Goal: Information Seeking & Learning: Learn about a topic

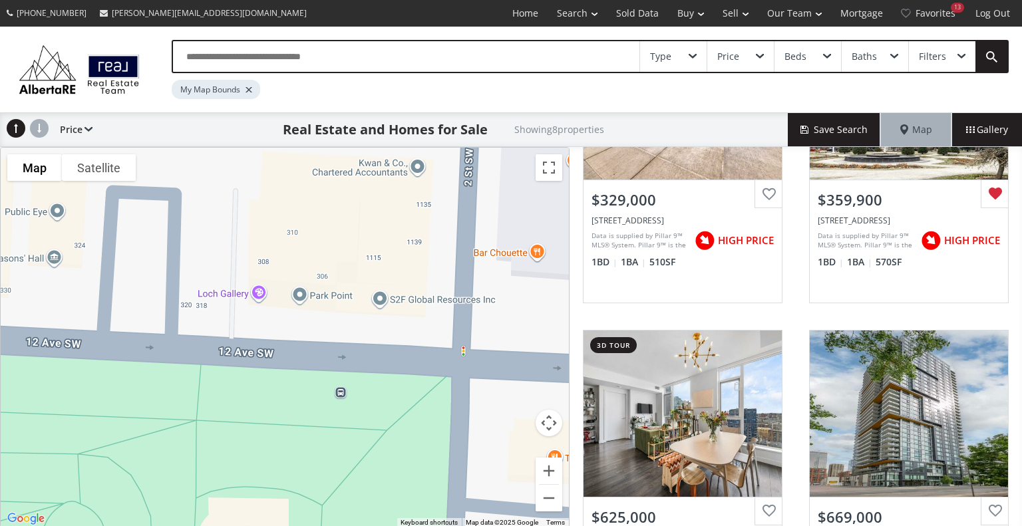
scroll to position [434, 0]
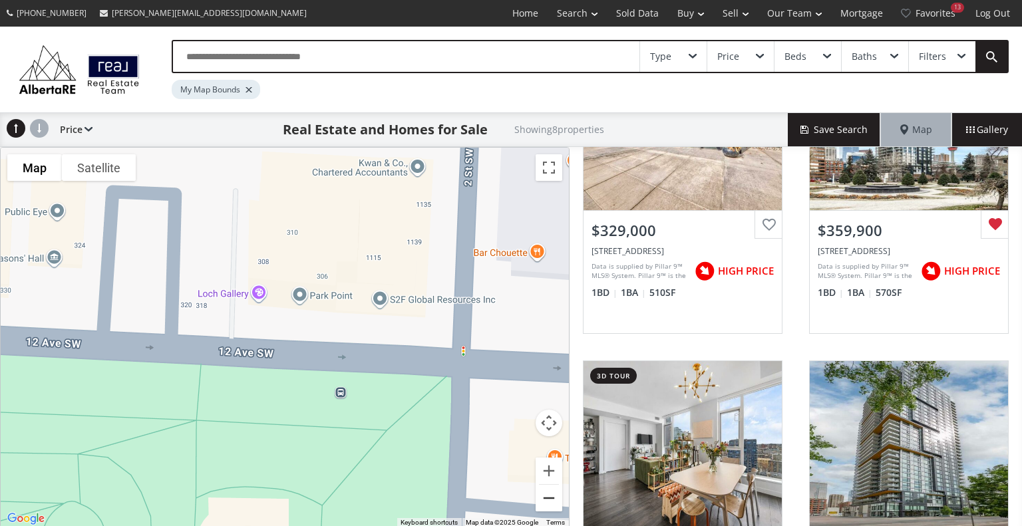
click at [549, 497] on button "Zoom out" at bounding box center [548, 498] width 27 height 27
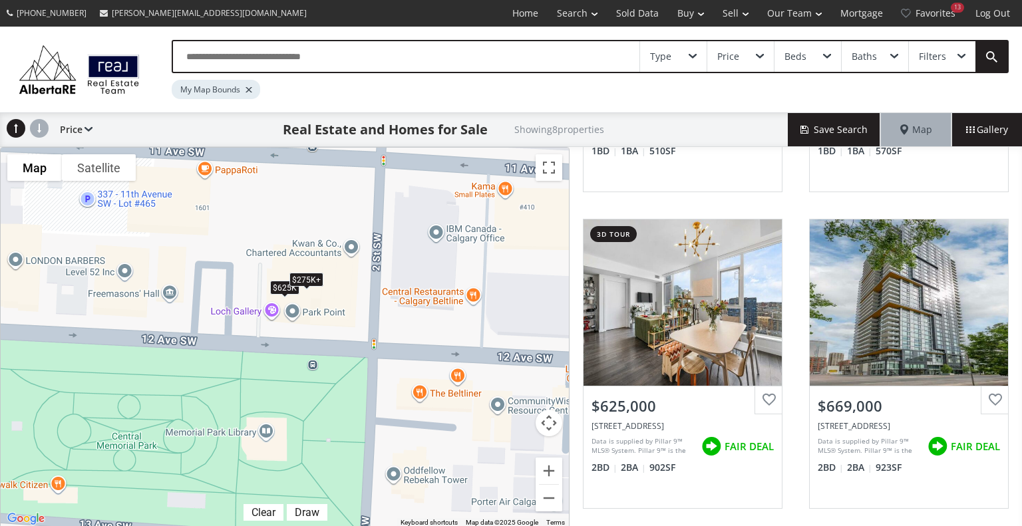
scroll to position [571, 0]
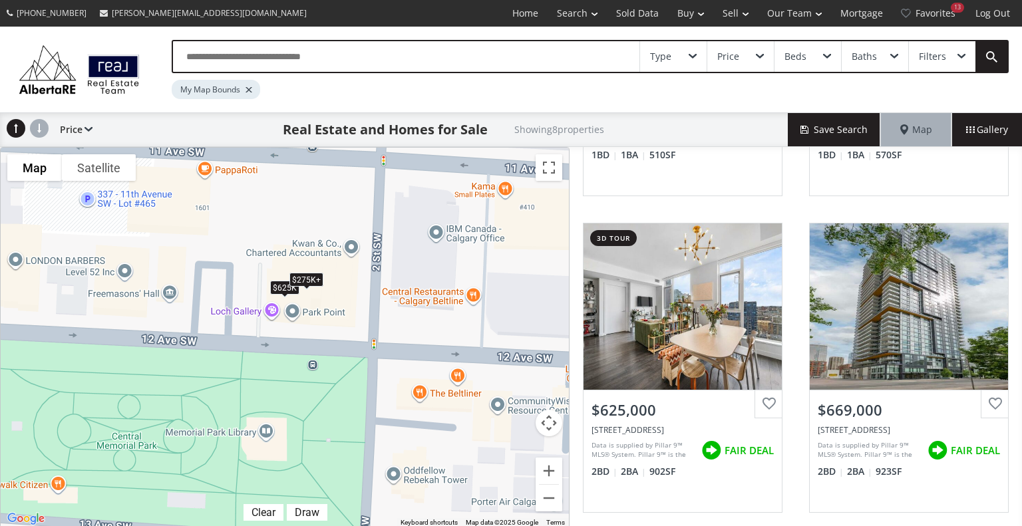
click at [937, 52] on div "Filters" at bounding box center [931, 56] width 27 height 9
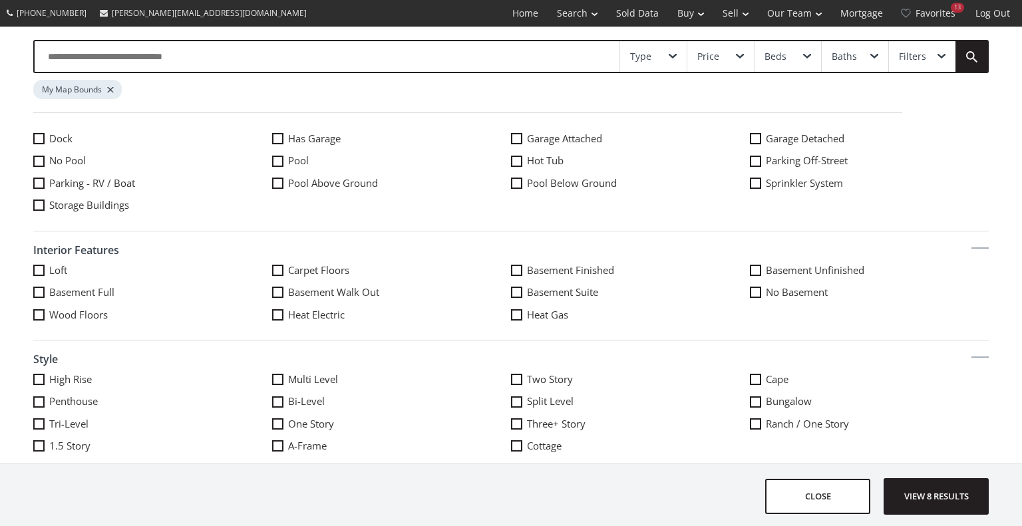
scroll to position [688, 0]
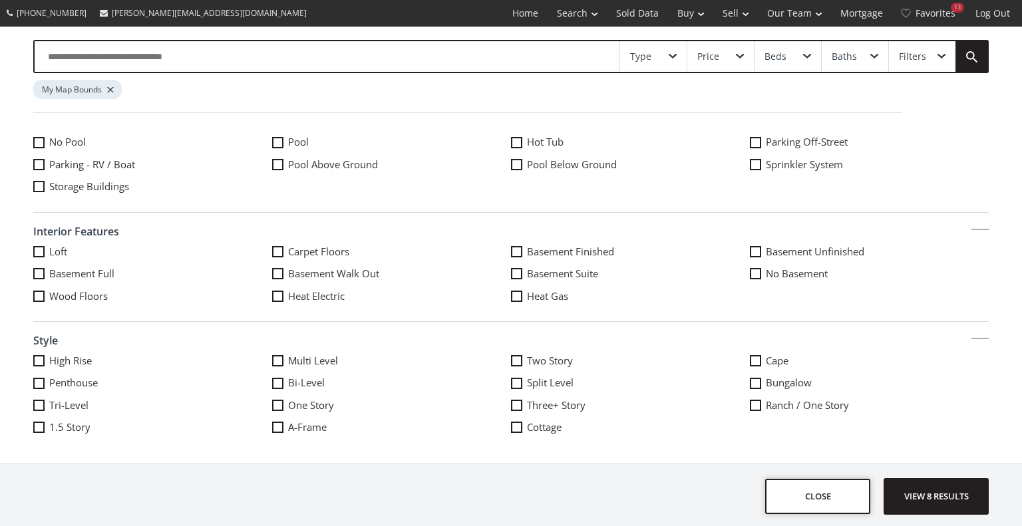
click at [843, 494] on button "close" at bounding box center [817, 496] width 105 height 35
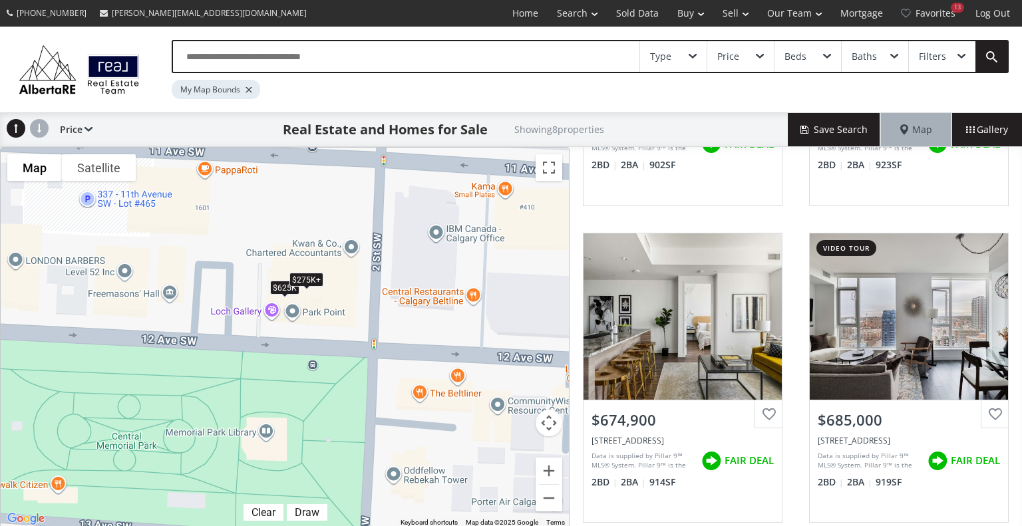
scroll to position [880, 0]
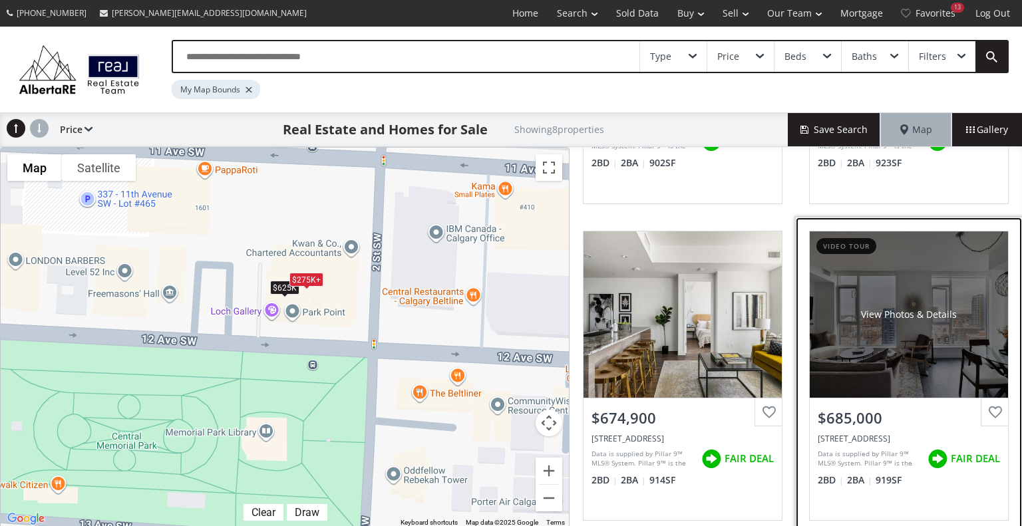
click at [928, 340] on div "View Photos & Details" at bounding box center [908, 314] width 198 height 166
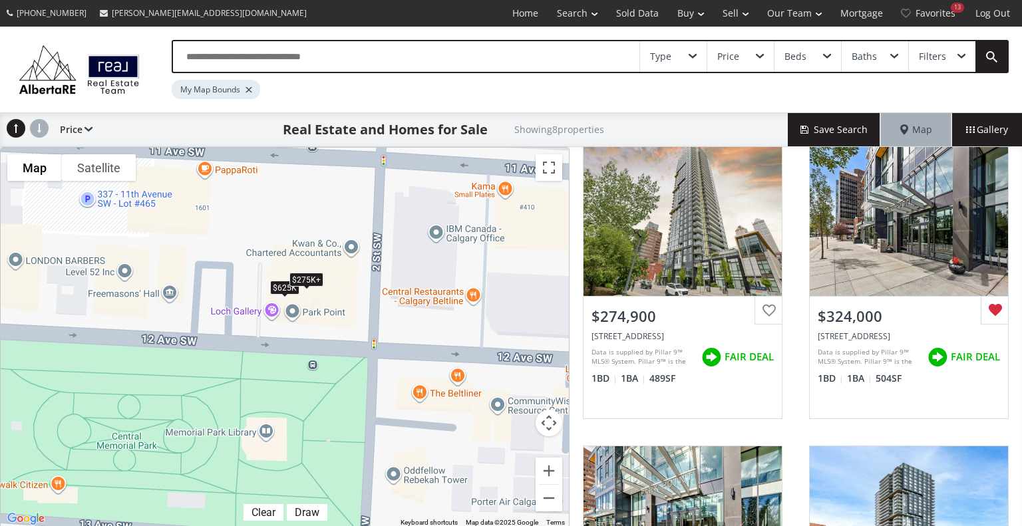
scroll to position [0, 0]
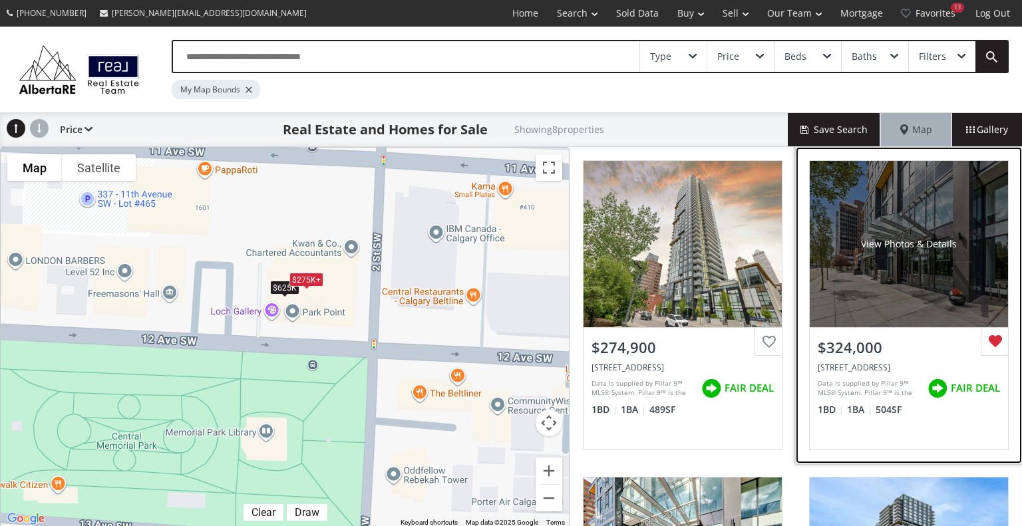
click at [919, 215] on div "View Photos & Details" at bounding box center [908, 244] width 198 height 166
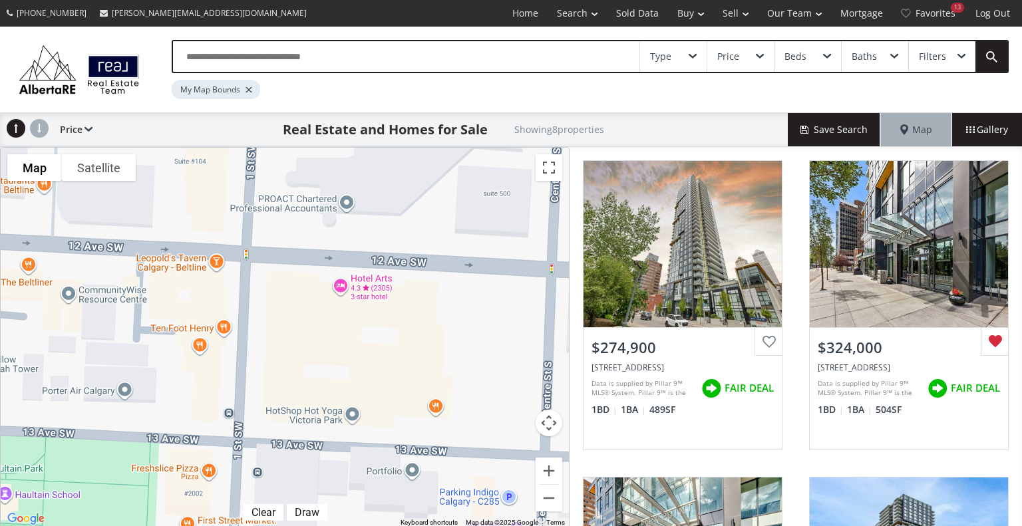
drag, startPoint x: 464, startPoint y: 296, endPoint x: 34, endPoint y: 198, distance: 440.6
click at [34, 198] on div "To navigate, press the arrow keys. $275K+ $275K+ $275K+ $275K+ $625K $275K+ $27…" at bounding box center [285, 338] width 568 height 380
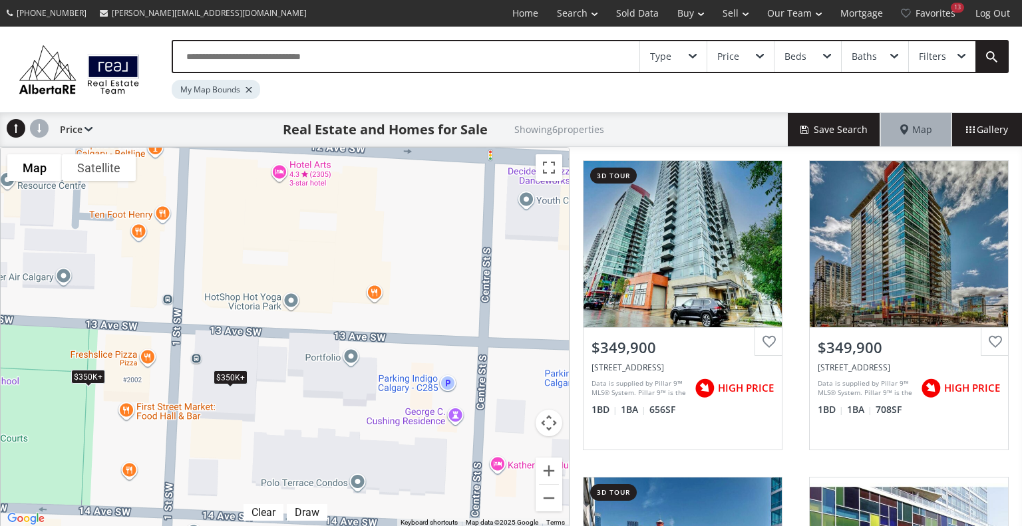
drag, startPoint x: 339, startPoint y: 424, endPoint x: 271, endPoint y: 296, distance: 144.6
click at [271, 296] on div "To navigate, press the arrow keys. $350K+ $350K+ $350K+ $350K+ $350K+ $350K+" at bounding box center [285, 338] width 568 height 380
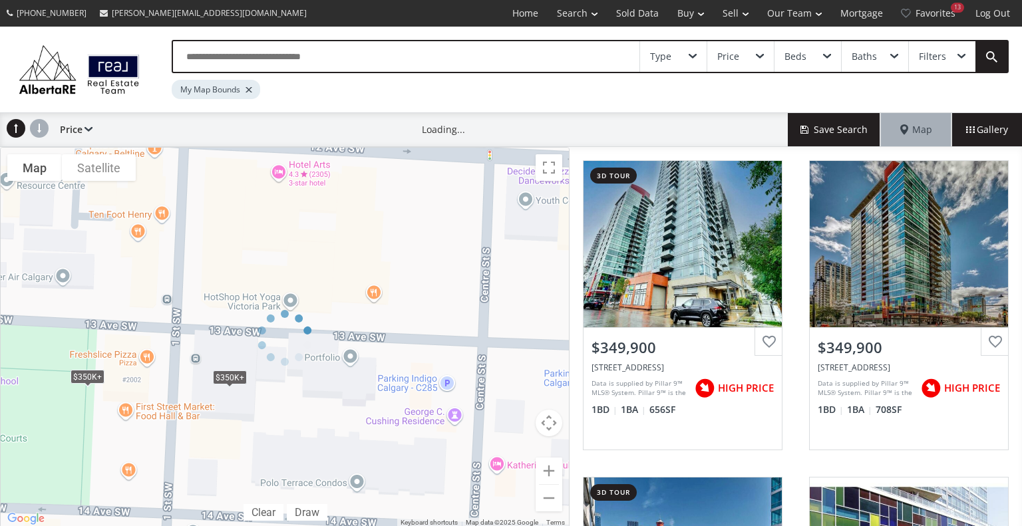
click at [245, 419] on div at bounding box center [284, 337] width 569 height 381
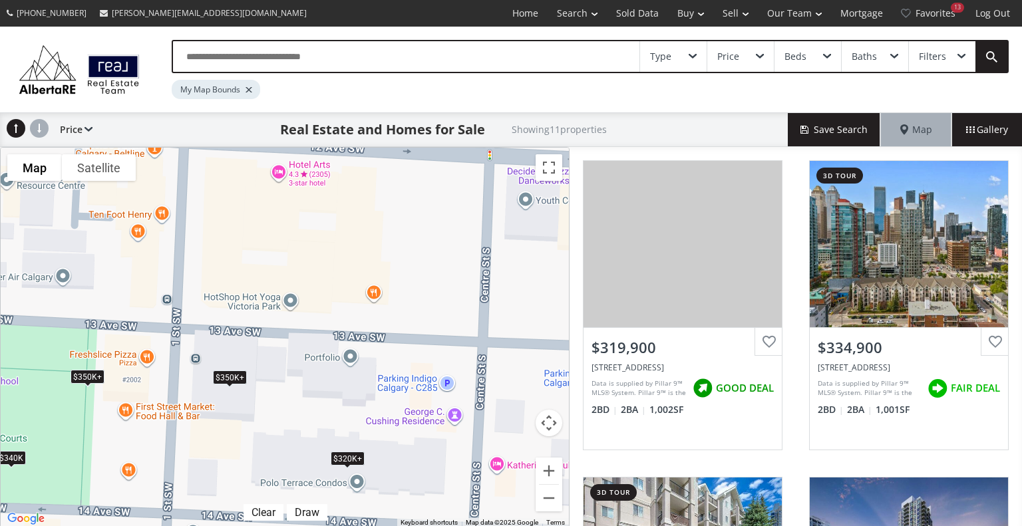
click at [245, 419] on div "To navigate, press the arrow keys. $320K+ $320K+ $340K $320K+ $350K+ $350K+ $35…" at bounding box center [285, 338] width 568 height 380
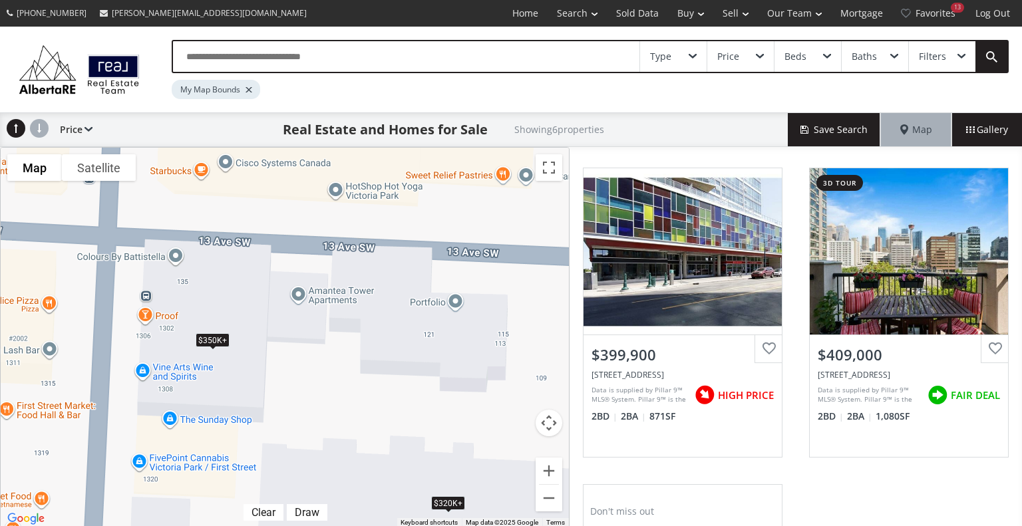
scroll to position [620, 0]
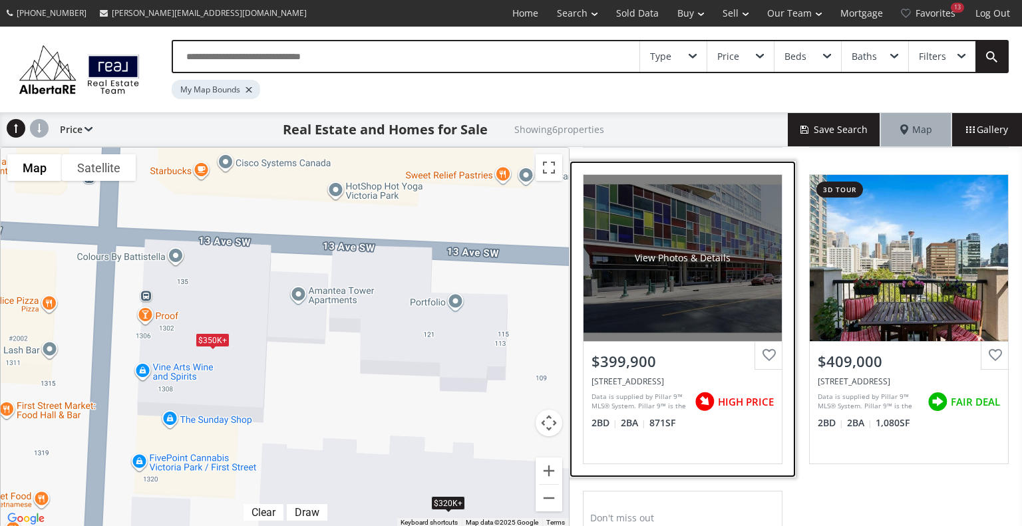
click at [737, 265] on div "View Photos & Details" at bounding box center [682, 258] width 198 height 166
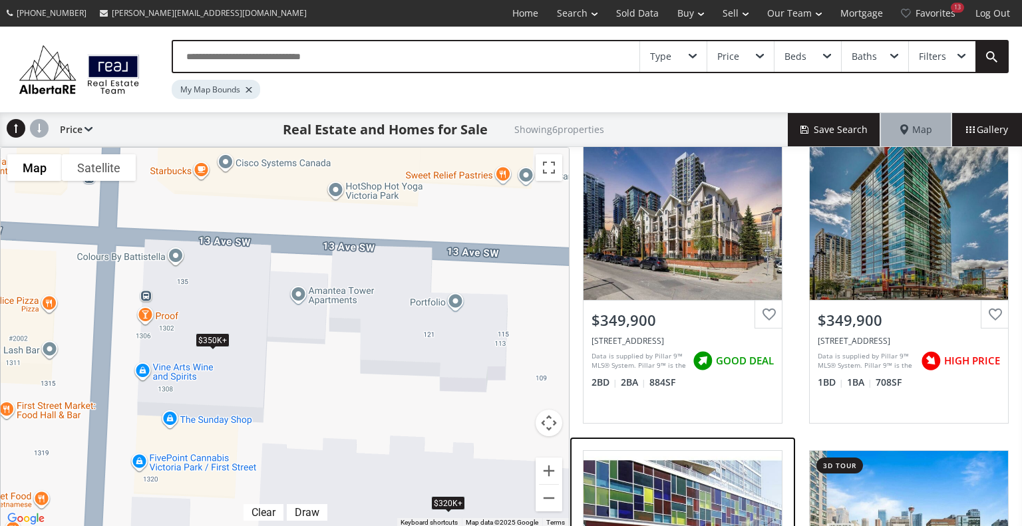
scroll to position [341, 0]
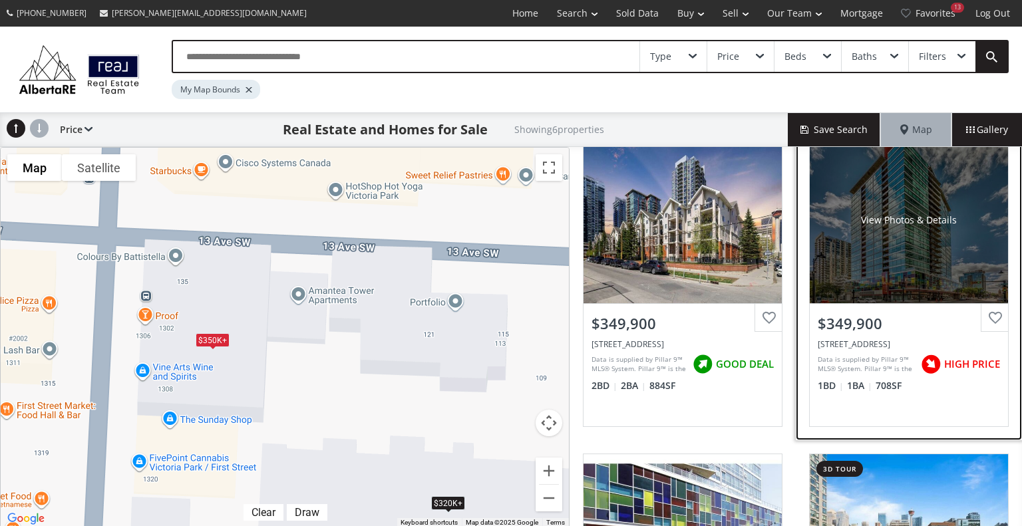
click at [916, 258] on div "View Photos & Details" at bounding box center [908, 220] width 198 height 166
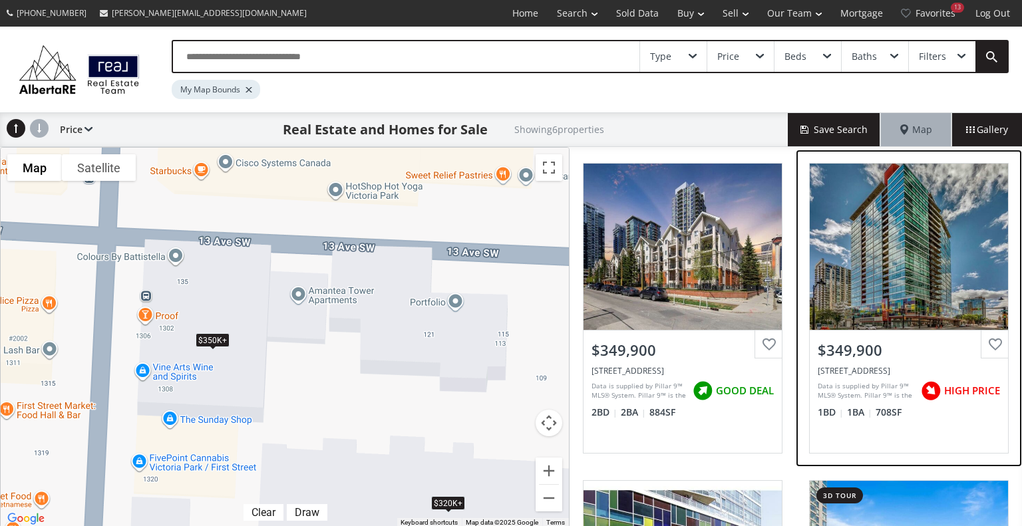
scroll to position [0, 0]
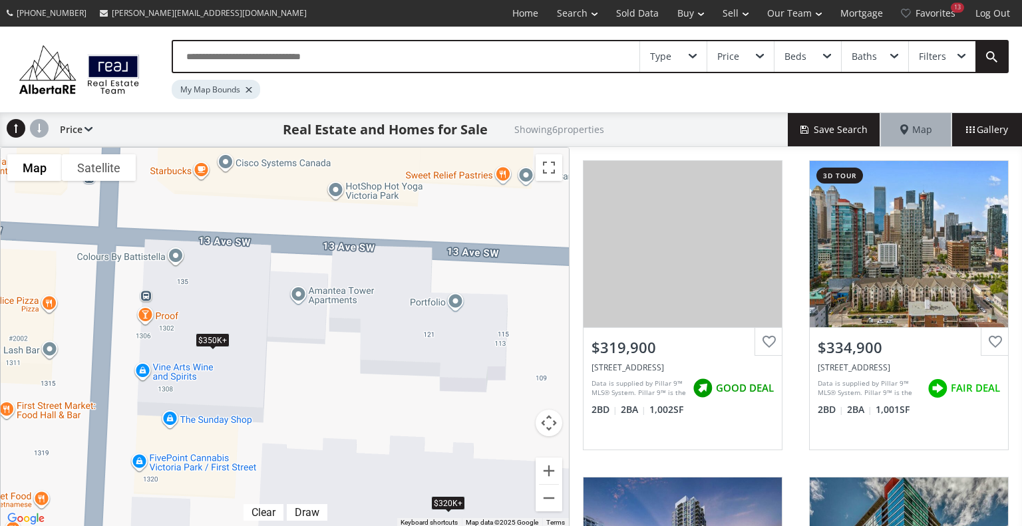
click at [249, 88] on div at bounding box center [248, 89] width 7 height 5
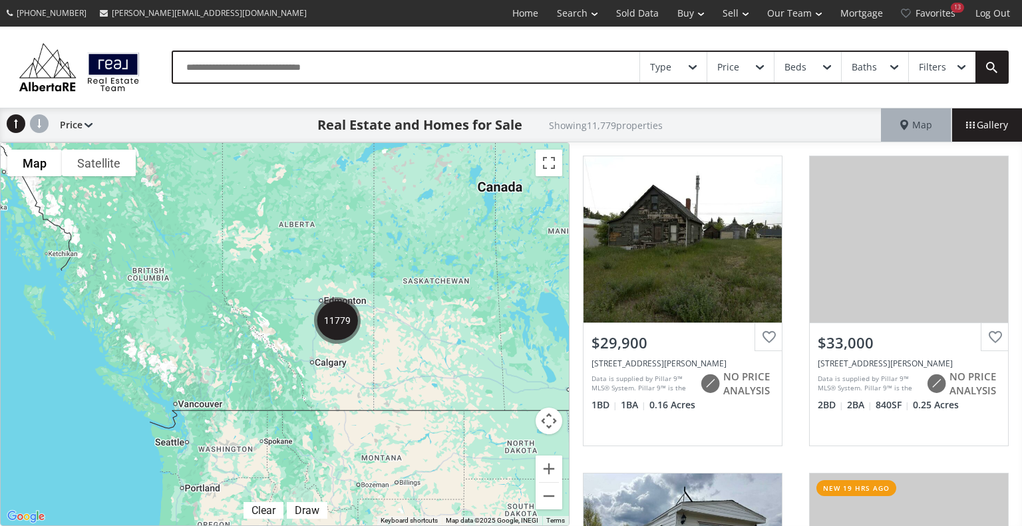
click at [666, 64] on div "Type" at bounding box center [660, 67] width 21 height 9
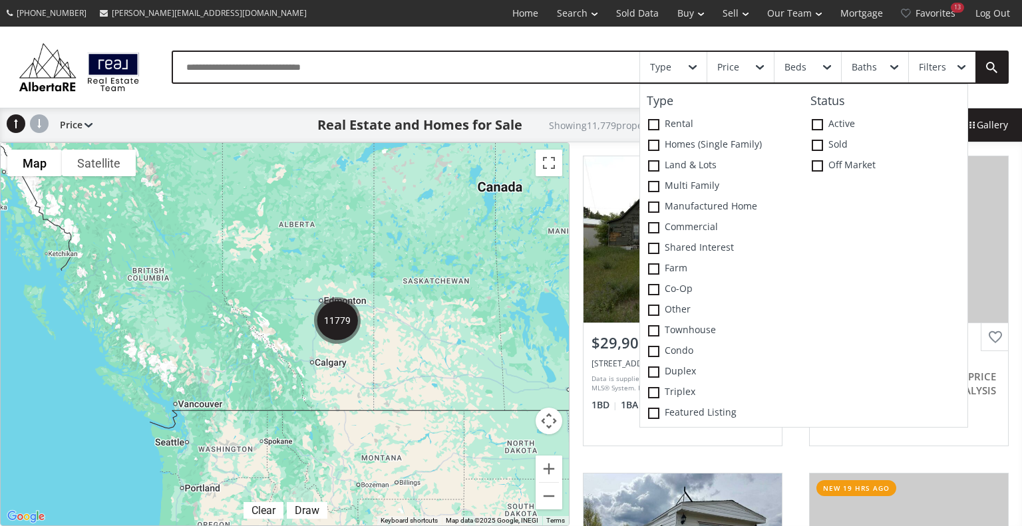
click at [750, 67] on div "Price" at bounding box center [740, 67] width 67 height 31
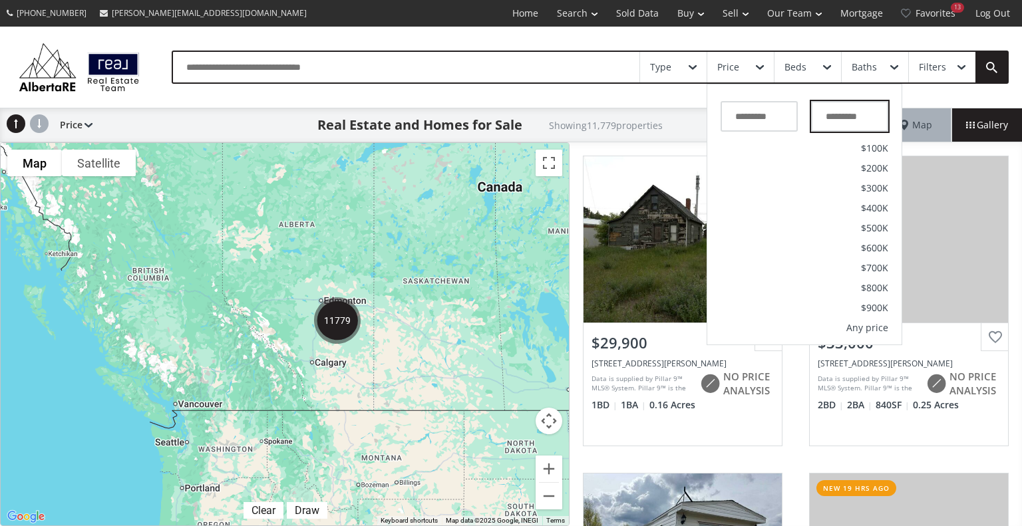
click at [868, 110] on input "text" at bounding box center [849, 116] width 77 height 31
type input "*******"
click at [933, 74] on div "Filters" at bounding box center [941, 67] width 67 height 31
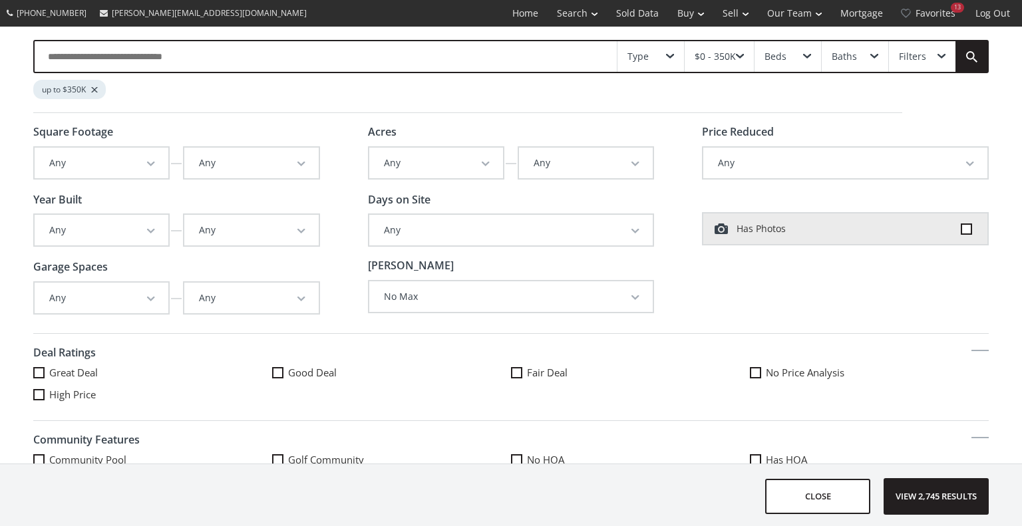
click at [109, 231] on button "Any" at bounding box center [102, 230] width 134 height 31
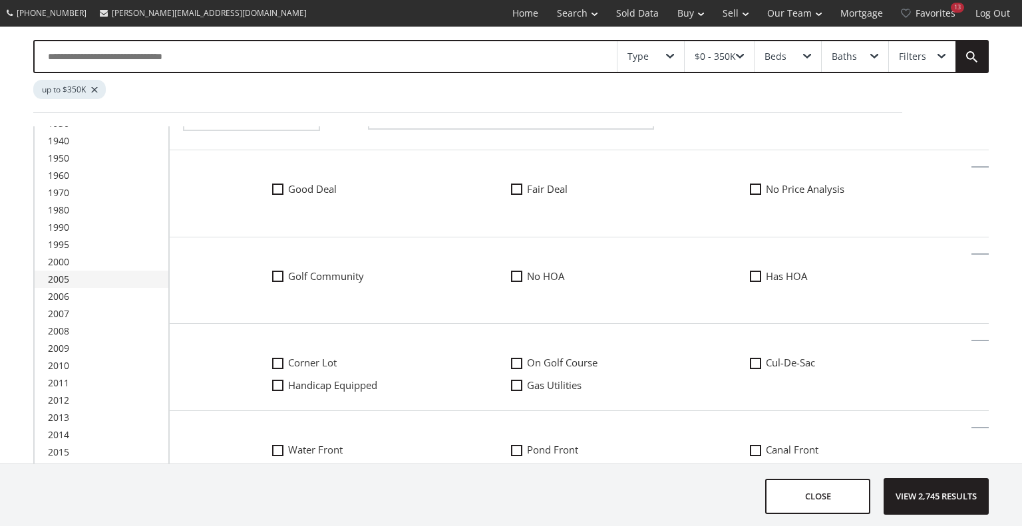
scroll to position [391, 0]
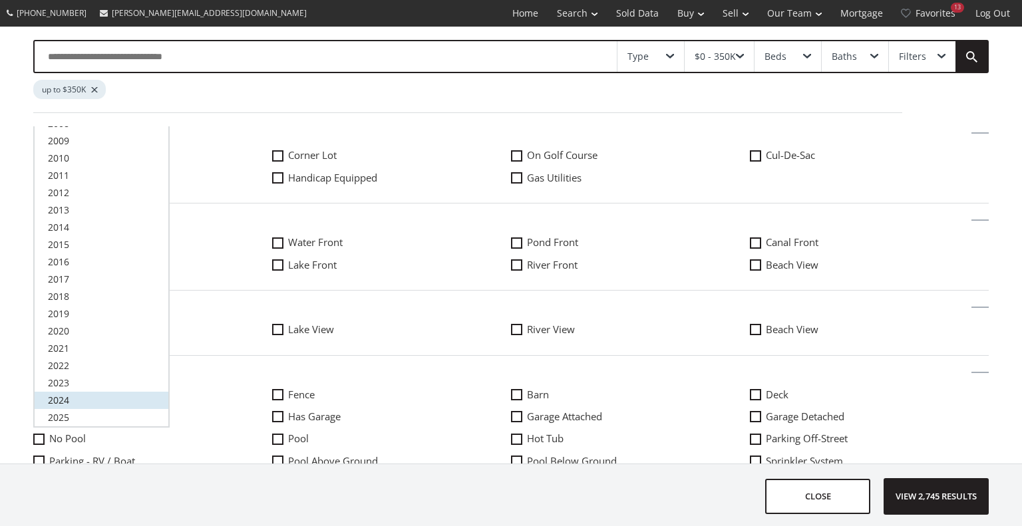
click link "2024" at bounding box center [102, 400] width 134 height 17
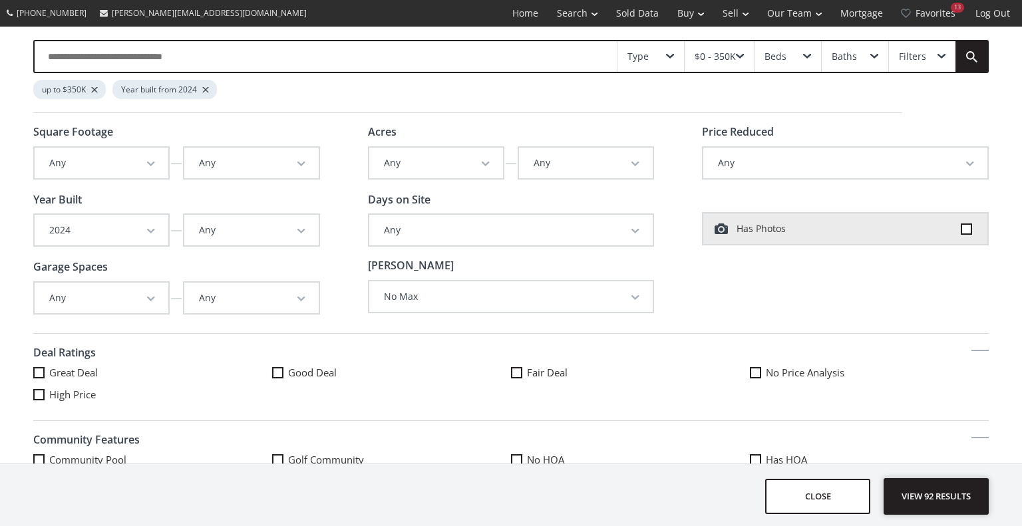
click at [915, 489] on span "View 92 results" at bounding box center [935, 496] width 97 height 35
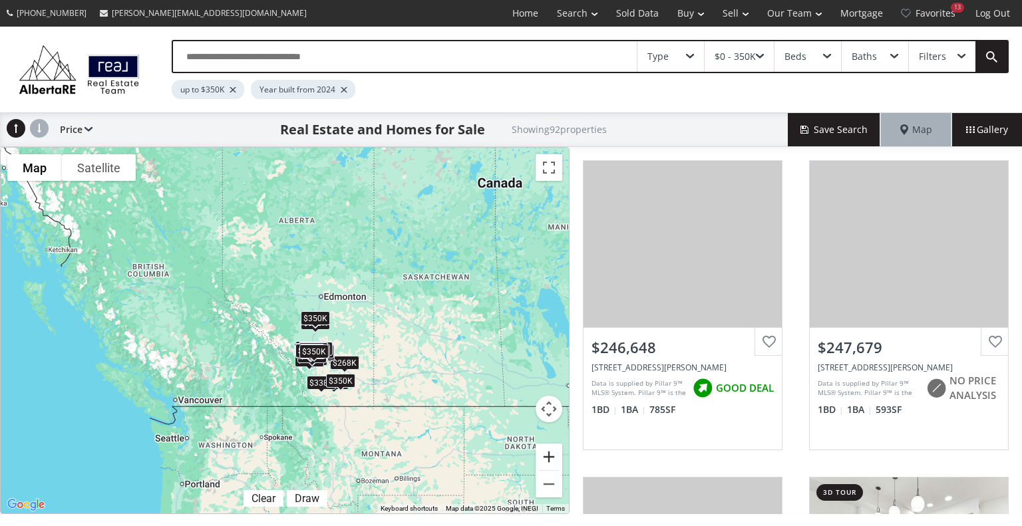
click at [545, 457] on button "Zoom in" at bounding box center [548, 457] width 27 height 27
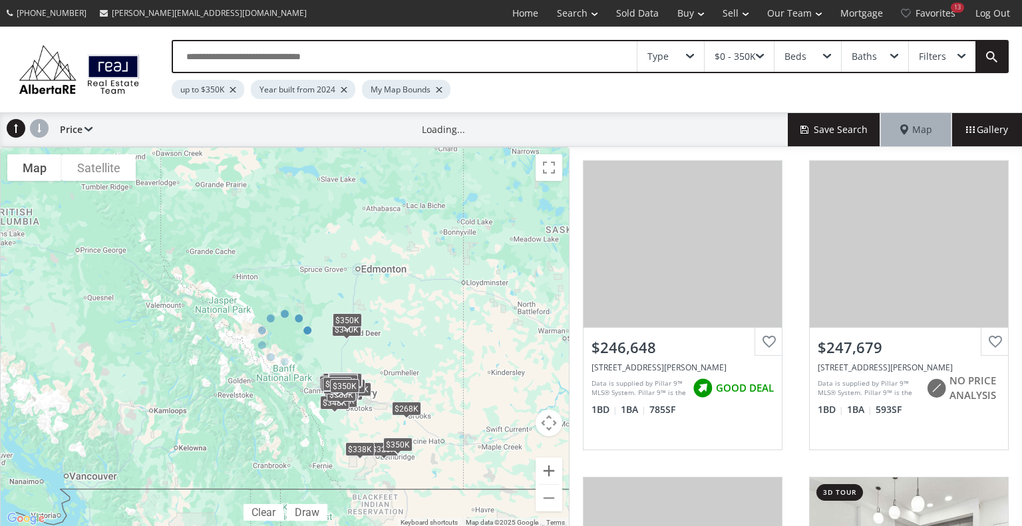
click at [545, 457] on div at bounding box center [284, 337] width 569 height 381
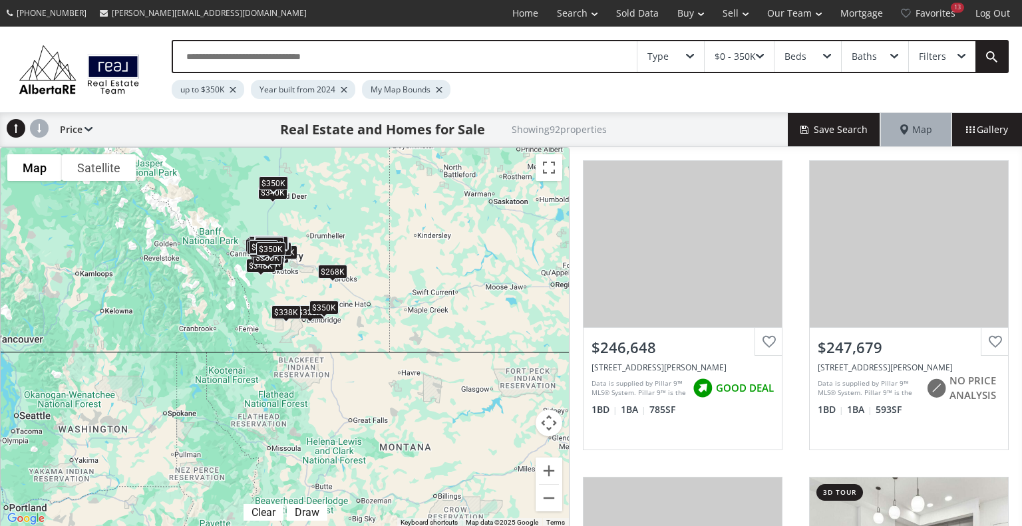
drag, startPoint x: 394, startPoint y: 369, endPoint x: 312, endPoint y: 233, distance: 158.4
click at [312, 233] on div "To navigate, press the arrow keys. $247K $248K $250K $255K $259K $260K $260K $2…" at bounding box center [285, 338] width 568 height 380
click at [548, 466] on button "Zoom in" at bounding box center [548, 471] width 27 height 27
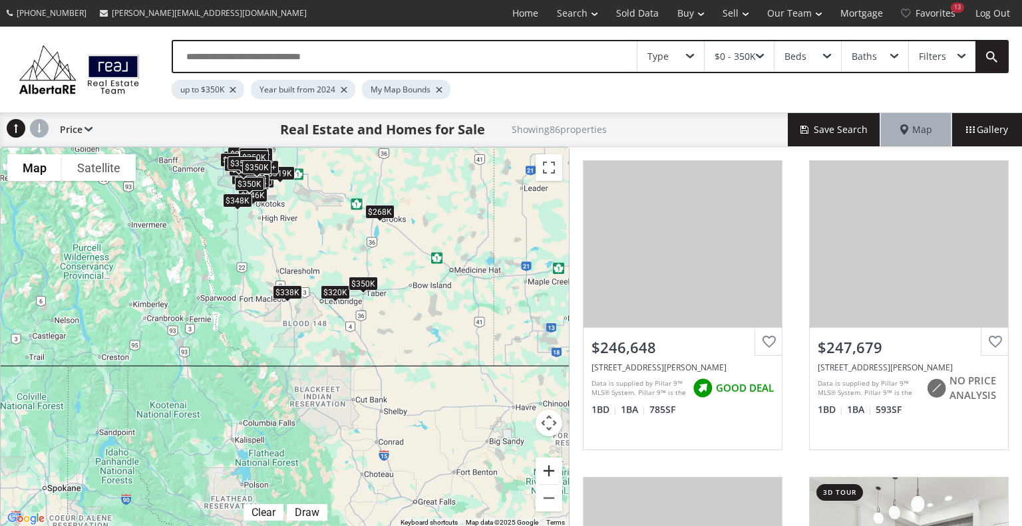
click at [548, 466] on button "Zoom in" at bounding box center [548, 471] width 27 height 27
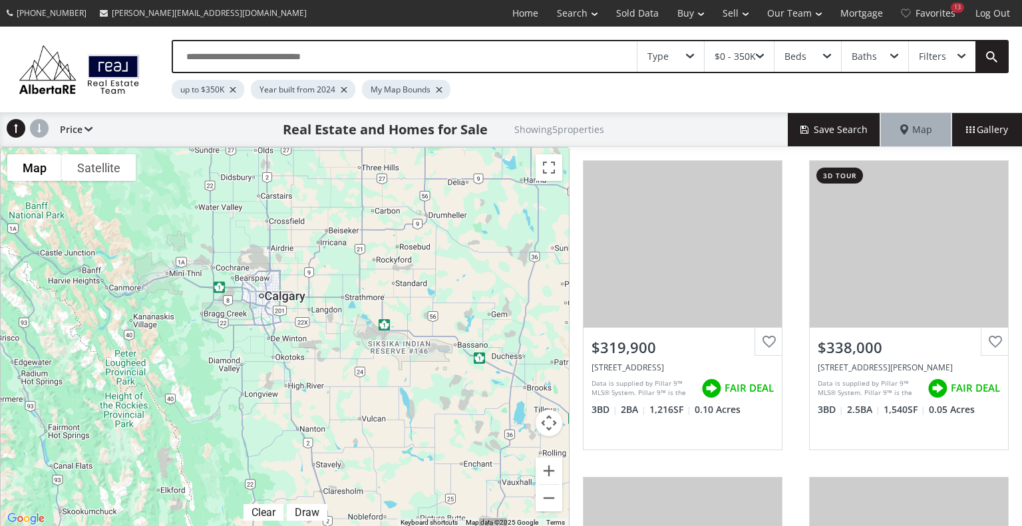
drag, startPoint x: 305, startPoint y: 188, endPoint x: 356, endPoint y: 478, distance: 293.8
click at [356, 478] on div "To navigate, press the arrow keys. $320K $338K $350K $350K $350K" at bounding box center [285, 338] width 568 height 380
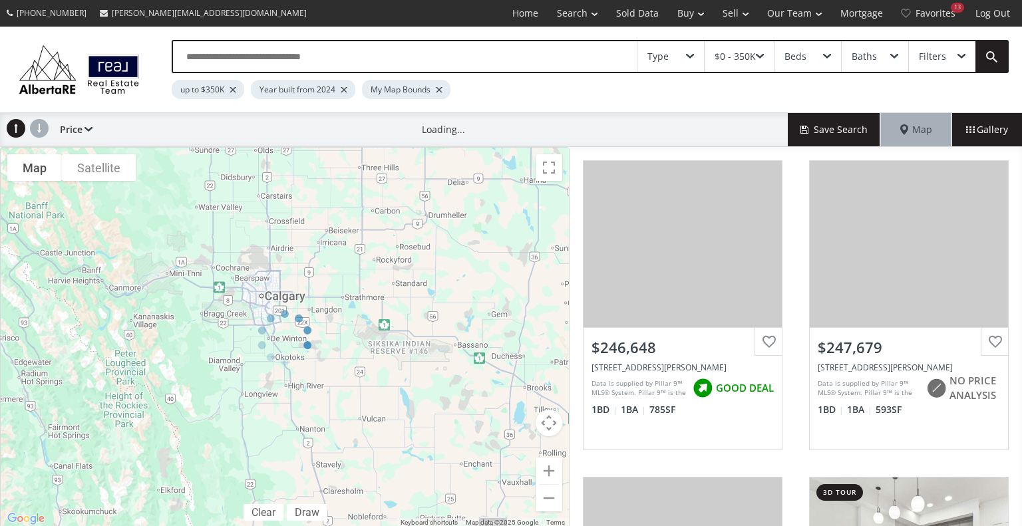
click at [548, 468] on div at bounding box center [284, 337] width 569 height 381
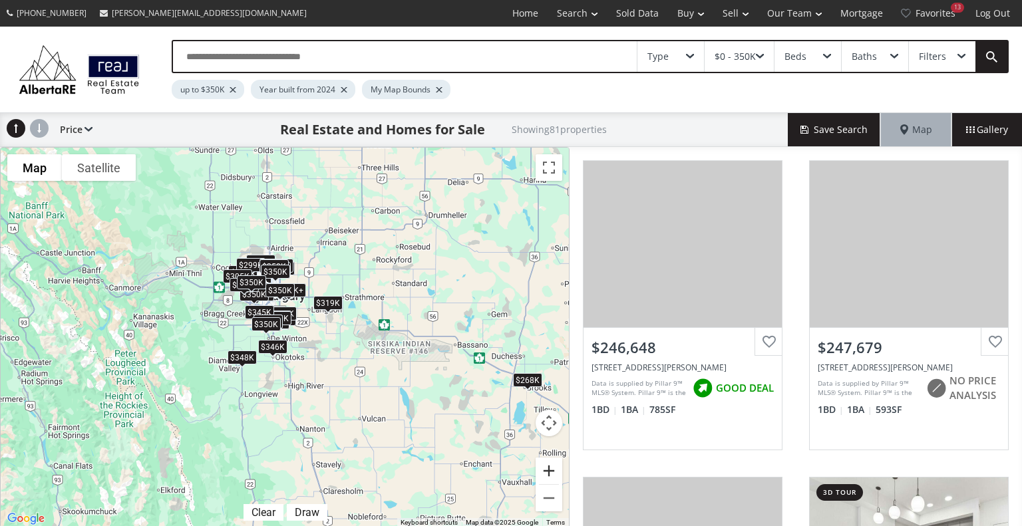
click at [548, 468] on button "Zoom in" at bounding box center [548, 471] width 27 height 27
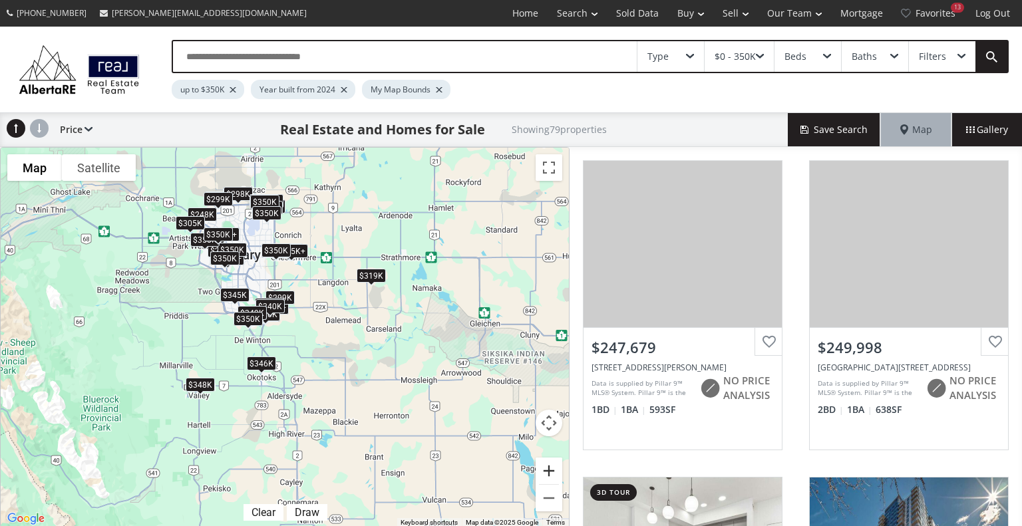
click at [553, 470] on button "Zoom in" at bounding box center [548, 471] width 27 height 27
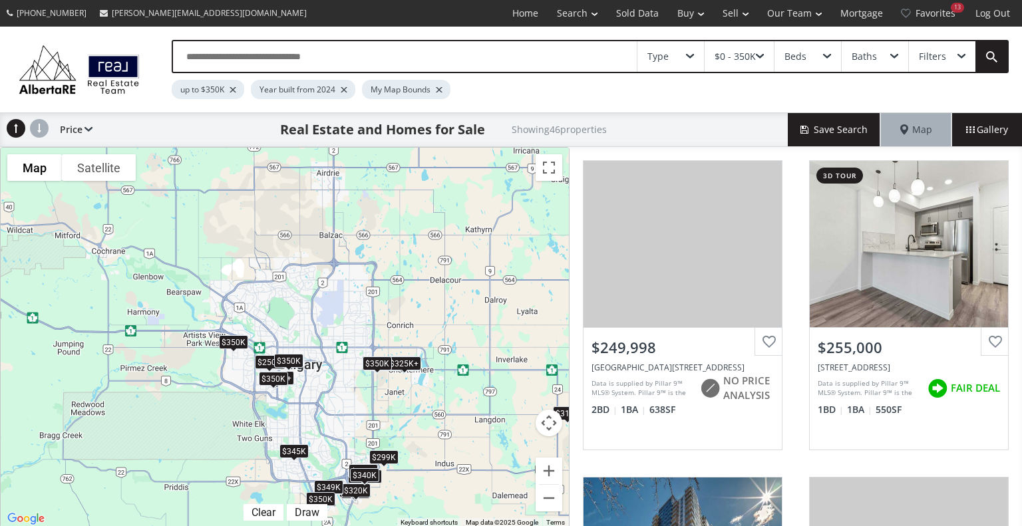
drag, startPoint x: 226, startPoint y: 187, endPoint x: 335, endPoint y: 388, distance: 228.6
click at [335, 388] on div "To navigate, press the arrow keys. $250K $255K $259K $260K $265K $265K $270K+ $…" at bounding box center [285, 338] width 568 height 380
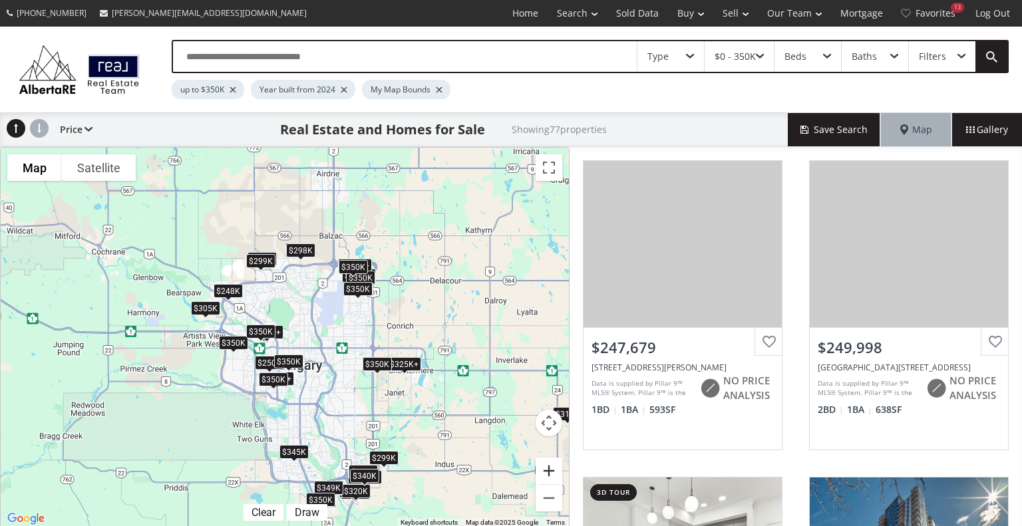
click at [549, 470] on button "Zoom in" at bounding box center [548, 471] width 27 height 27
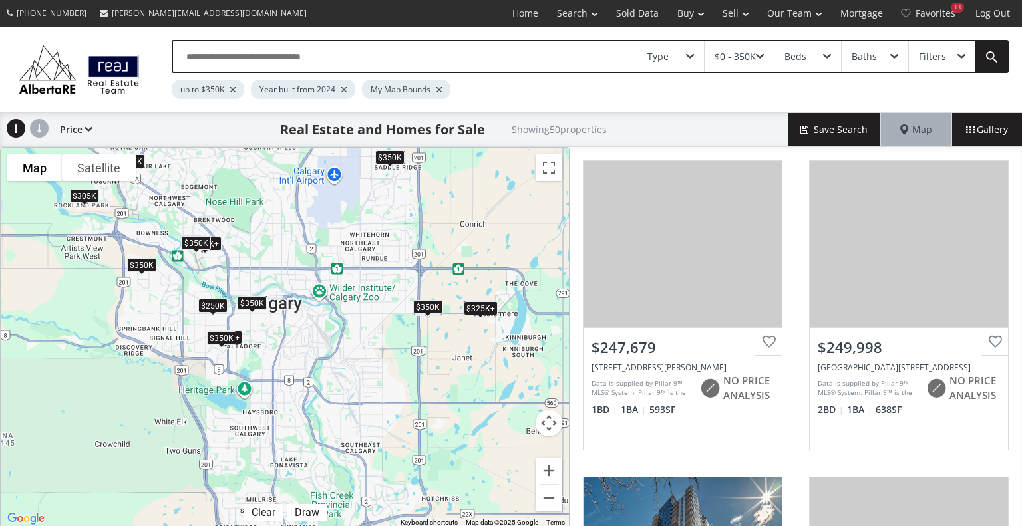
drag, startPoint x: 345, startPoint y: 420, endPoint x: 301, endPoint y: 329, distance: 102.0
click at [301, 329] on div "To navigate, press the arrow keys. $248K $250K $259K $260K $265K $269K $270K $2…" at bounding box center [285, 338] width 568 height 380
drag, startPoint x: 329, startPoint y: 294, endPoint x: 343, endPoint y: 341, distance: 49.4
click at [343, 341] on div "To navigate the map with touch gestures double-tap and hold your finger on the …" at bounding box center [284, 337] width 569 height 381
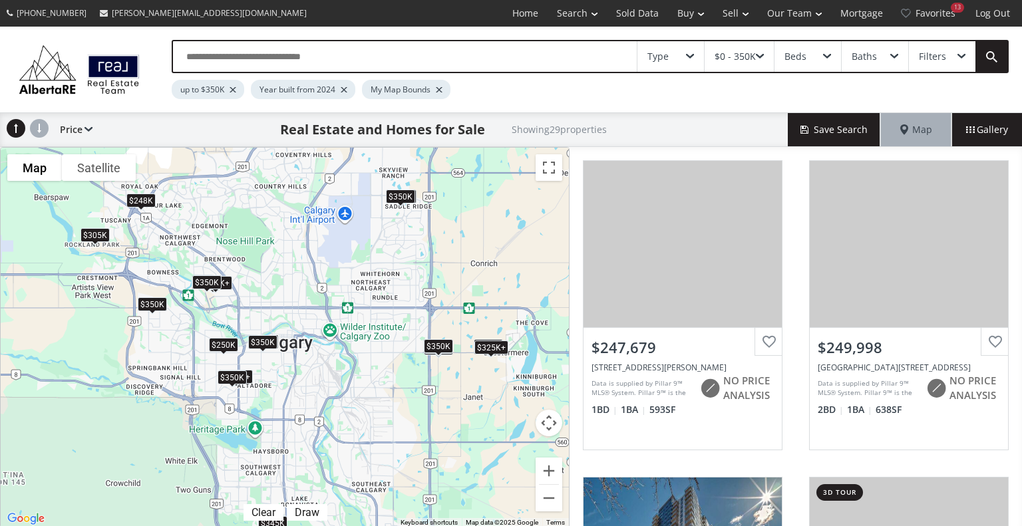
drag, startPoint x: 343, startPoint y: 341, endPoint x: 354, endPoint y: 382, distance: 41.9
click at [354, 382] on div "To navigate, press the arrow keys. $248K $250K $259K $265K $270K $280K $287K $2…" at bounding box center [285, 338] width 568 height 380
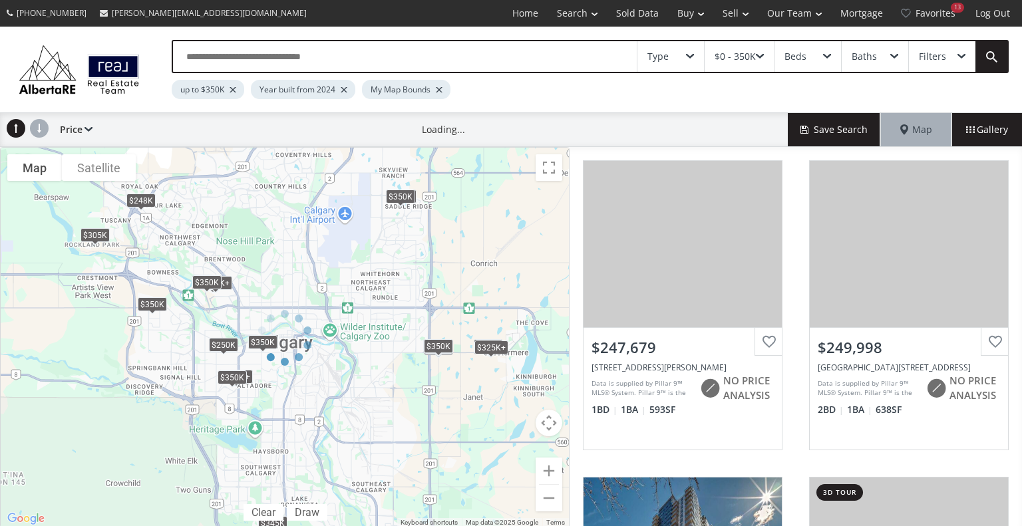
click at [553, 467] on div at bounding box center [284, 337] width 569 height 381
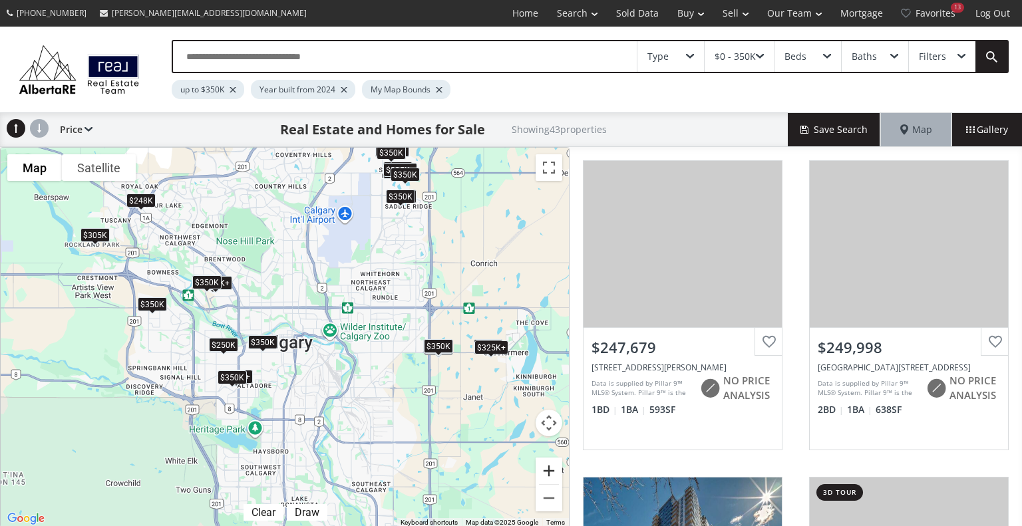
click at [553, 467] on button "Zoom in" at bounding box center [548, 471] width 27 height 27
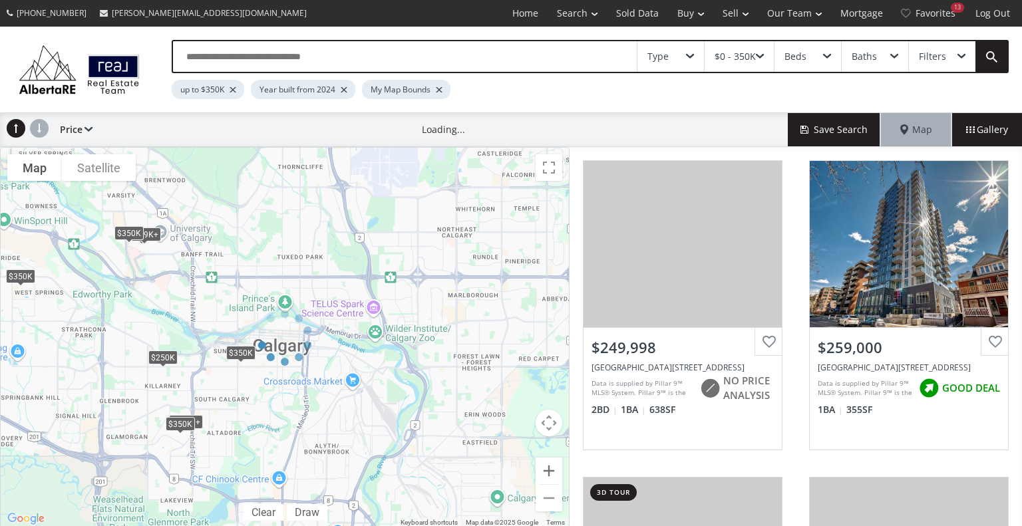
click at [553, 467] on div at bounding box center [284, 337] width 569 height 381
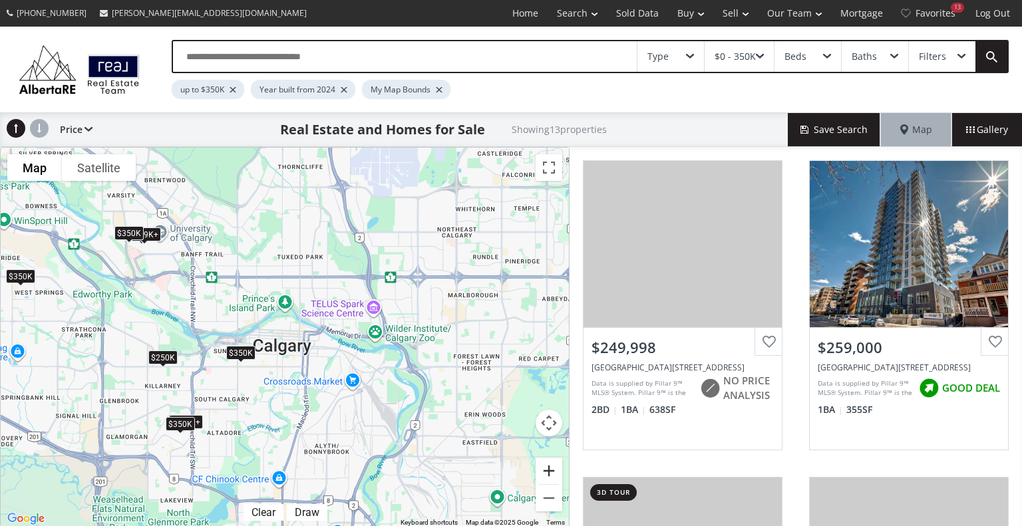
click at [553, 467] on button "Zoom in" at bounding box center [548, 471] width 27 height 27
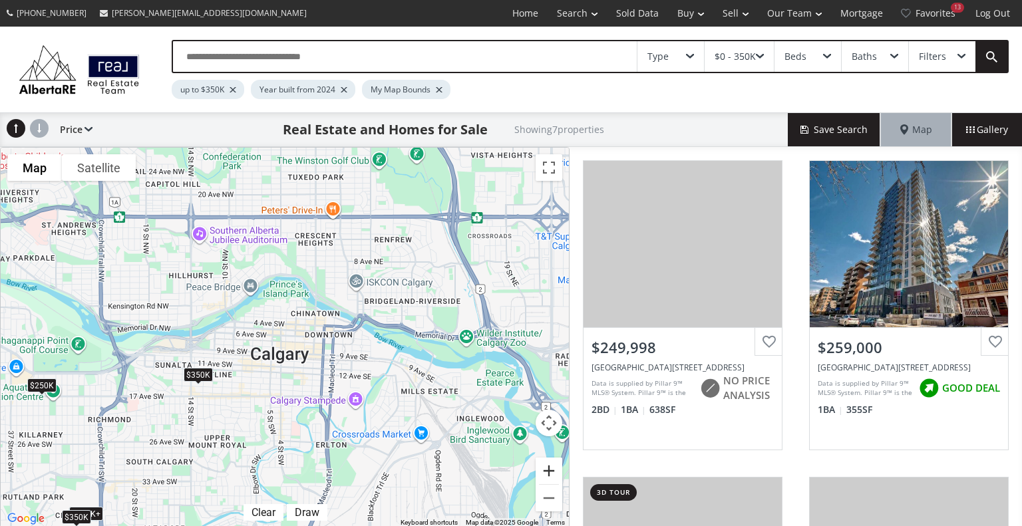
click at [553, 467] on button "Zoom in" at bounding box center [548, 471] width 27 height 27
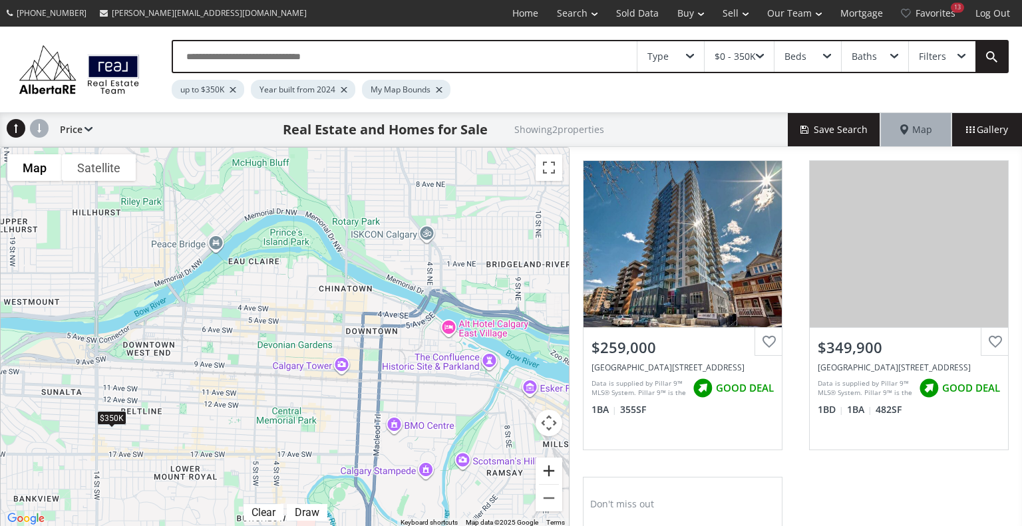
click at [553, 467] on button "Zoom in" at bounding box center [548, 471] width 27 height 27
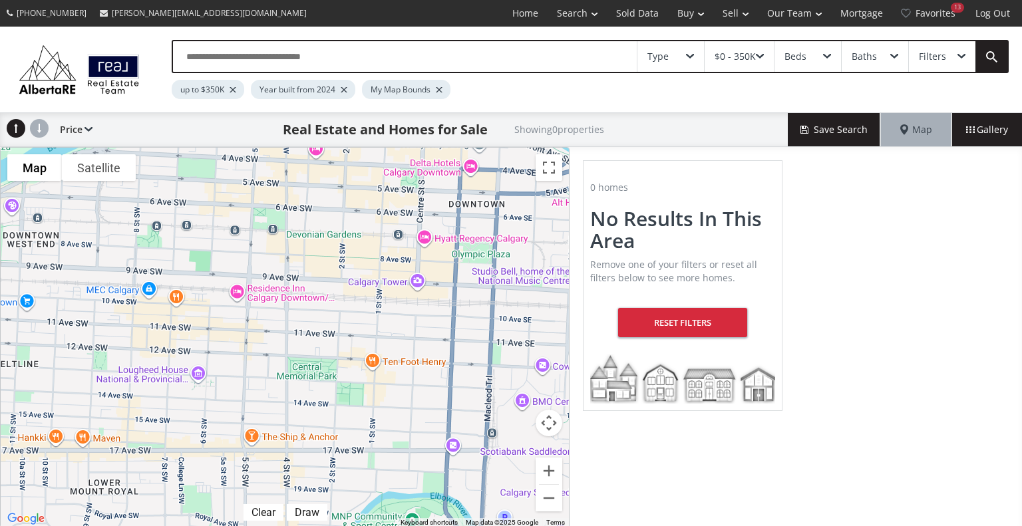
drag, startPoint x: 253, startPoint y: 410, endPoint x: 271, endPoint y: 289, distance: 123.0
click at [271, 289] on div "To navigate, press the arrow keys." at bounding box center [285, 338] width 568 height 380
click at [323, 343] on div "To navigate, press the arrow keys." at bounding box center [285, 338] width 568 height 380
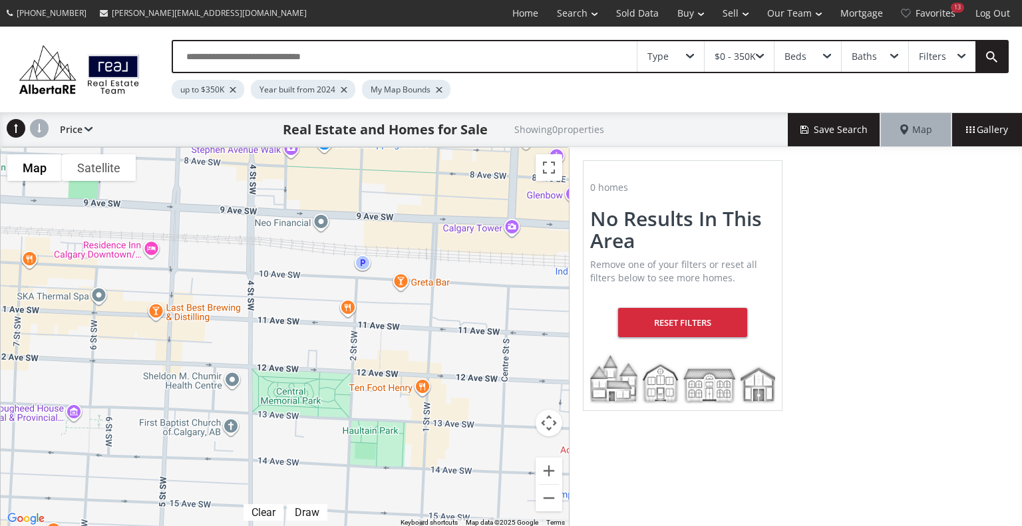
click at [339, 353] on div "To navigate, press the arrow keys." at bounding box center [285, 338] width 568 height 380
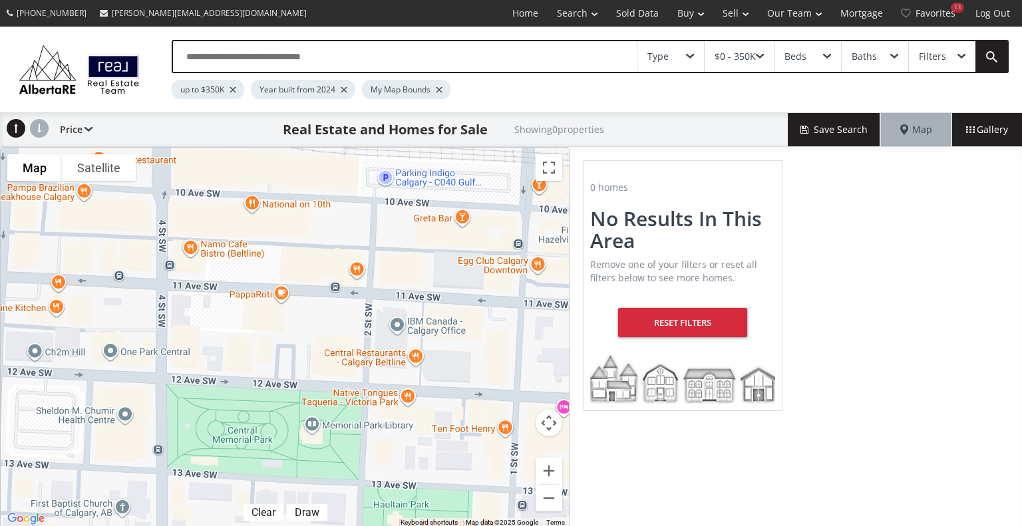
click at [339, 353] on div "To navigate, press the arrow keys." at bounding box center [285, 338] width 568 height 380
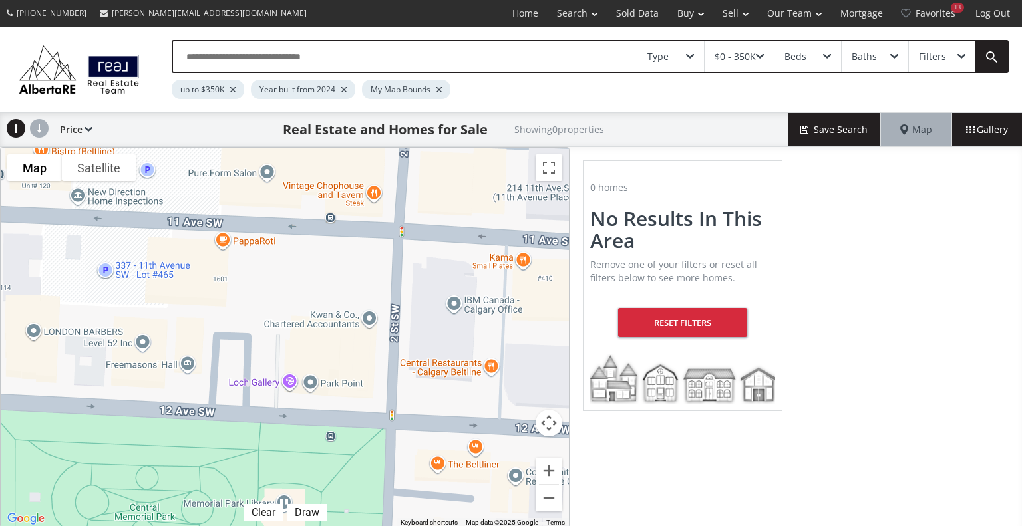
click at [234, 87] on div at bounding box center [232, 89] width 7 height 5
click at [263, 87] on div at bounding box center [264, 89] width 7 height 5
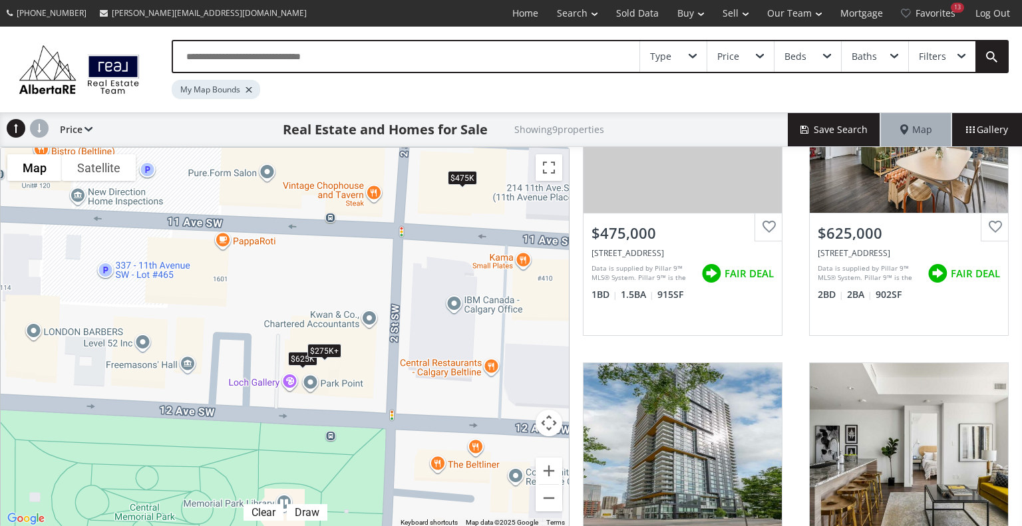
scroll to position [456, 0]
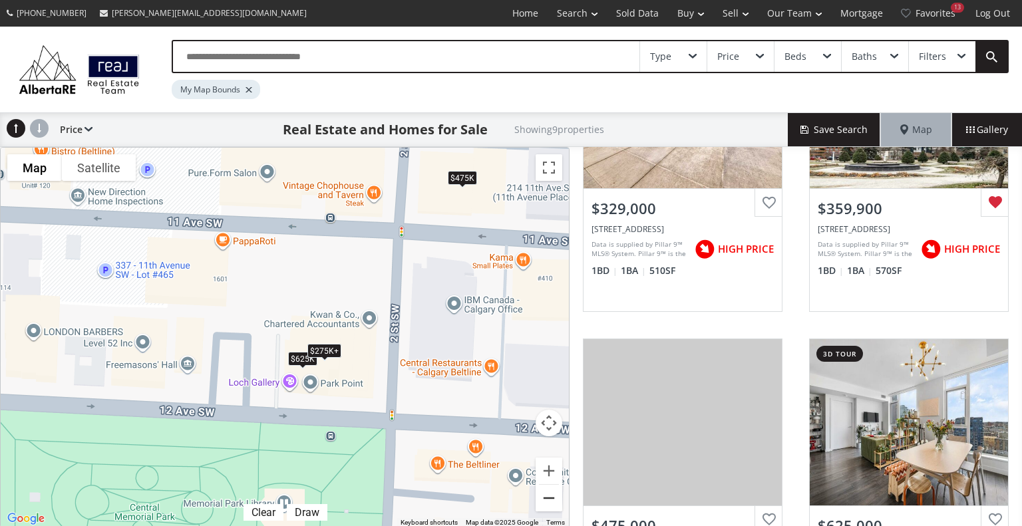
click at [547, 503] on button "Zoom out" at bounding box center [548, 498] width 27 height 27
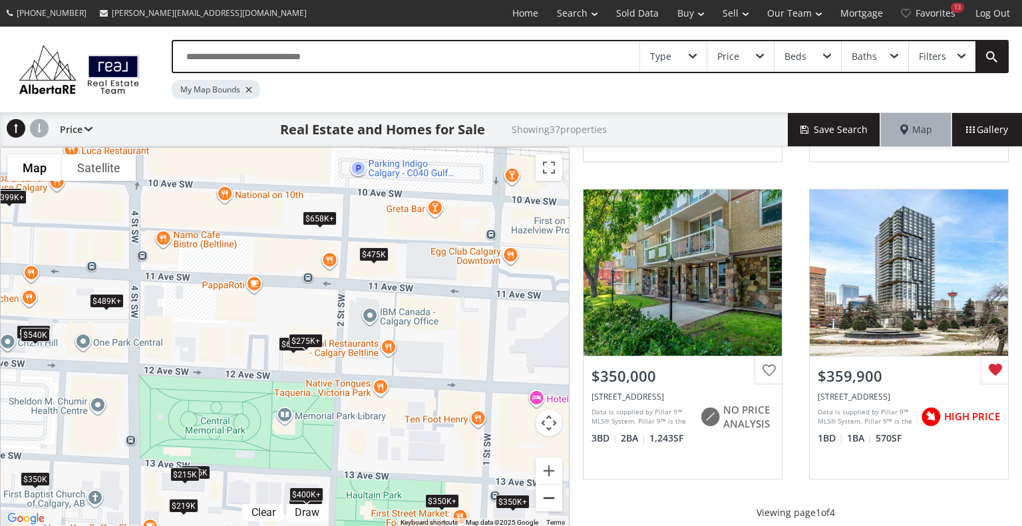
scroll to position [1272, 0]
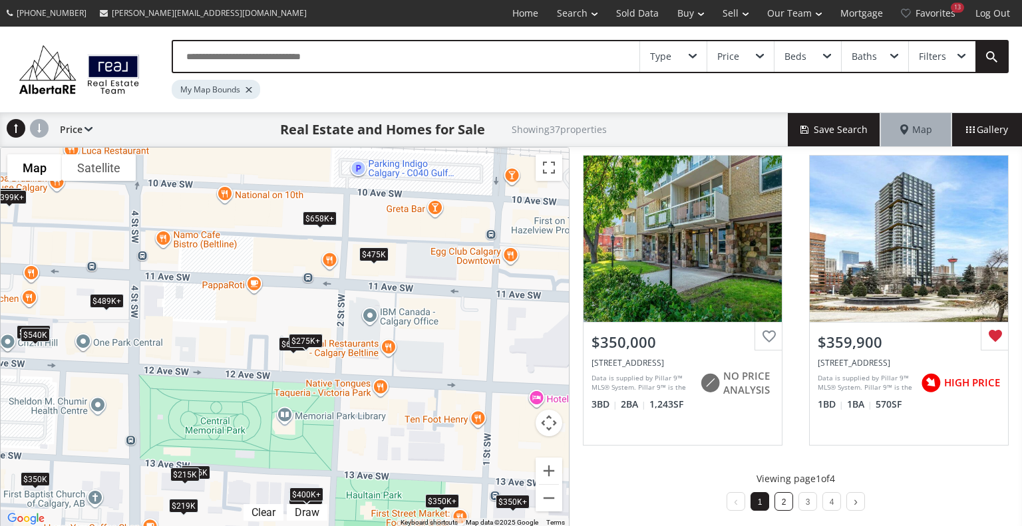
click at [779, 502] on li "2" at bounding box center [783, 501] width 19 height 19
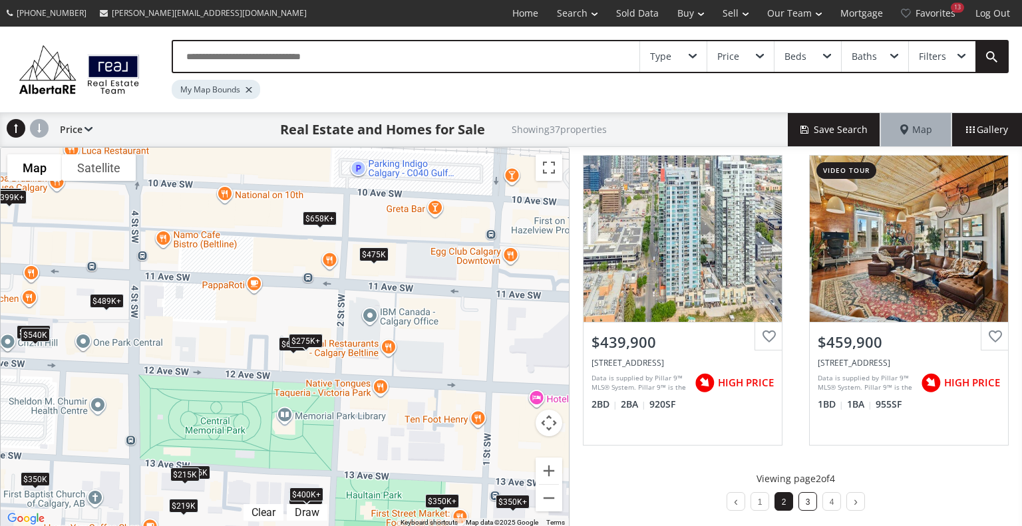
click at [805, 502] on link "3" at bounding box center [807, 501] width 5 height 9
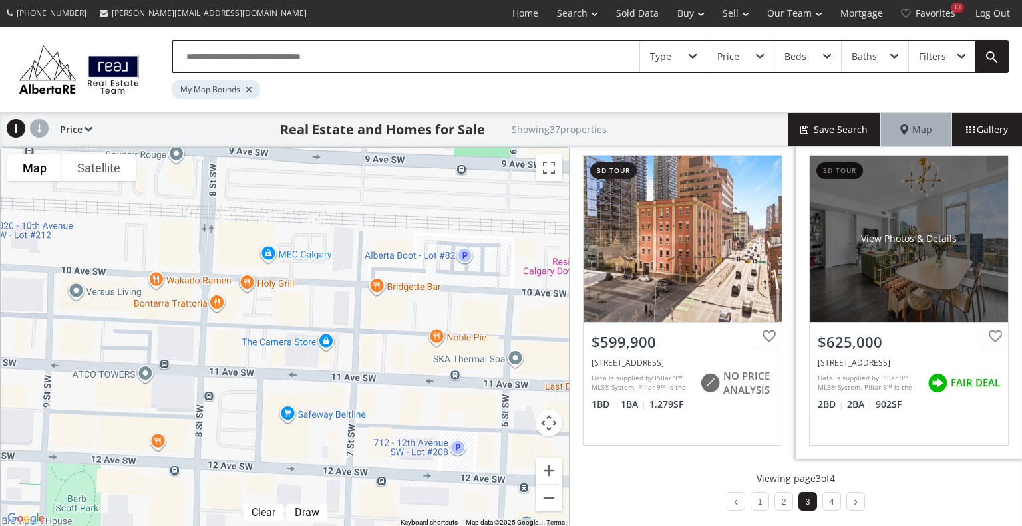
drag, startPoint x: 142, startPoint y: 278, endPoint x: 827, endPoint y: 401, distance: 696.6
click at [827, 401] on div "To navigate the map with touch gestures double-tap and hold your finger on the …" at bounding box center [511, 337] width 1022 height 381
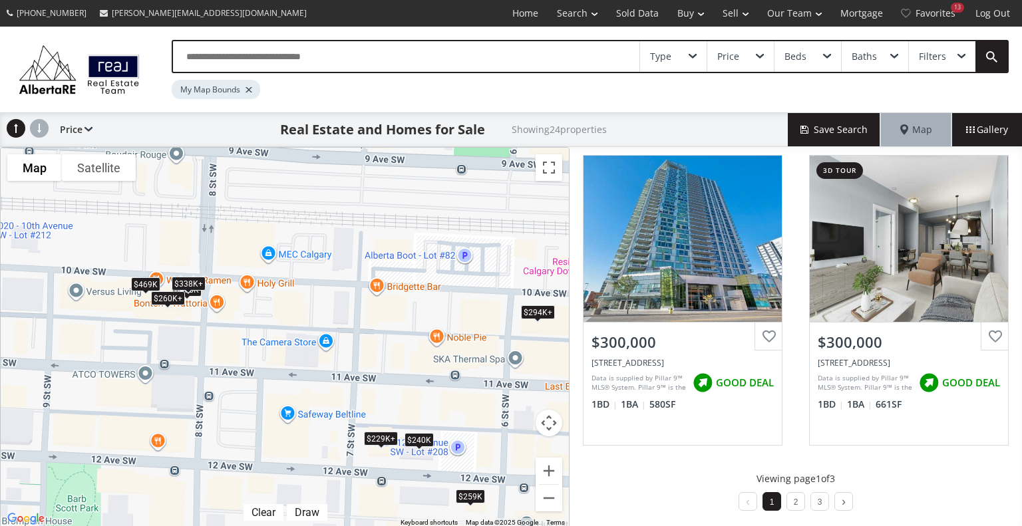
click at [108, 319] on div "To navigate, press the arrow keys. $229K+ $240K $259K $260K+ $260K+ $294K+ $294…" at bounding box center [285, 338] width 568 height 380
click at [173, 249] on div "To navigate, press the arrow keys. $229K+ $240K $259K $260K+ $260K+ $294K+ $294…" at bounding box center [285, 338] width 568 height 380
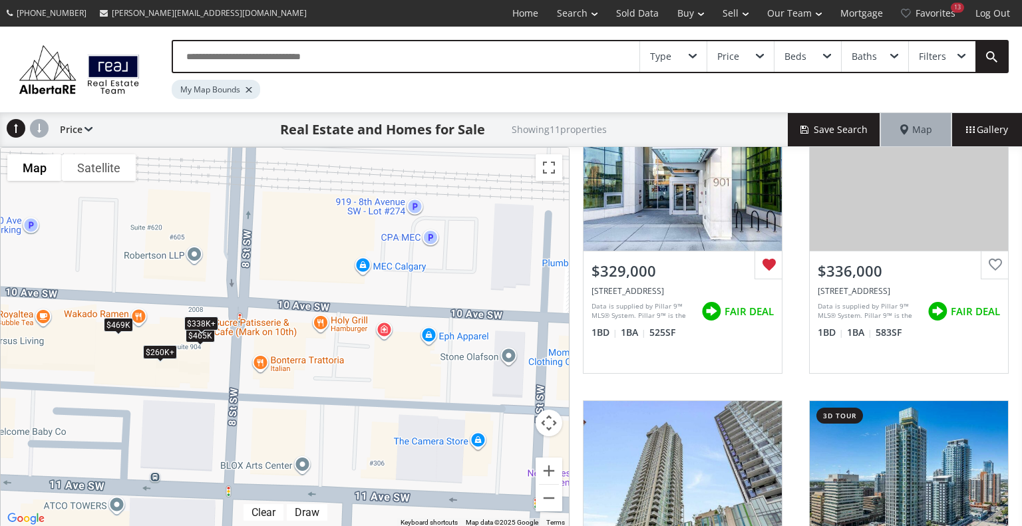
scroll to position [721, 0]
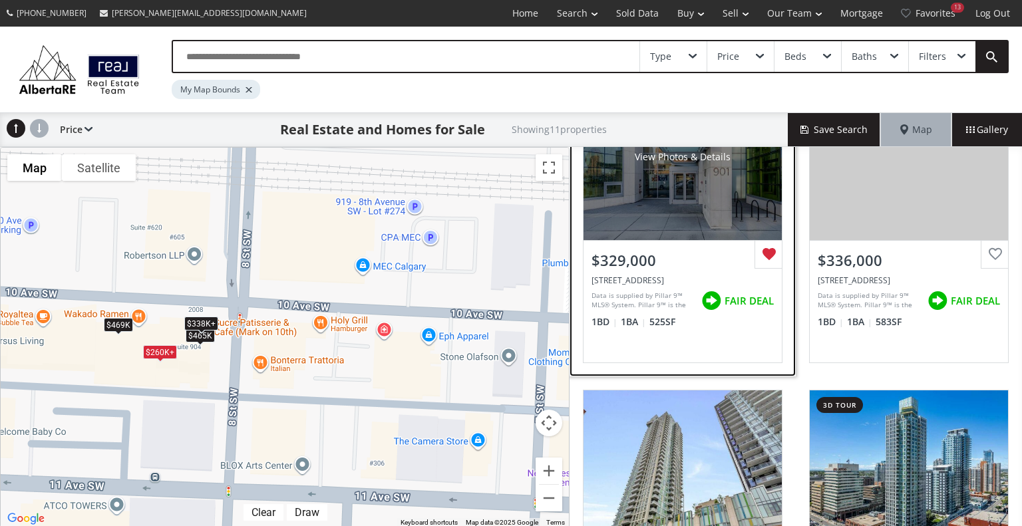
click at [705, 170] on div "View Photos & Details" at bounding box center [682, 157] width 198 height 166
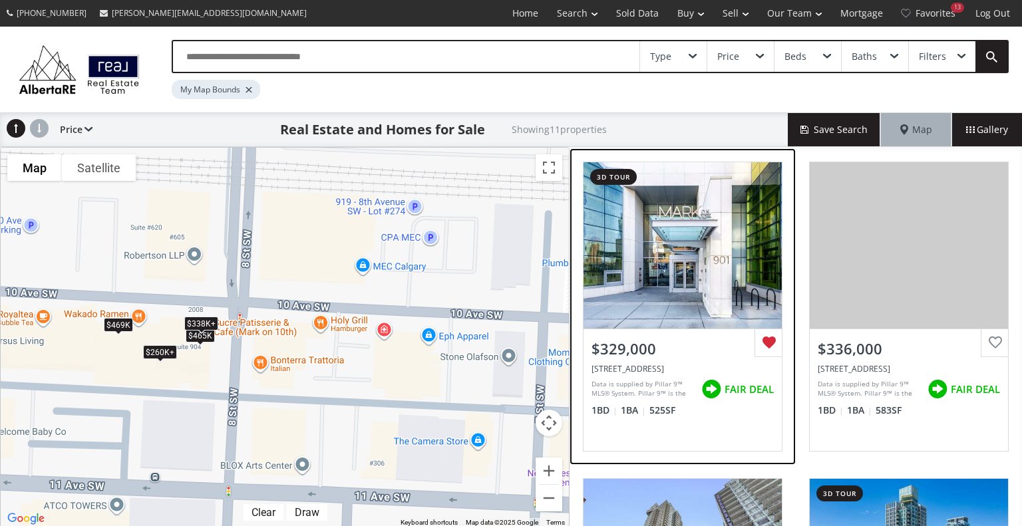
scroll to position [628, 0]
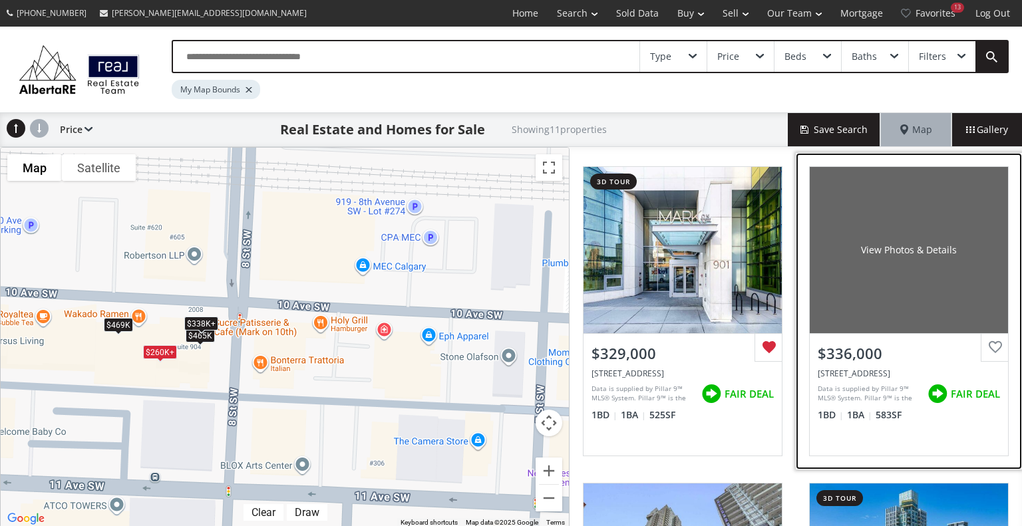
click at [921, 234] on div "View Photos & Details" at bounding box center [908, 250] width 198 height 166
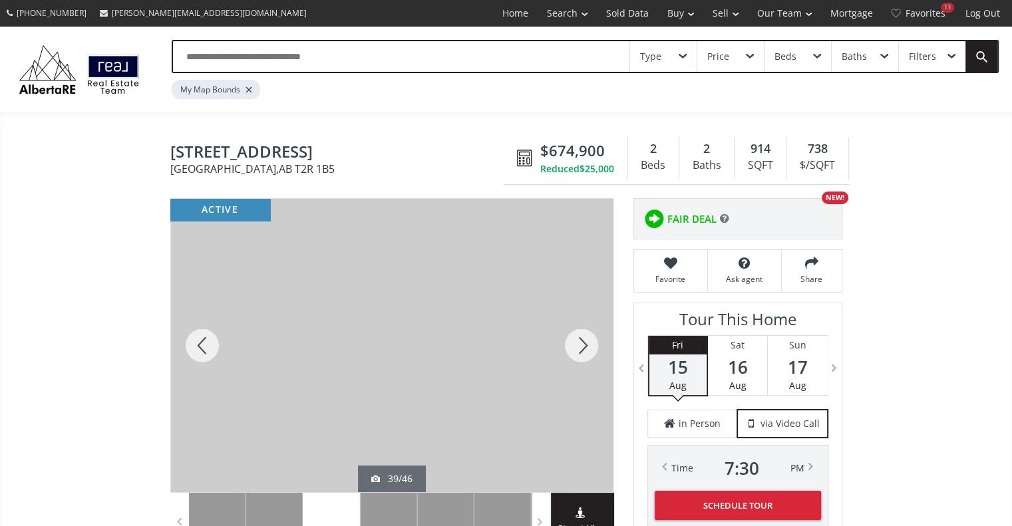
click at [579, 347] on div at bounding box center [581, 345] width 64 height 293
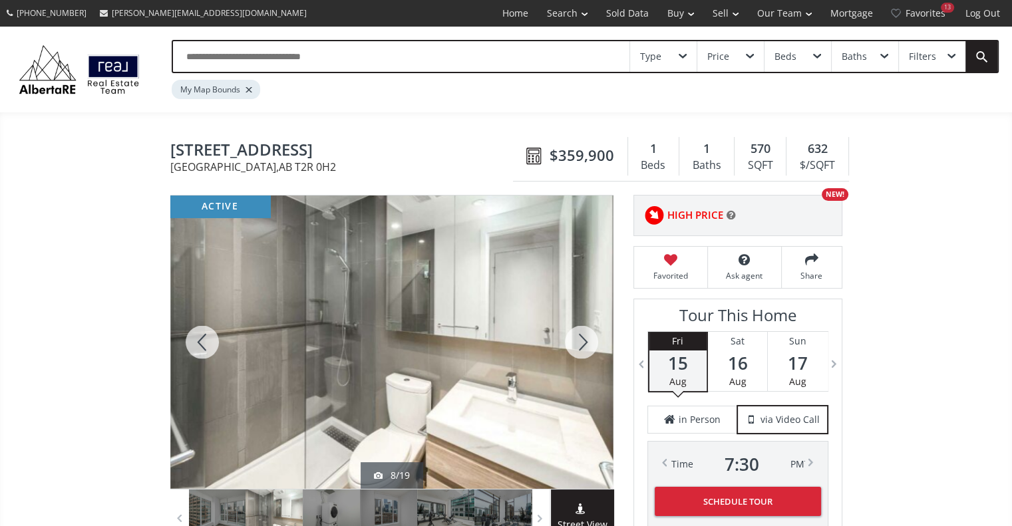
click at [580, 345] on div at bounding box center [581, 342] width 64 height 293
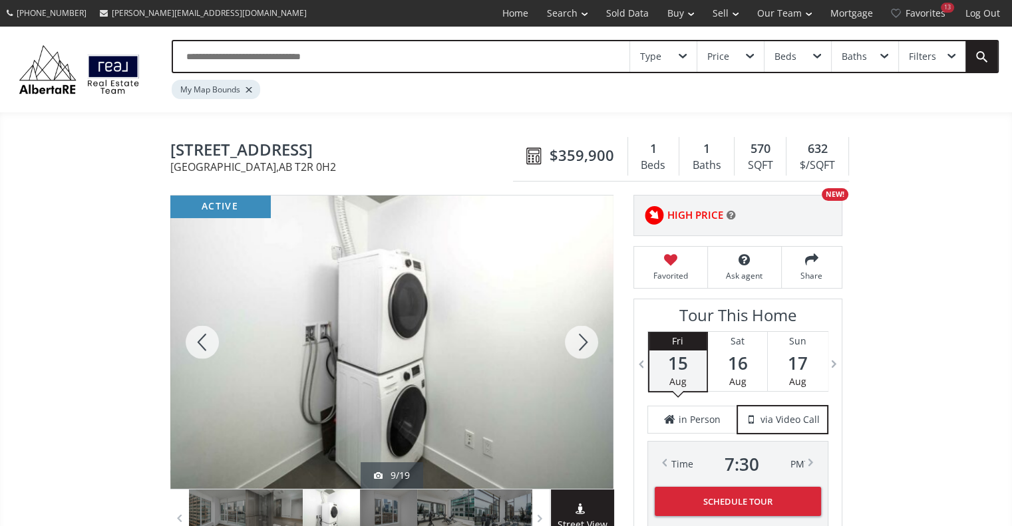
click at [580, 345] on div at bounding box center [581, 342] width 64 height 293
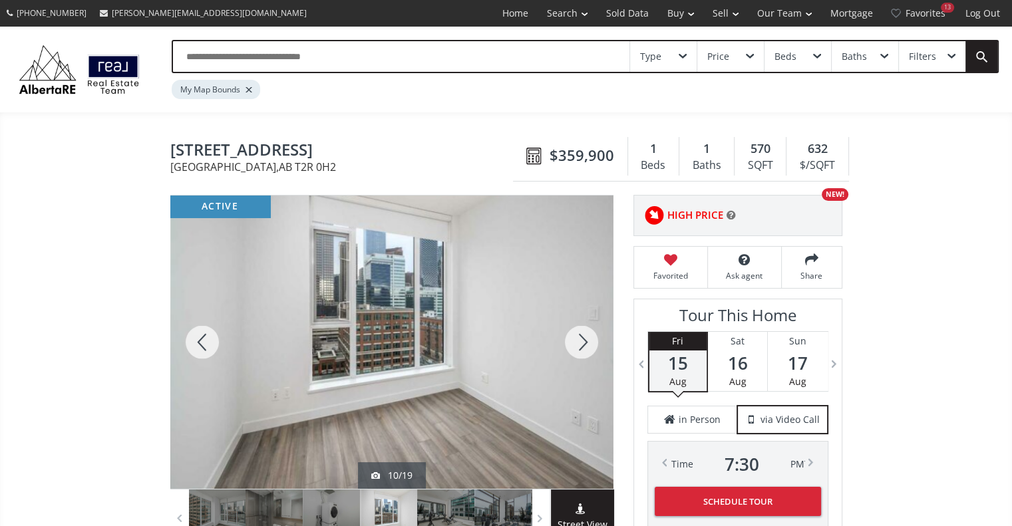
click at [580, 345] on div at bounding box center [581, 342] width 64 height 293
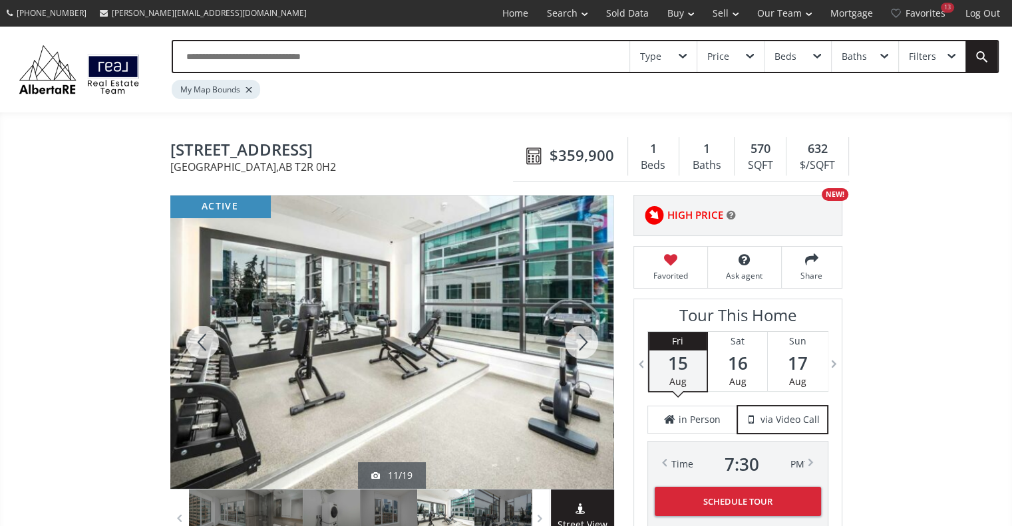
click at [199, 343] on div at bounding box center [202, 342] width 64 height 293
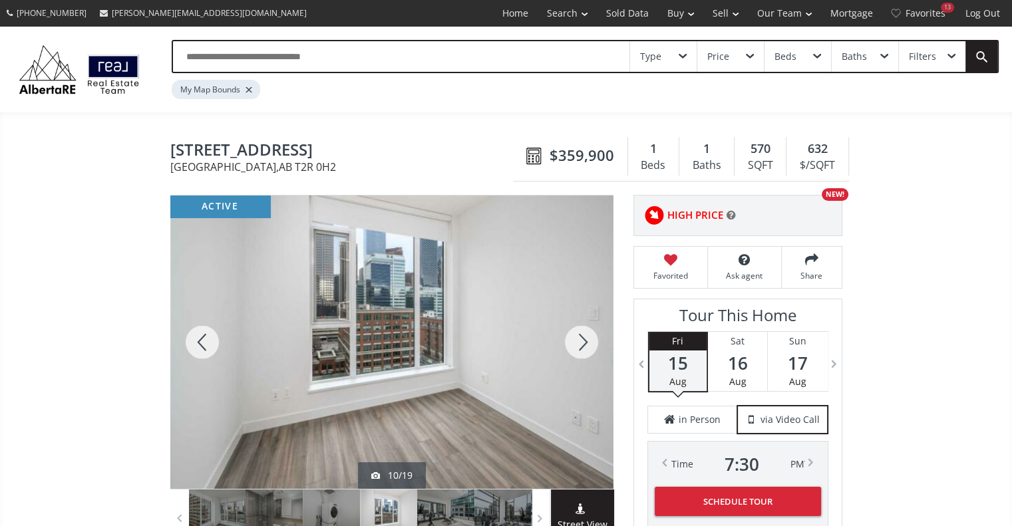
click at [587, 347] on div at bounding box center [581, 342] width 64 height 293
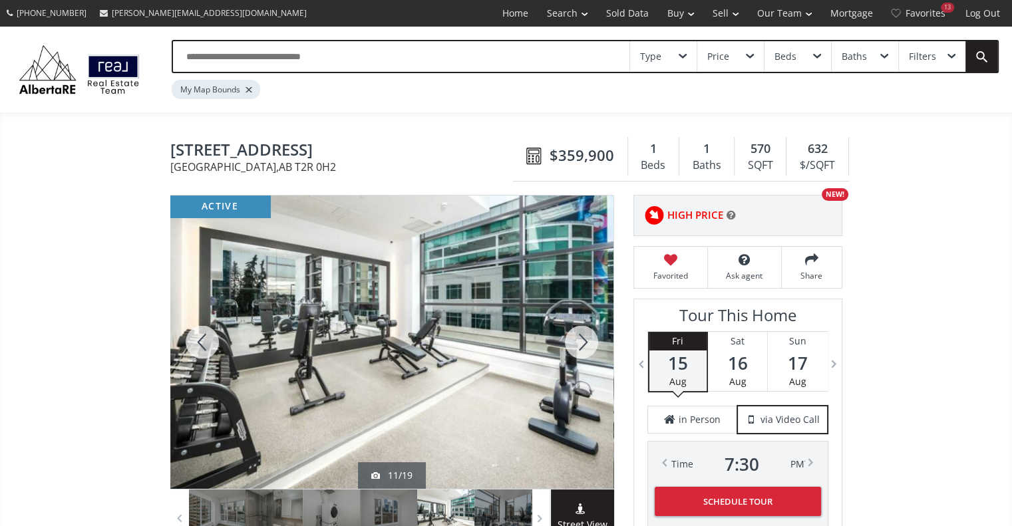
click at [587, 347] on div at bounding box center [581, 342] width 64 height 293
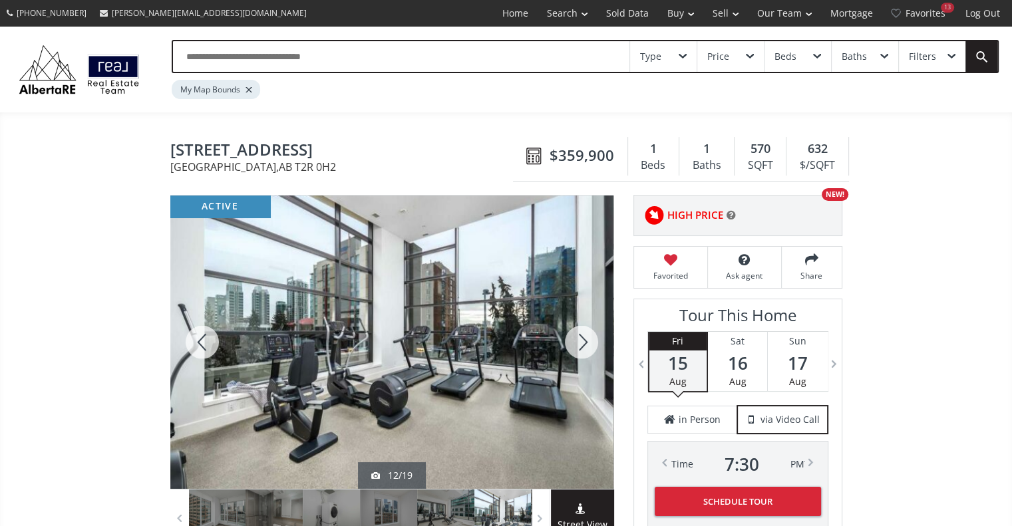
click at [587, 347] on div at bounding box center [581, 342] width 64 height 293
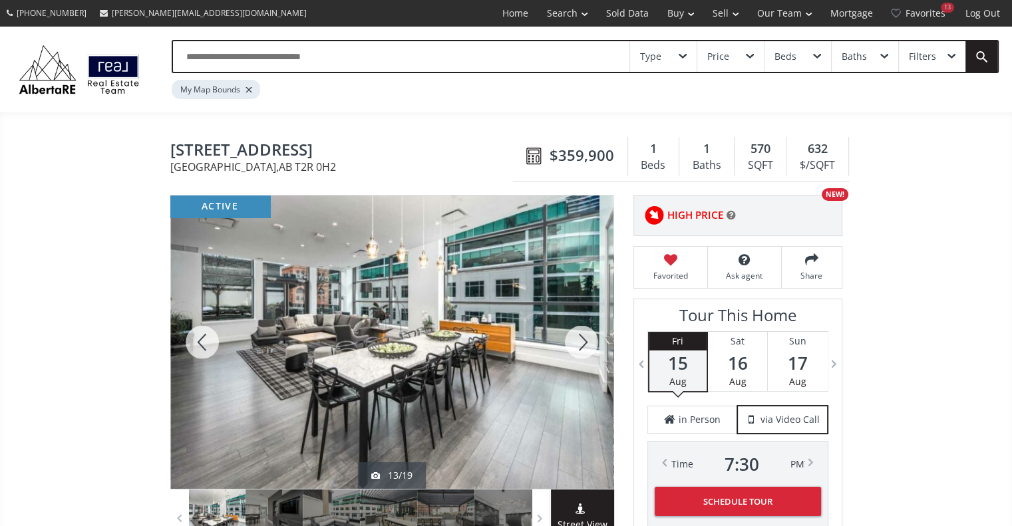
click at [587, 347] on div at bounding box center [581, 342] width 64 height 293
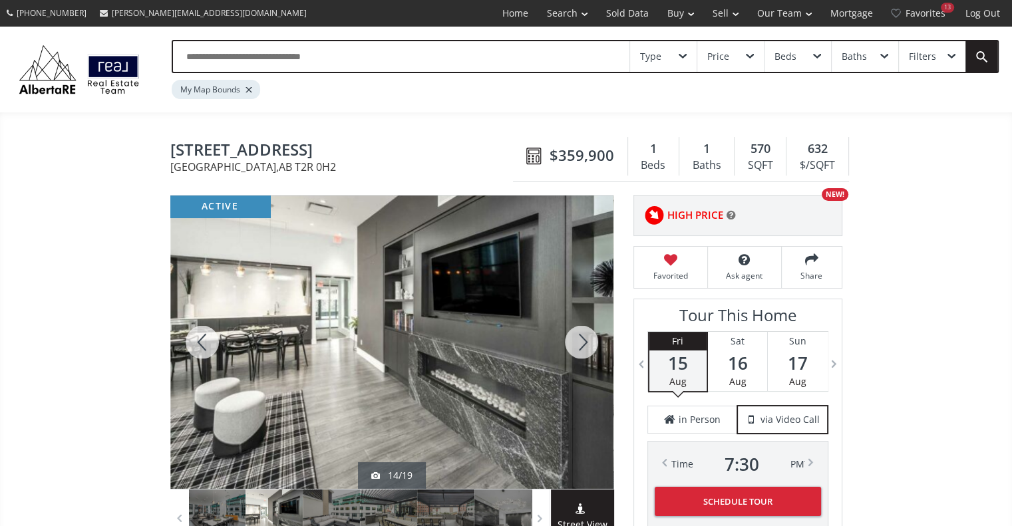
click at [587, 347] on div at bounding box center [581, 342] width 64 height 293
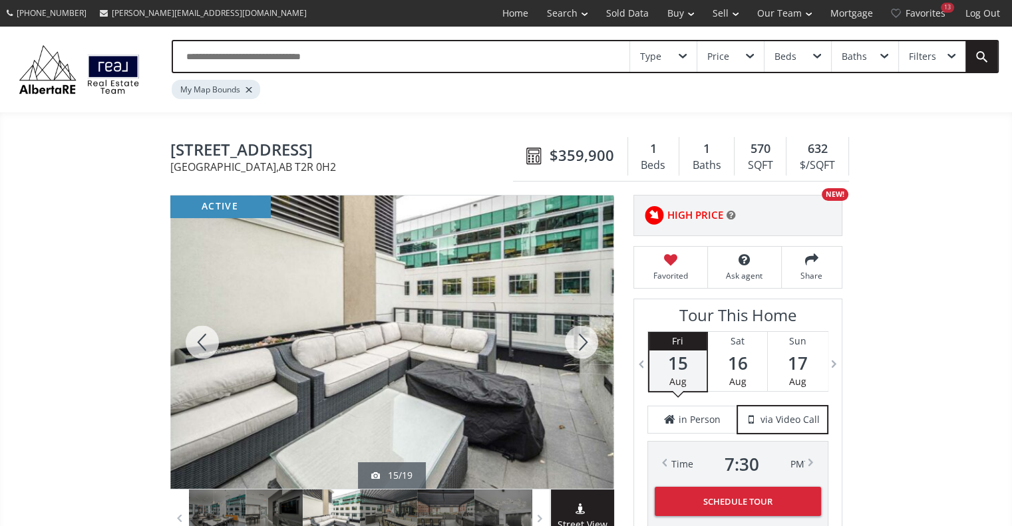
click at [587, 347] on div at bounding box center [581, 342] width 64 height 293
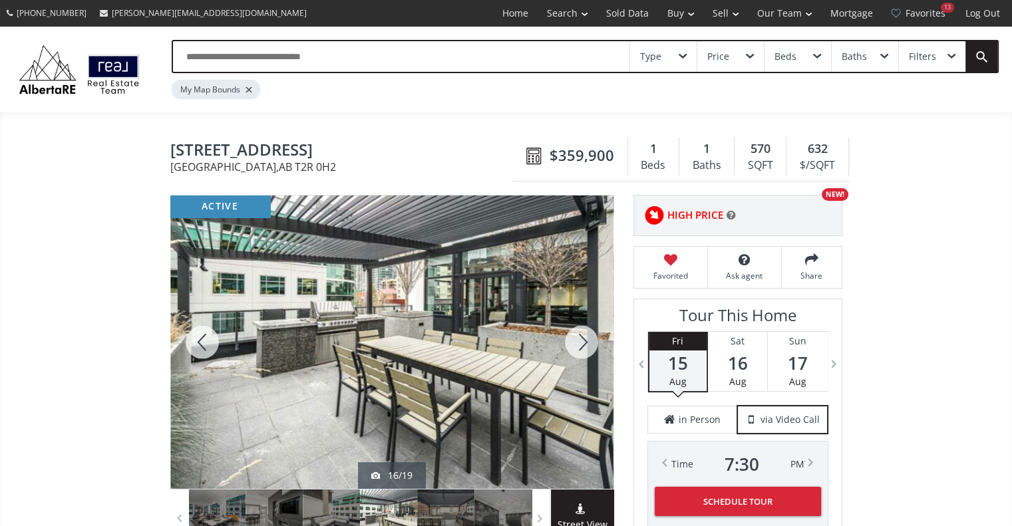
click at [587, 347] on div at bounding box center [581, 342] width 64 height 293
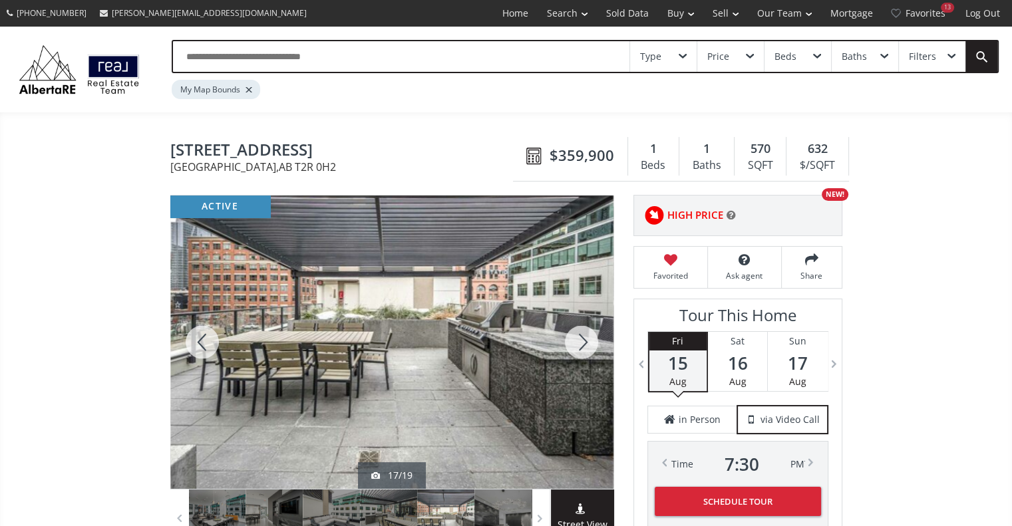
click at [587, 347] on div at bounding box center [581, 342] width 64 height 293
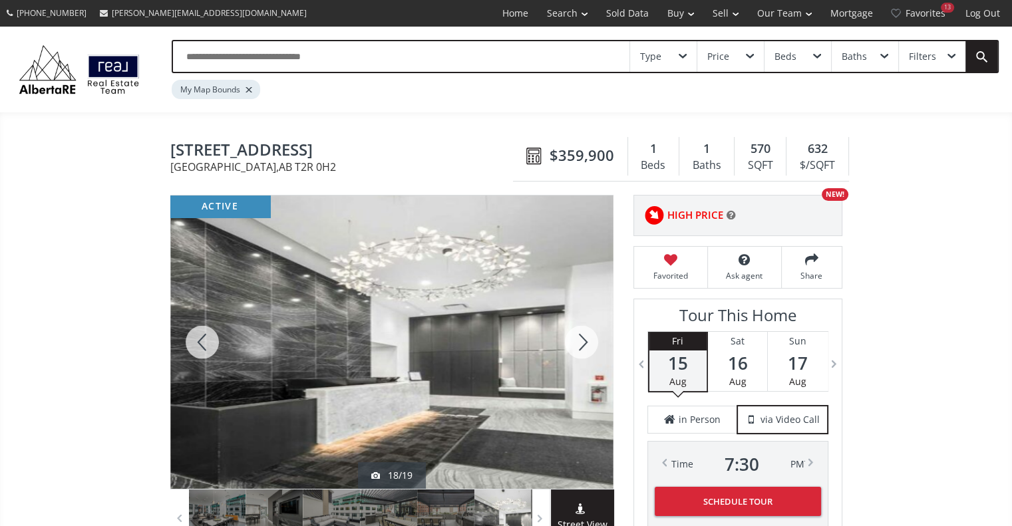
click at [587, 347] on div at bounding box center [581, 342] width 64 height 293
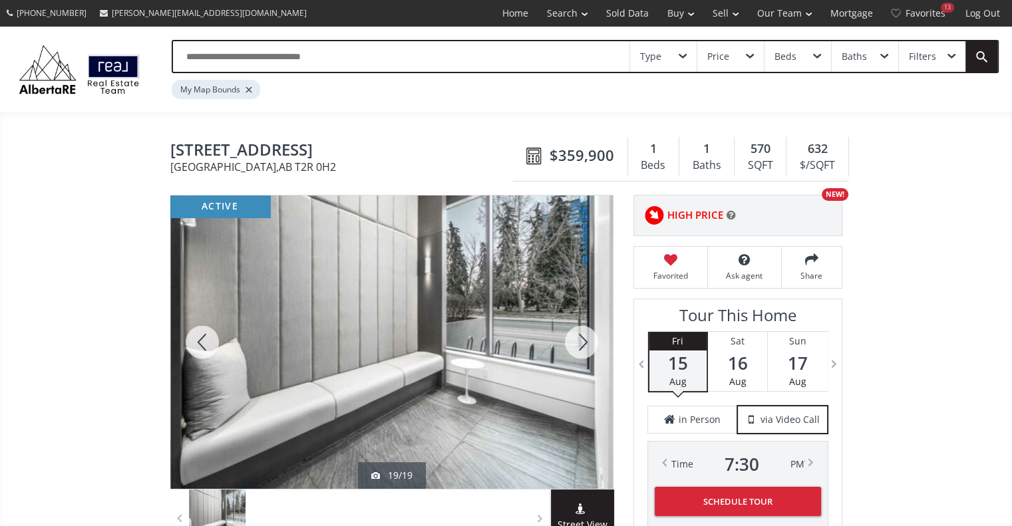
click at [587, 347] on div at bounding box center [581, 342] width 64 height 293
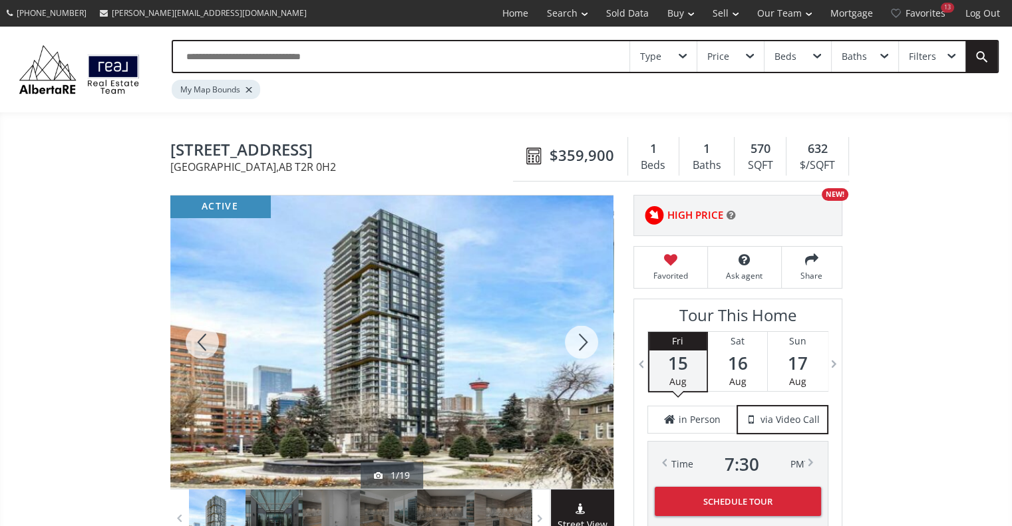
click at [587, 347] on div at bounding box center [581, 342] width 64 height 293
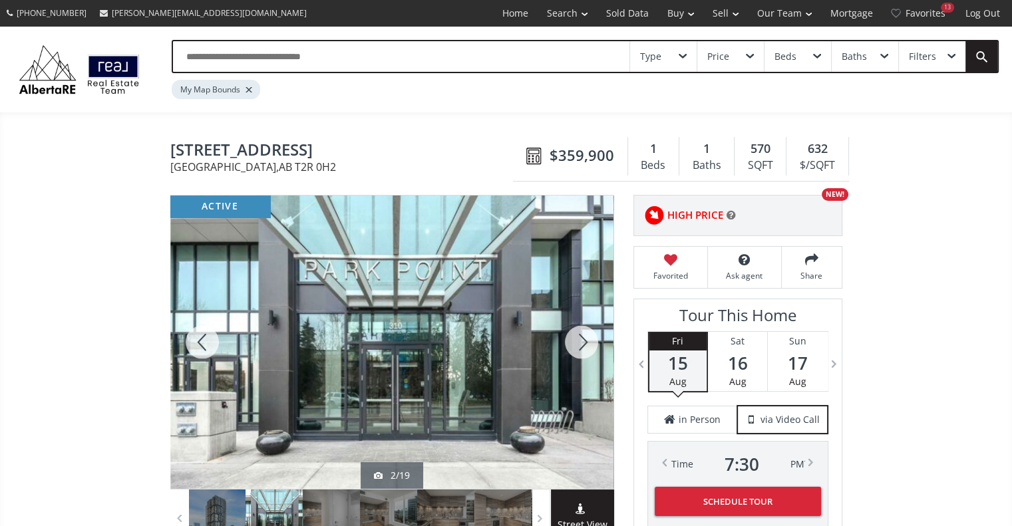
click at [587, 347] on div at bounding box center [581, 342] width 64 height 293
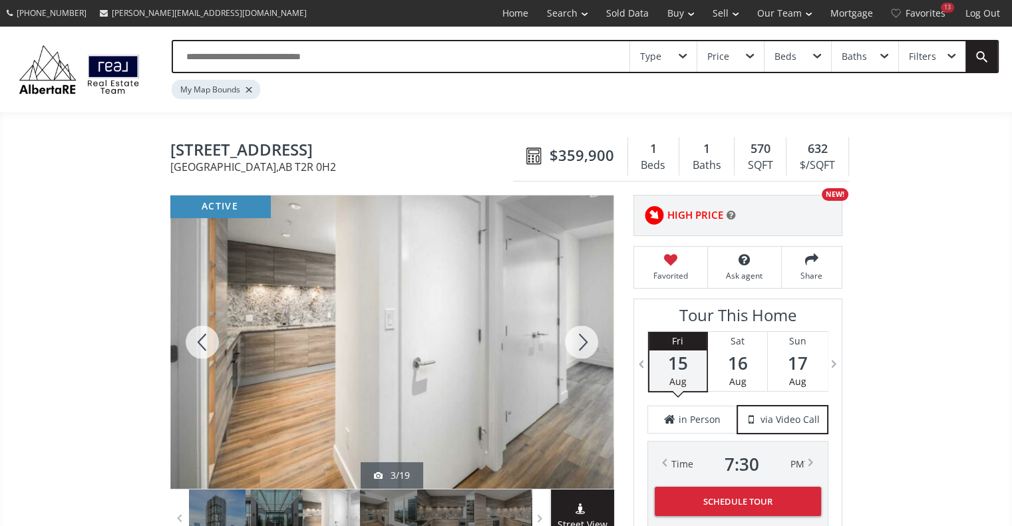
click at [587, 347] on div at bounding box center [581, 342] width 64 height 293
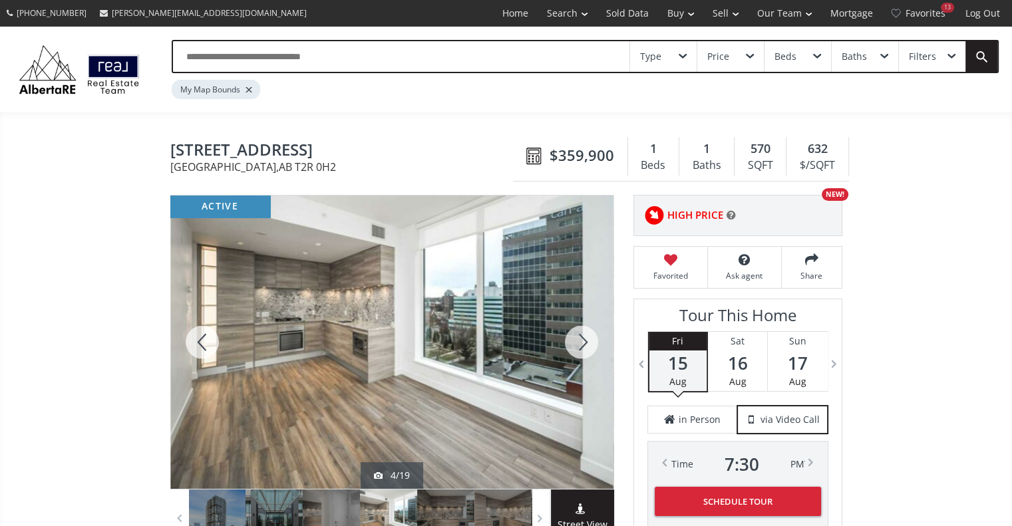
click at [583, 345] on div at bounding box center [581, 342] width 64 height 293
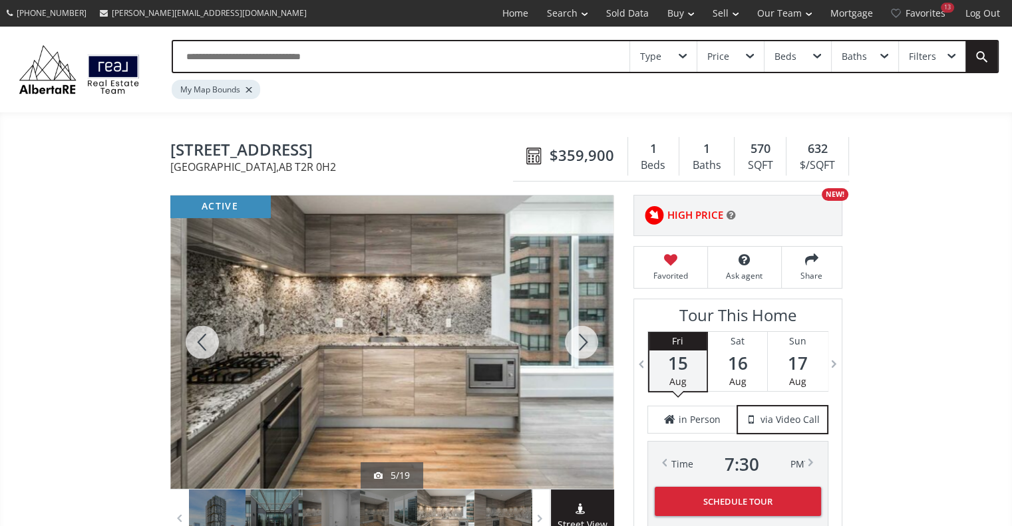
click at [583, 345] on div at bounding box center [581, 342] width 64 height 293
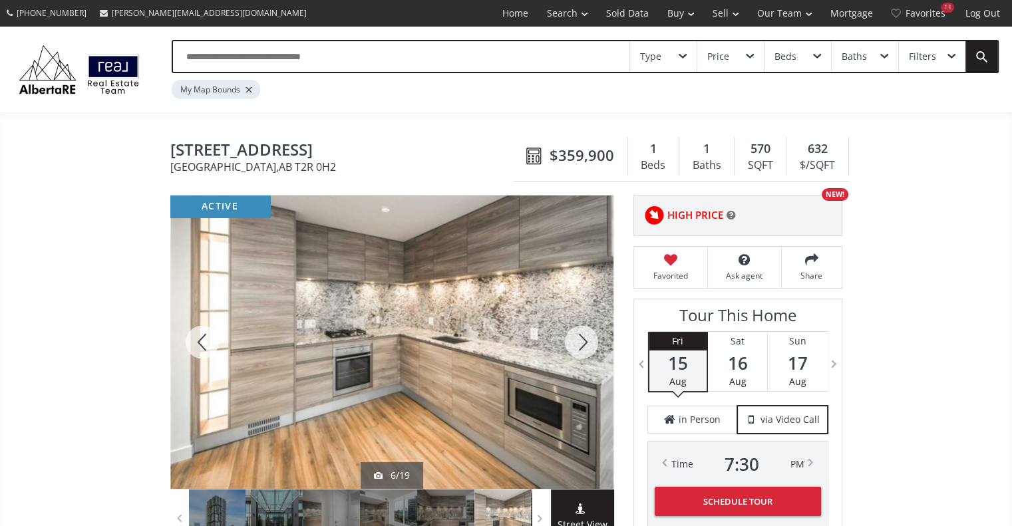
click at [200, 345] on div at bounding box center [202, 342] width 64 height 293
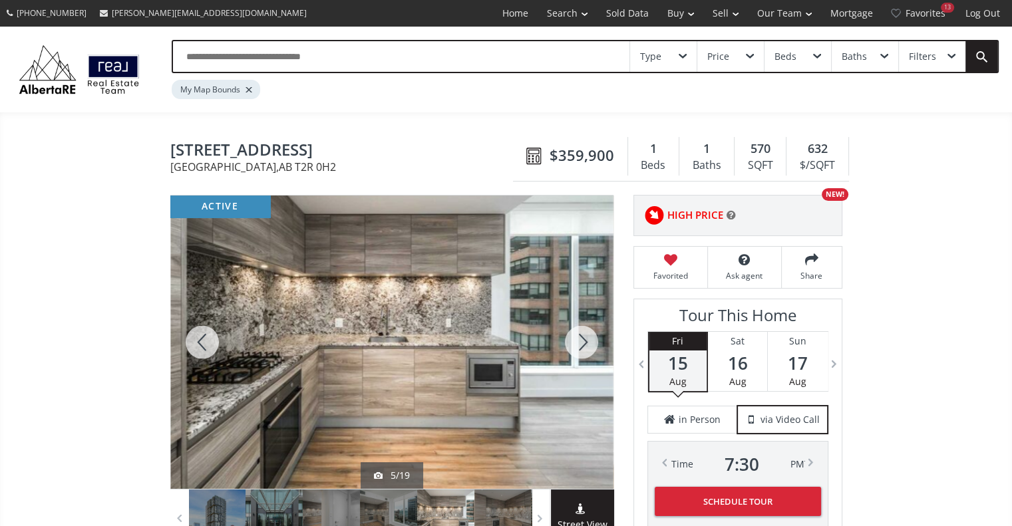
click at [200, 345] on div at bounding box center [202, 342] width 64 height 293
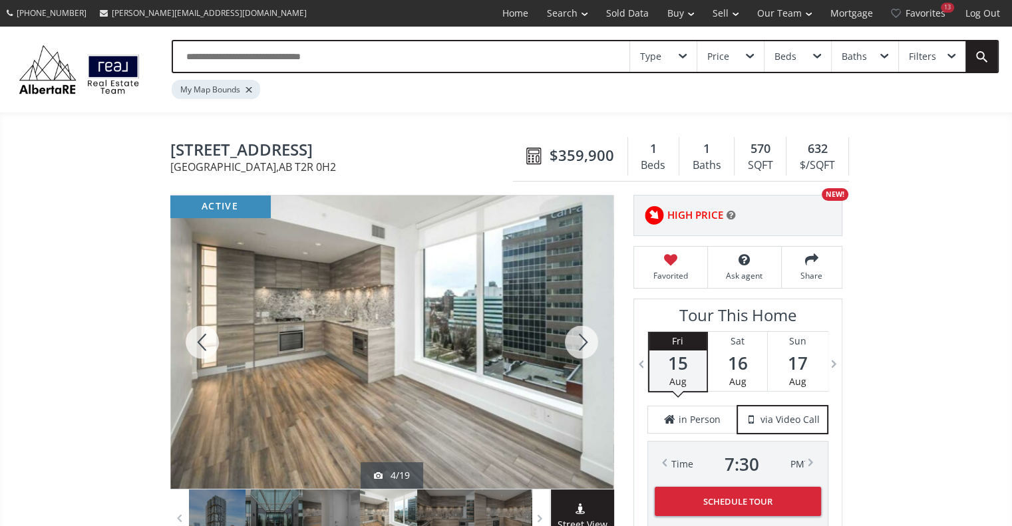
click at [585, 351] on div at bounding box center [581, 342] width 64 height 293
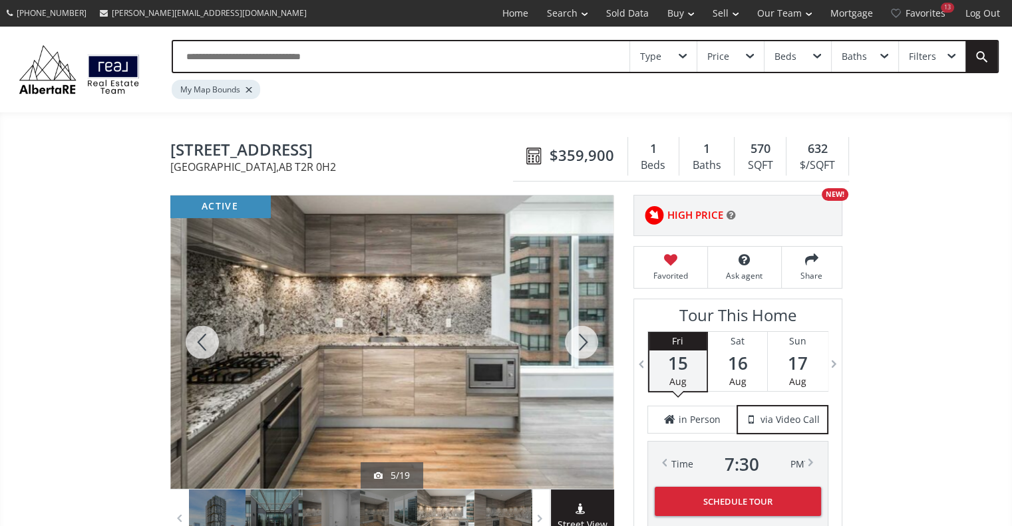
click at [585, 351] on div at bounding box center [581, 342] width 64 height 293
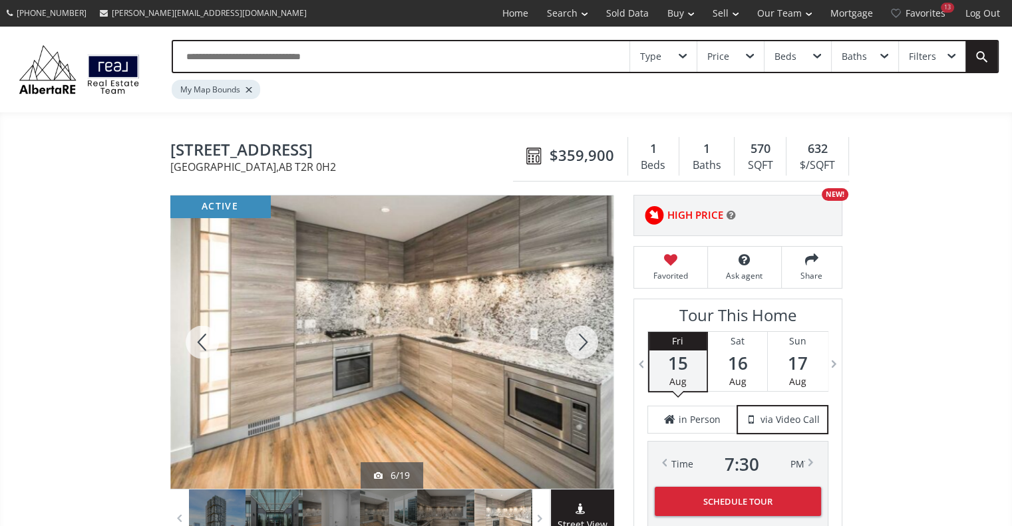
click at [585, 351] on div at bounding box center [581, 342] width 64 height 293
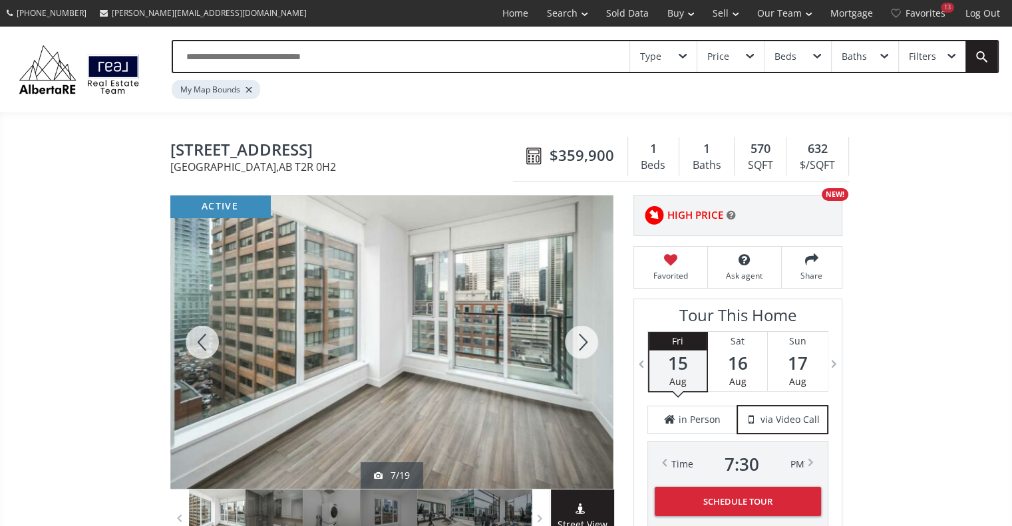
click at [583, 340] on div at bounding box center [581, 342] width 64 height 293
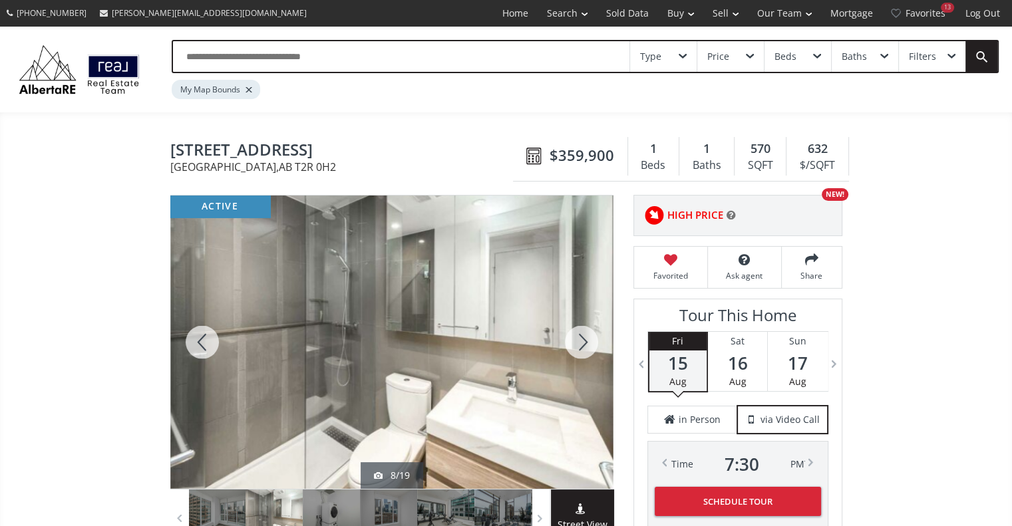
click at [583, 340] on div at bounding box center [581, 342] width 64 height 293
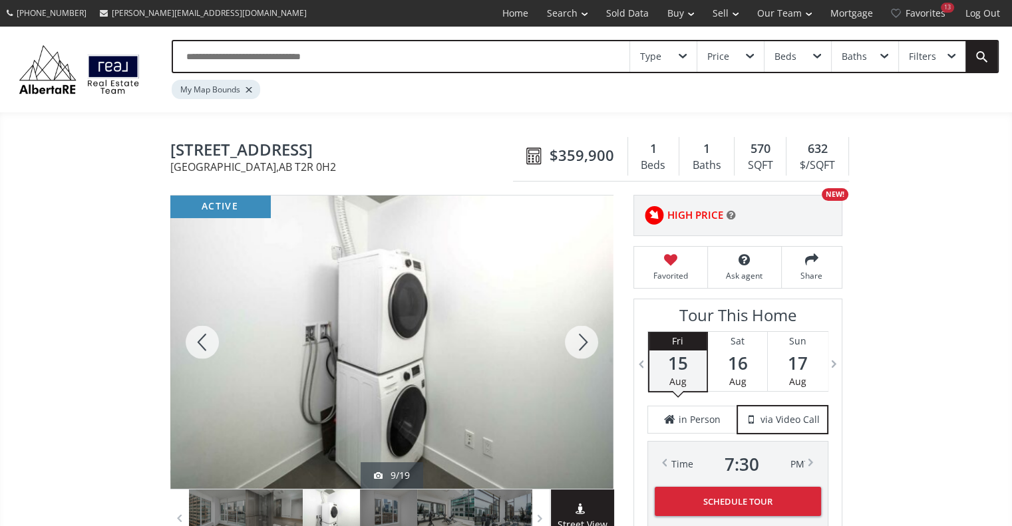
click at [583, 340] on div at bounding box center [581, 342] width 64 height 293
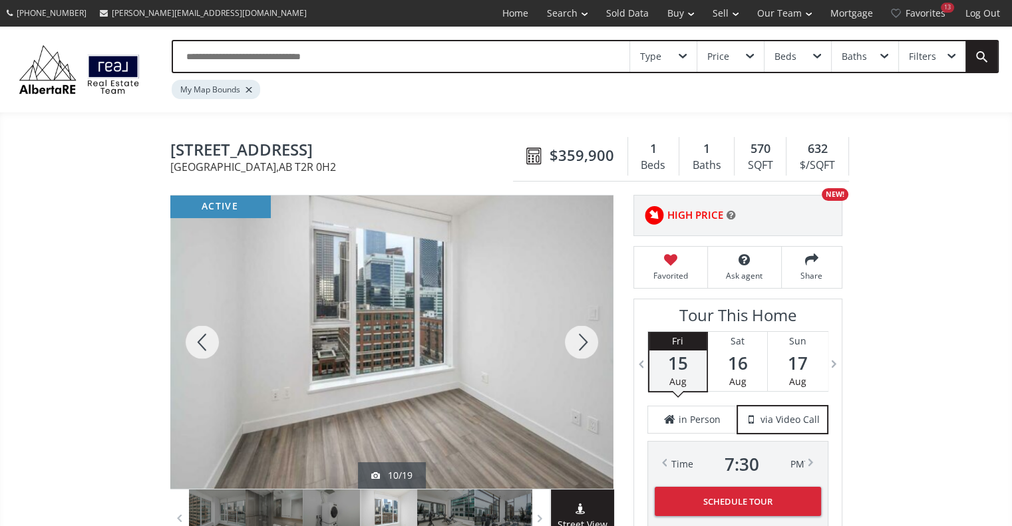
click at [583, 340] on div at bounding box center [581, 342] width 64 height 293
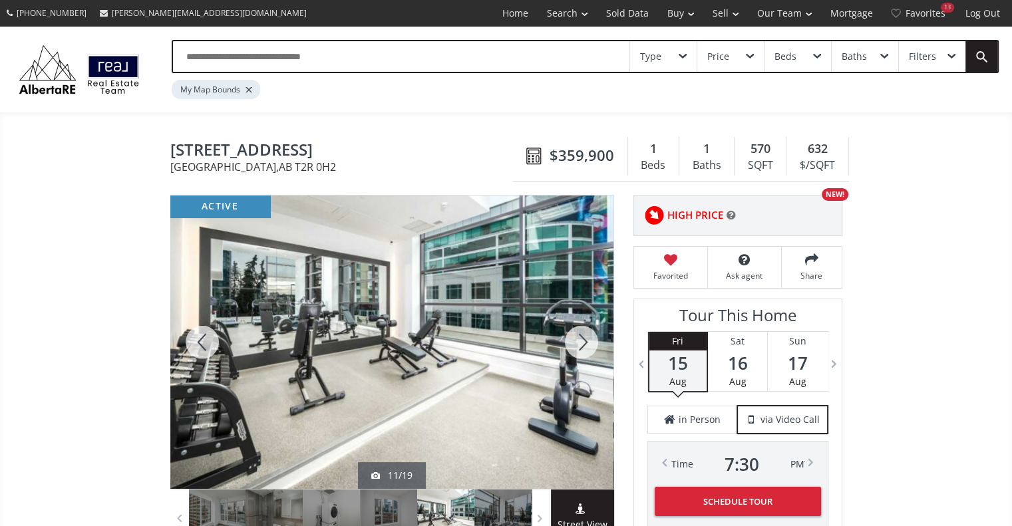
click at [583, 340] on div at bounding box center [581, 342] width 64 height 293
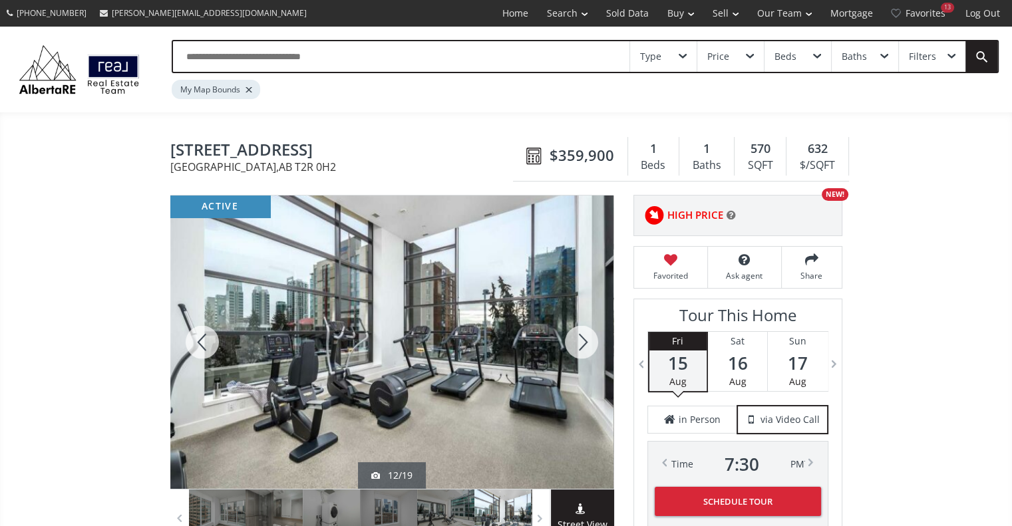
click at [583, 340] on div at bounding box center [581, 342] width 64 height 293
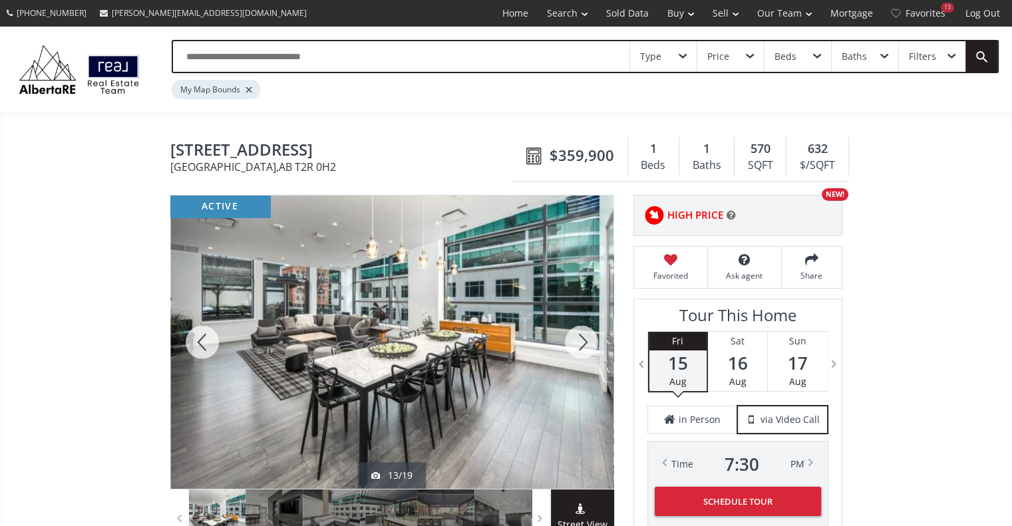
click at [583, 340] on div at bounding box center [581, 342] width 64 height 293
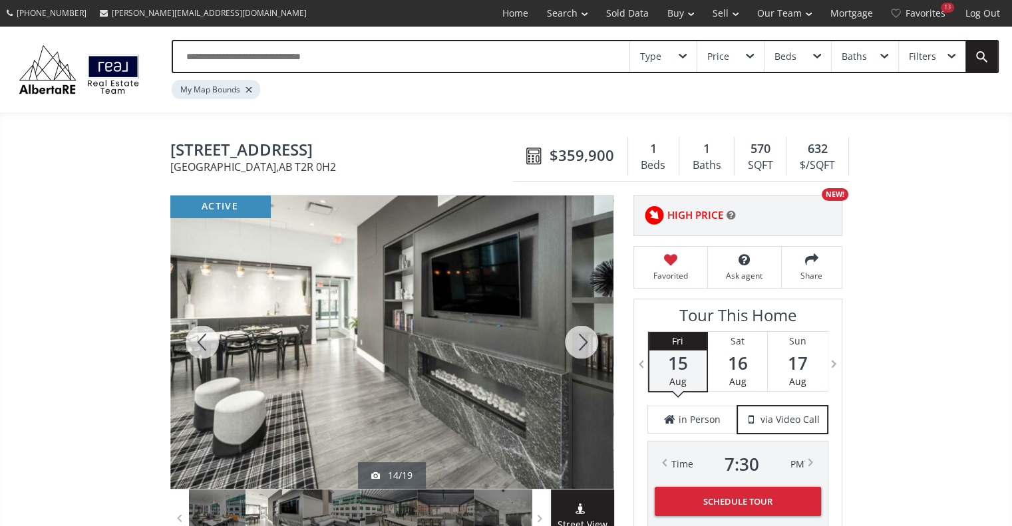
click at [583, 340] on div at bounding box center [581, 342] width 64 height 293
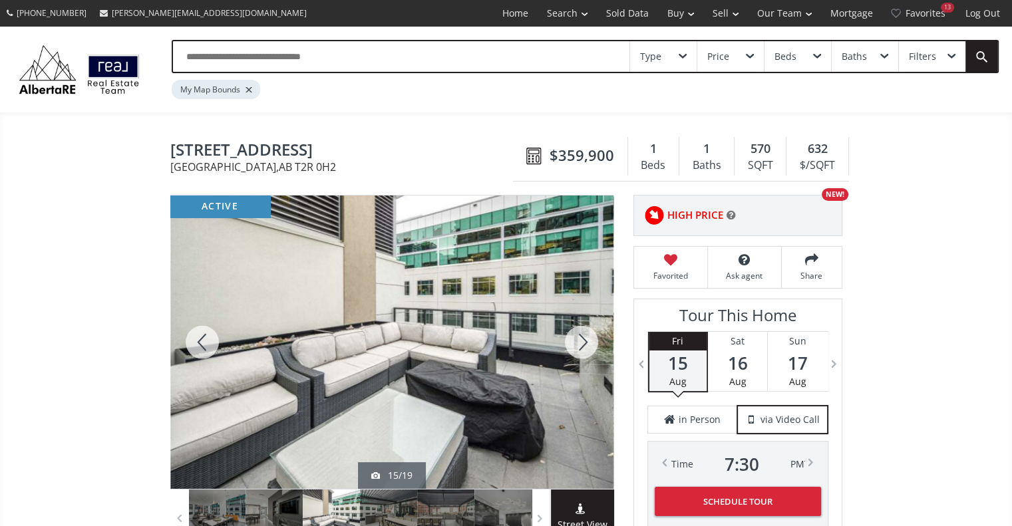
click at [583, 340] on div at bounding box center [581, 342] width 64 height 293
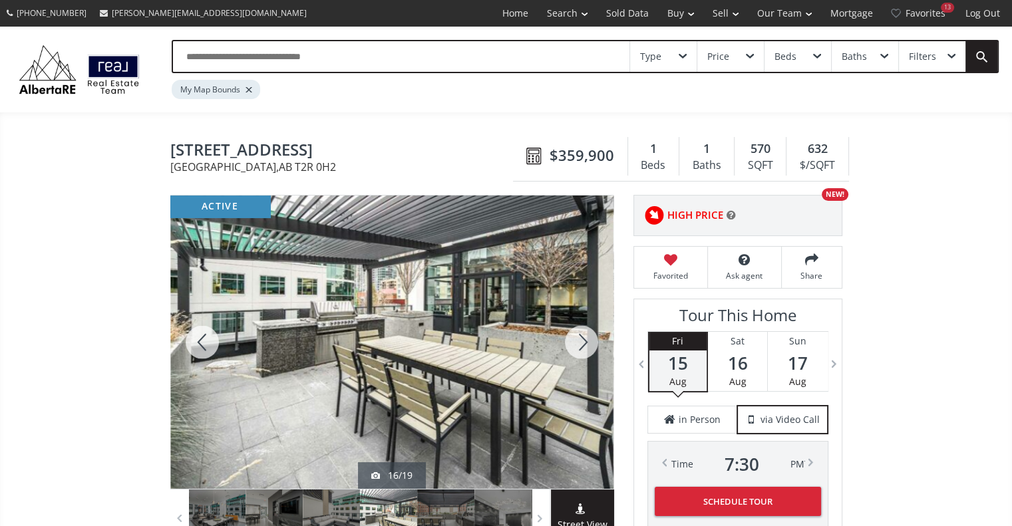
click at [583, 340] on div at bounding box center [581, 342] width 64 height 293
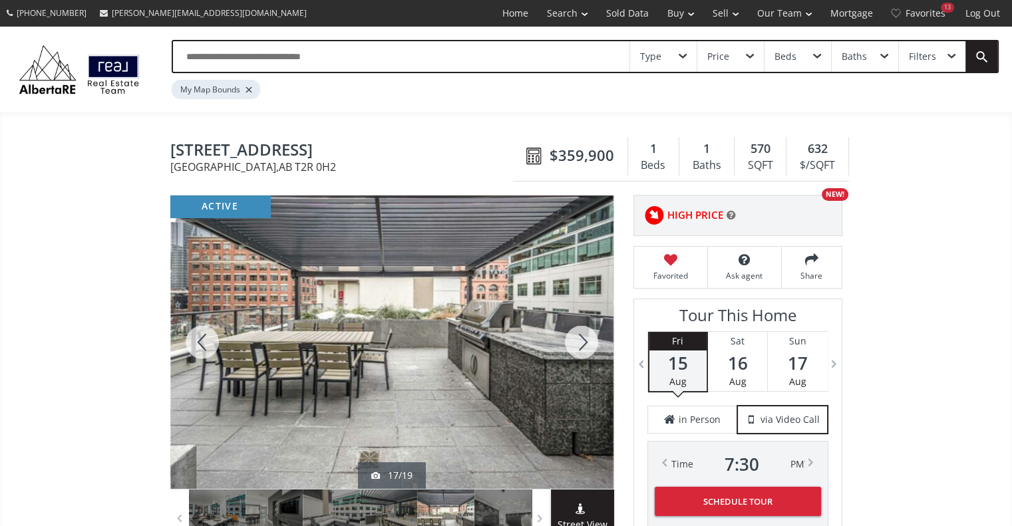
click at [583, 340] on div at bounding box center [581, 342] width 64 height 293
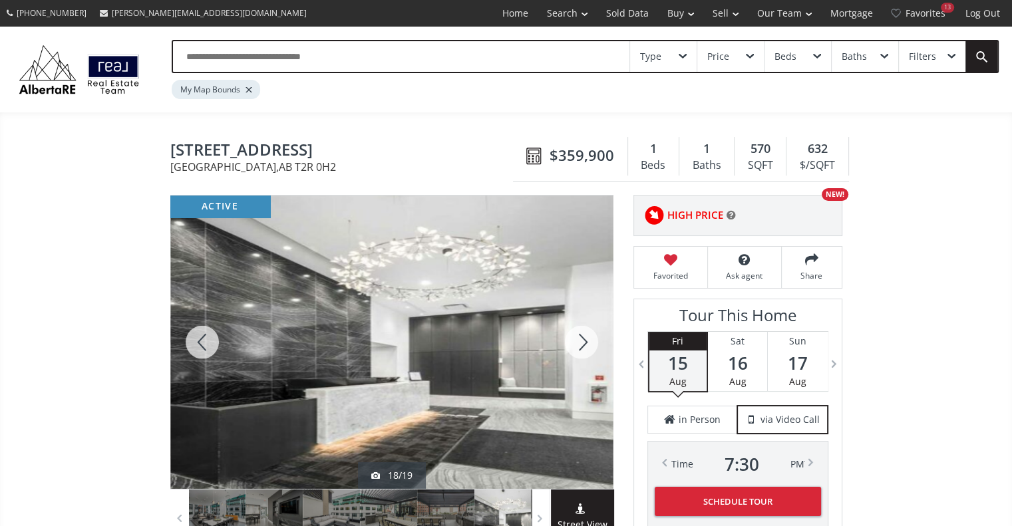
click at [583, 340] on div at bounding box center [581, 342] width 64 height 293
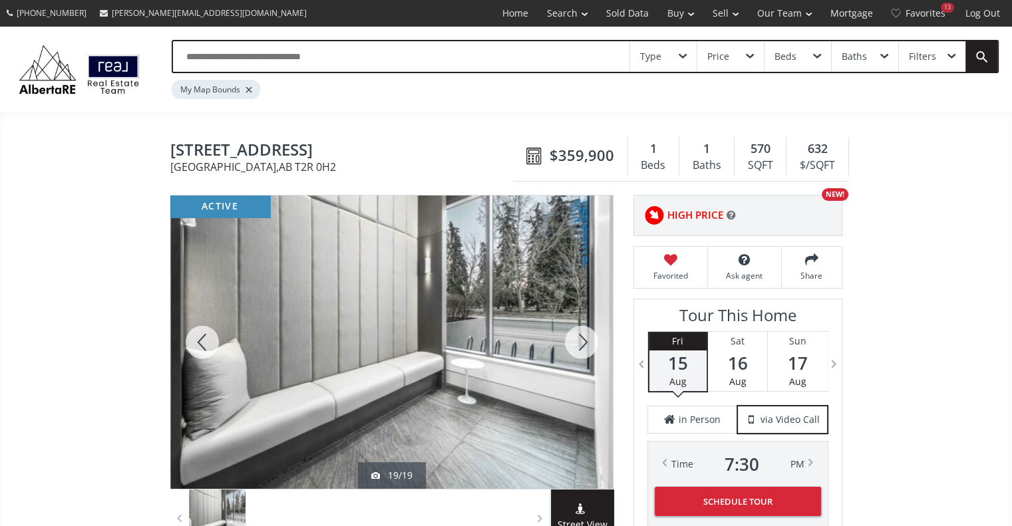
click at [583, 340] on div at bounding box center [581, 342] width 64 height 293
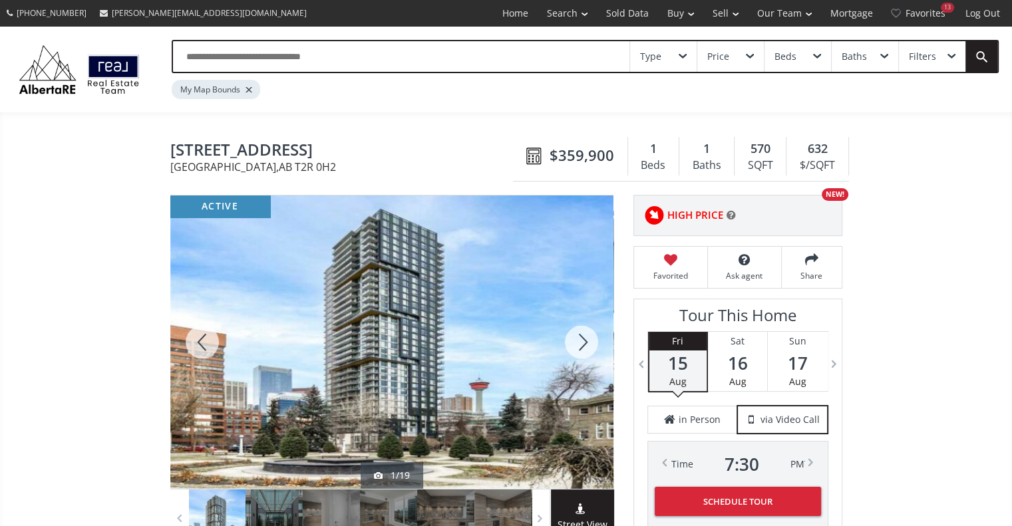
click at [583, 340] on div at bounding box center [581, 342] width 64 height 293
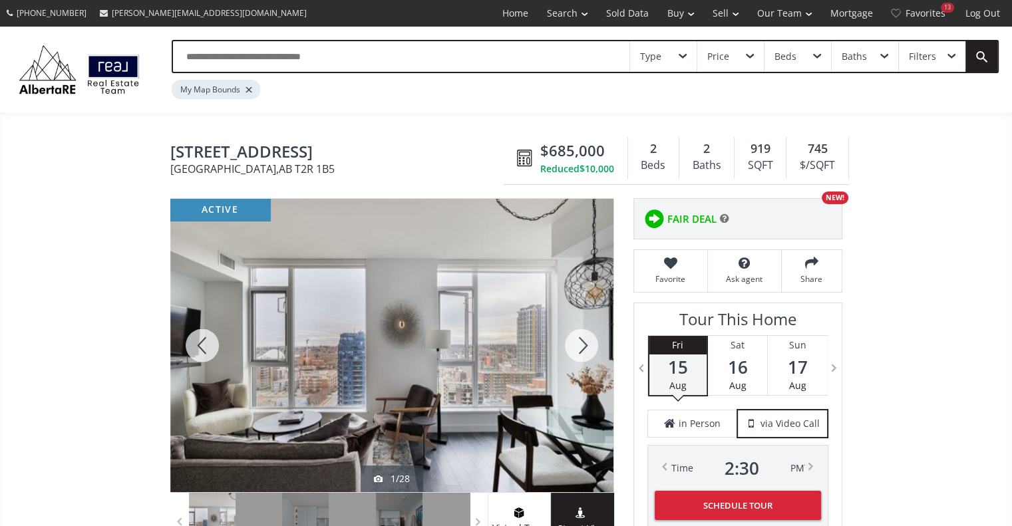
click at [577, 340] on div at bounding box center [581, 345] width 64 height 293
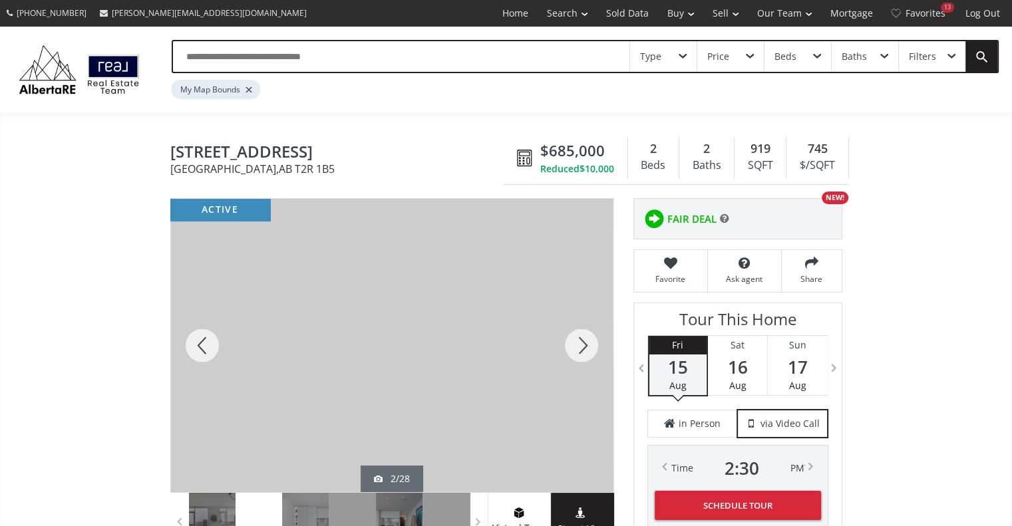
click at [577, 340] on div at bounding box center [581, 345] width 64 height 293
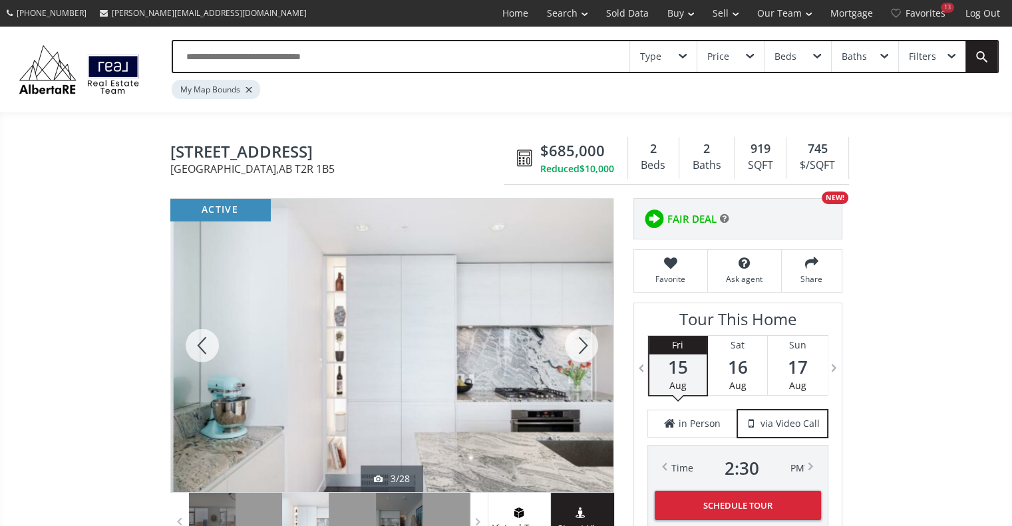
click at [202, 340] on div at bounding box center [202, 345] width 64 height 293
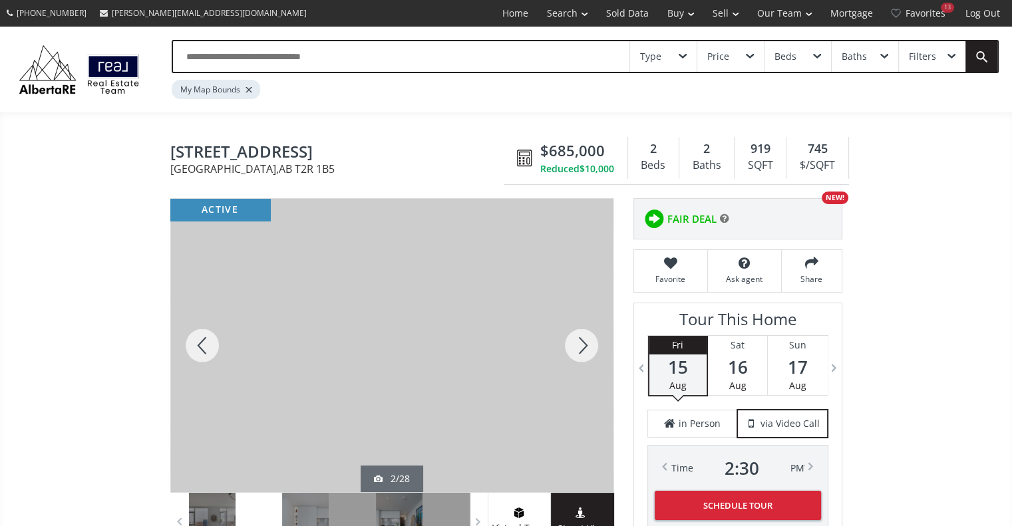
click at [585, 342] on div at bounding box center [581, 345] width 64 height 293
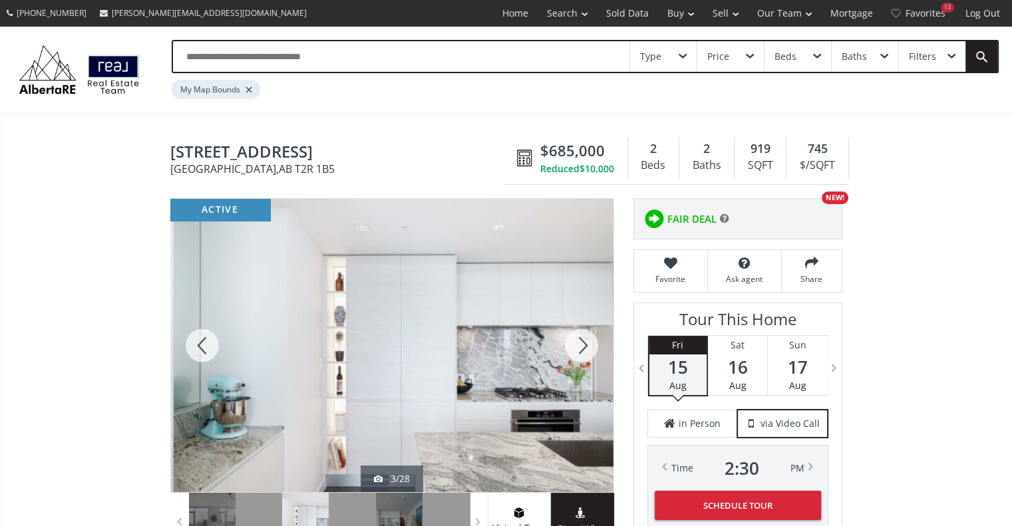
click at [585, 342] on div at bounding box center [581, 345] width 64 height 293
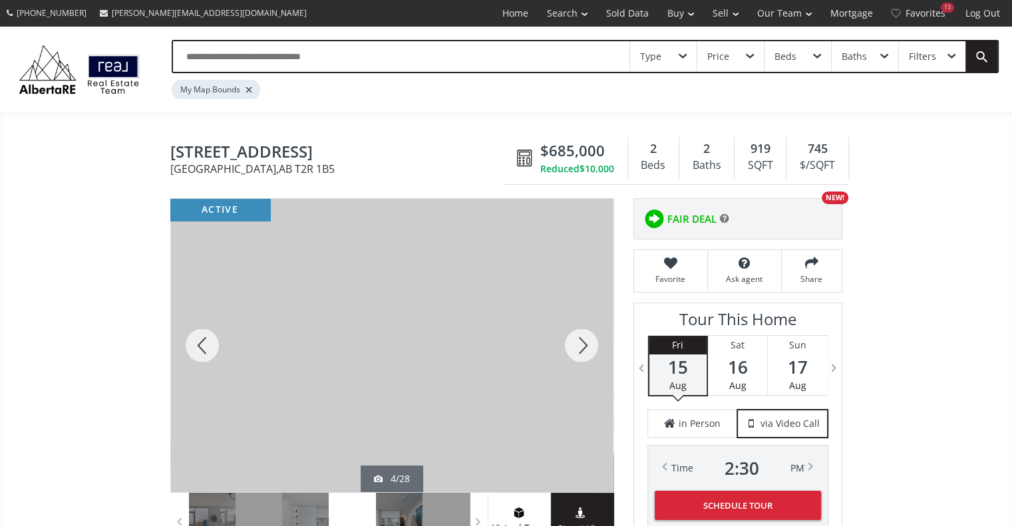
click at [585, 342] on div at bounding box center [581, 345] width 64 height 293
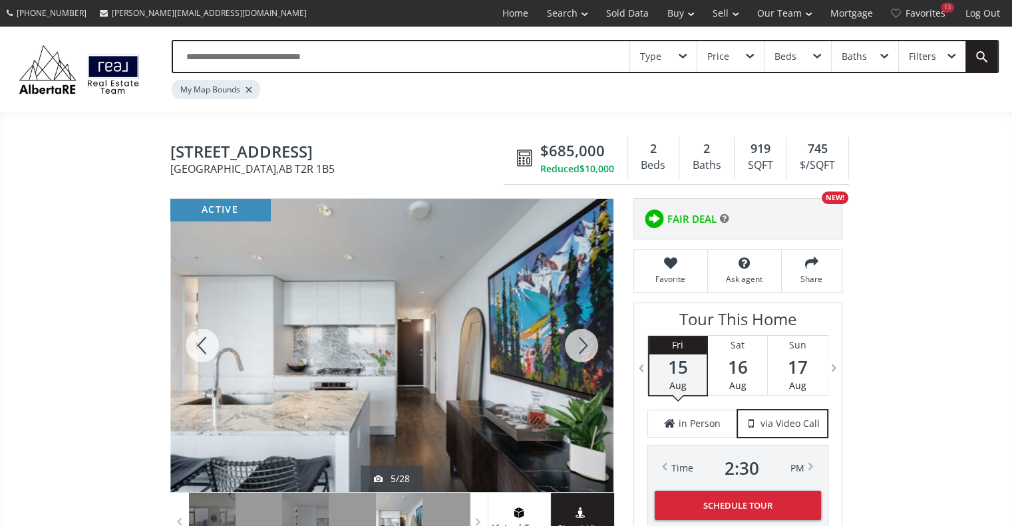
click at [585, 342] on div at bounding box center [581, 345] width 64 height 293
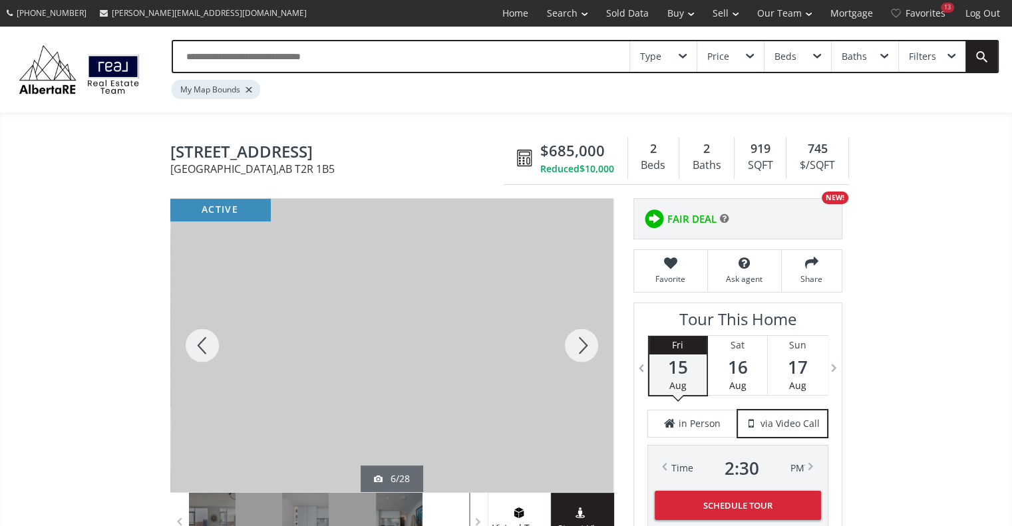
click at [585, 342] on div at bounding box center [581, 345] width 64 height 293
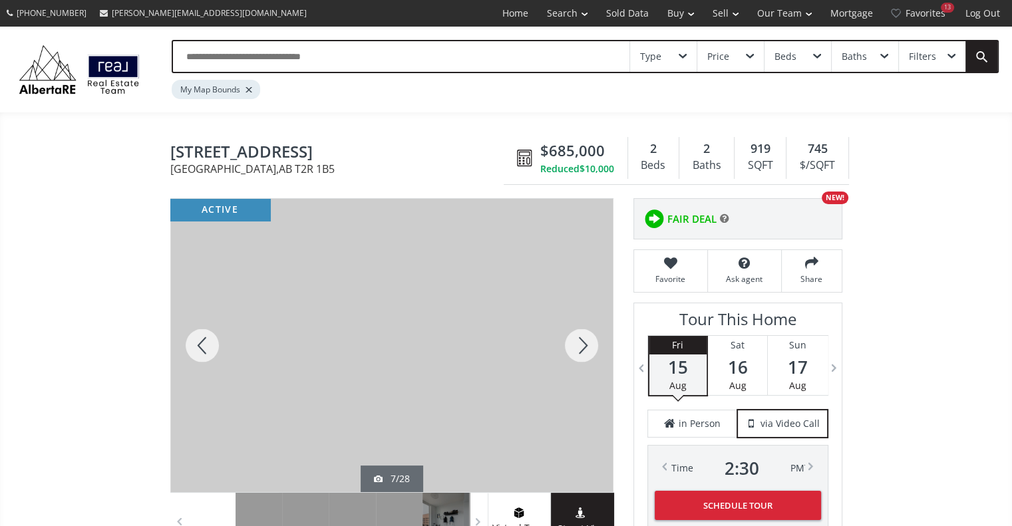
click at [585, 342] on div at bounding box center [581, 345] width 64 height 293
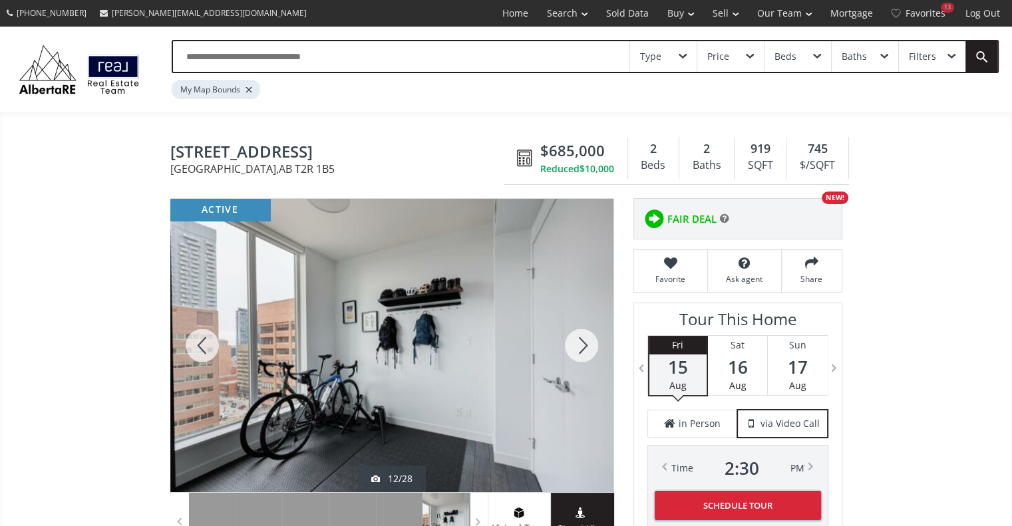
click at [585, 342] on div at bounding box center [581, 345] width 64 height 293
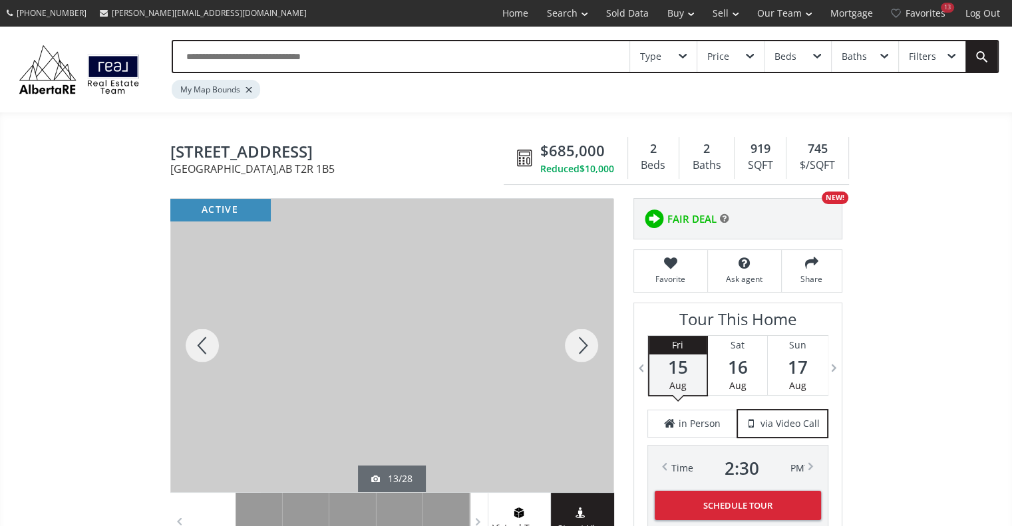
click at [585, 342] on div at bounding box center [581, 345] width 64 height 293
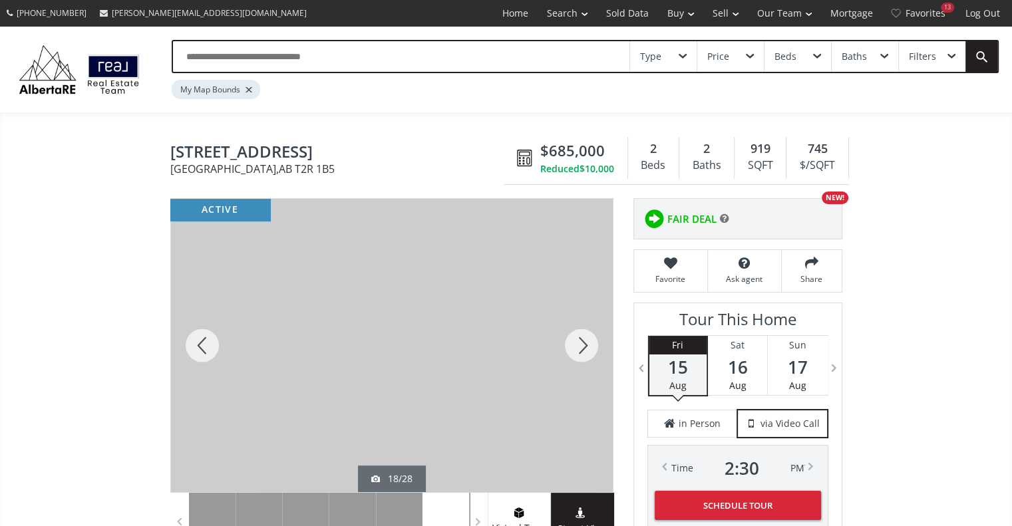
click at [585, 342] on div at bounding box center [581, 345] width 64 height 293
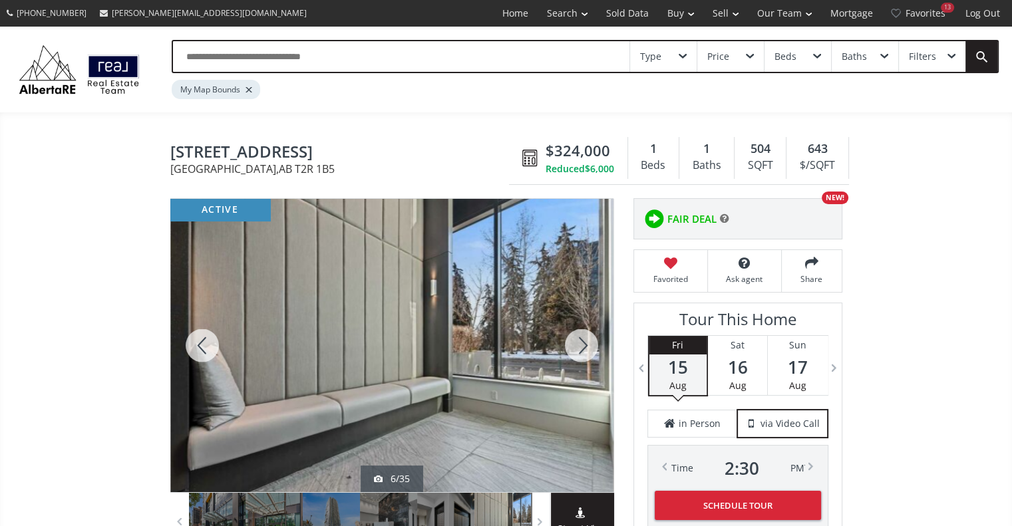
click at [579, 343] on div at bounding box center [581, 345] width 64 height 293
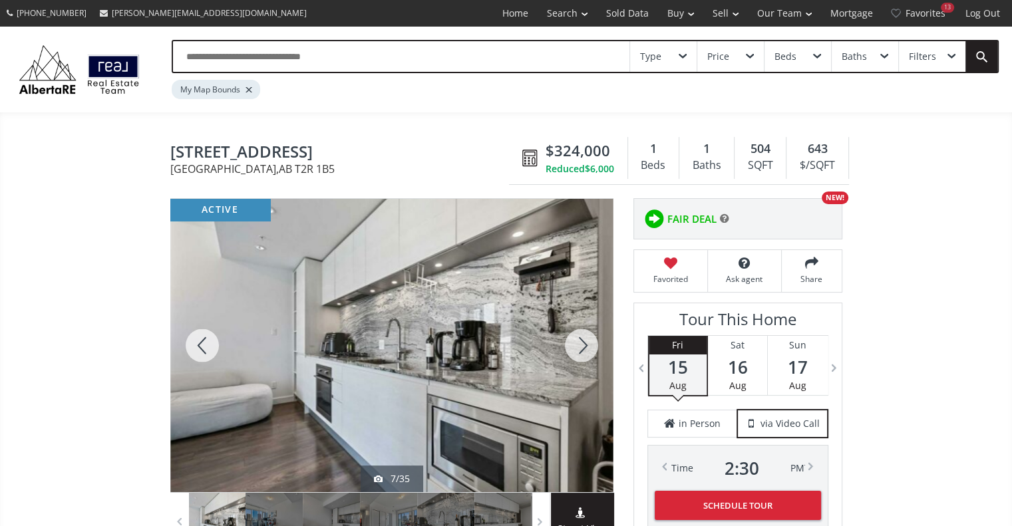
click at [579, 343] on div at bounding box center [581, 345] width 64 height 293
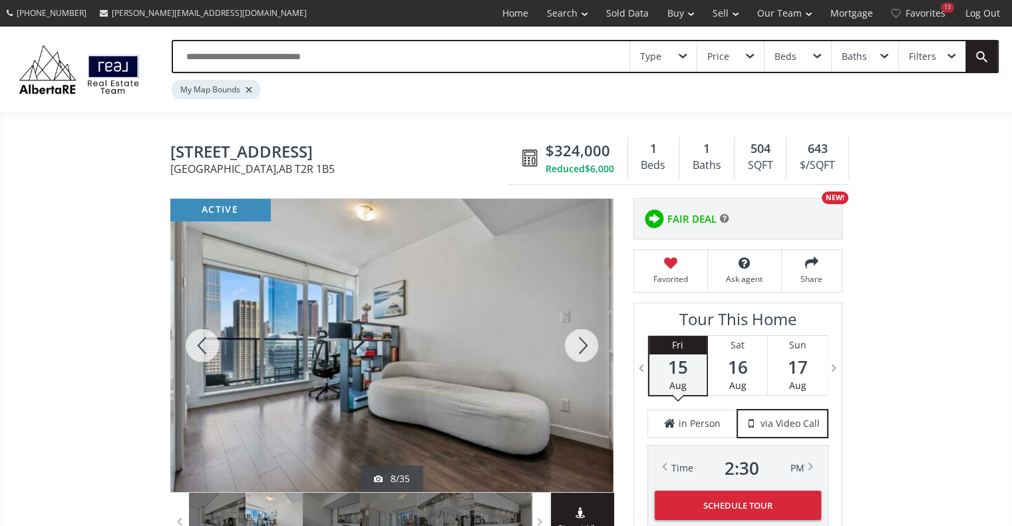
click at [579, 343] on div at bounding box center [581, 345] width 64 height 293
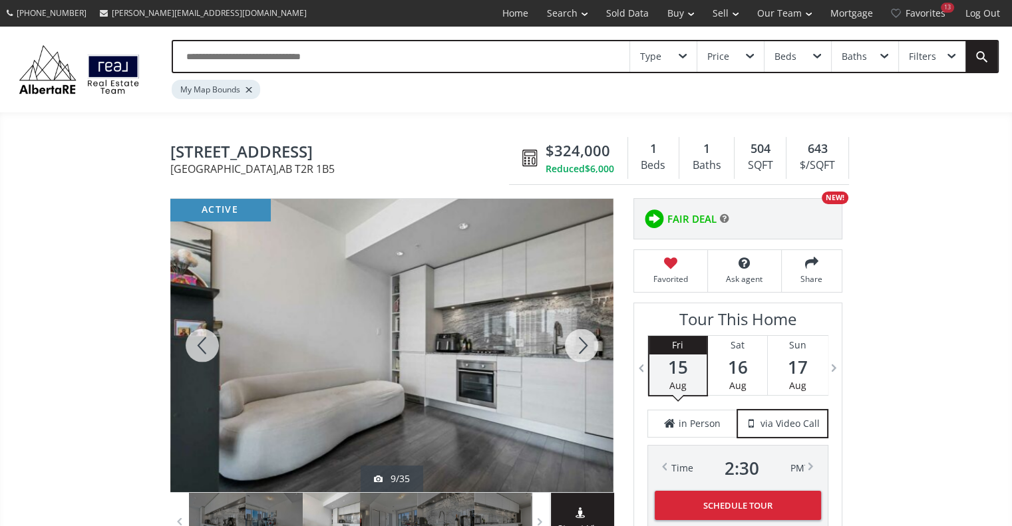
click at [577, 350] on div at bounding box center [581, 345] width 64 height 293
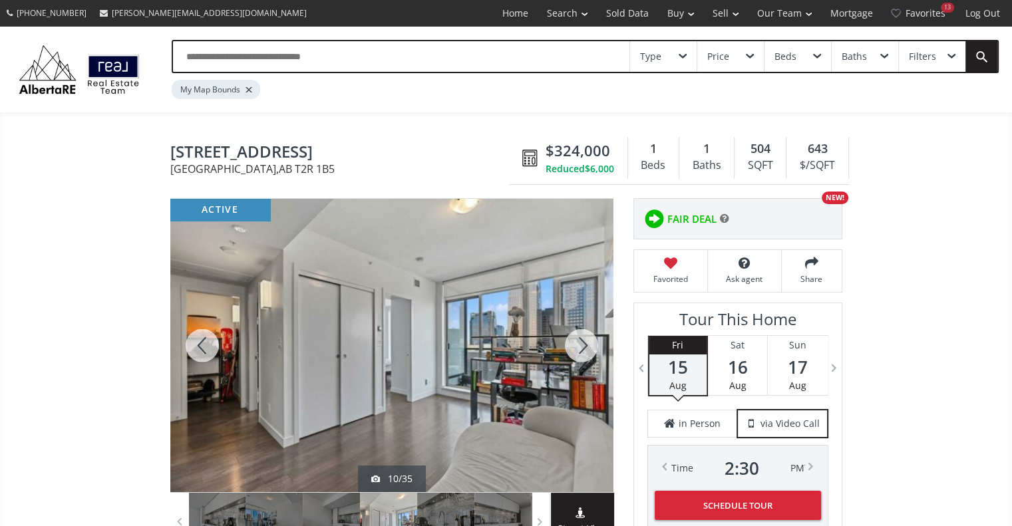
click at [577, 350] on div at bounding box center [581, 345] width 64 height 293
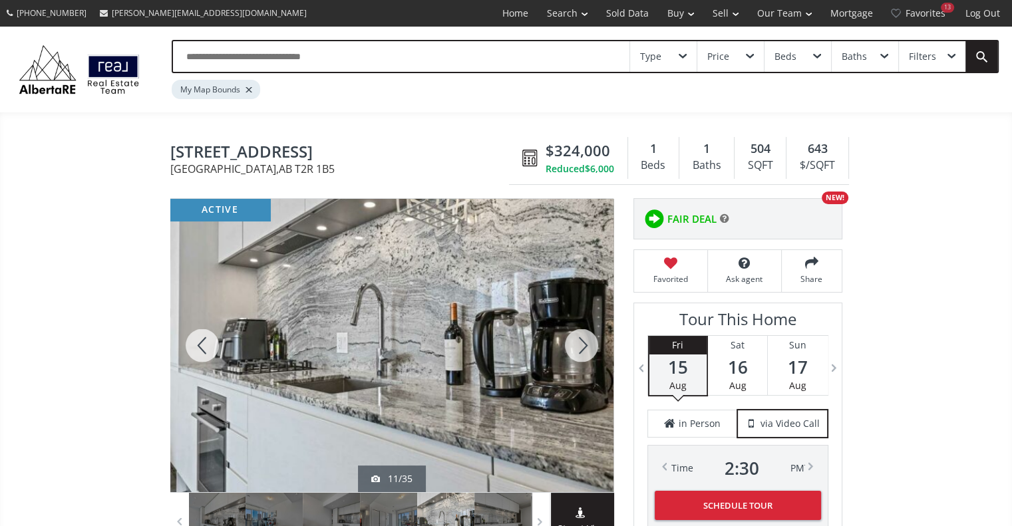
click at [577, 350] on div at bounding box center [581, 345] width 64 height 293
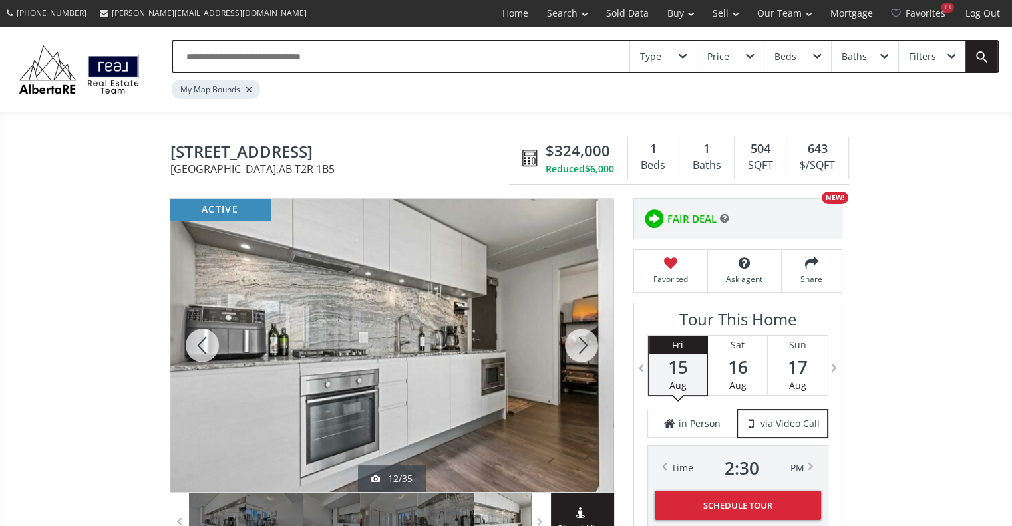
click at [577, 350] on div at bounding box center [581, 345] width 64 height 293
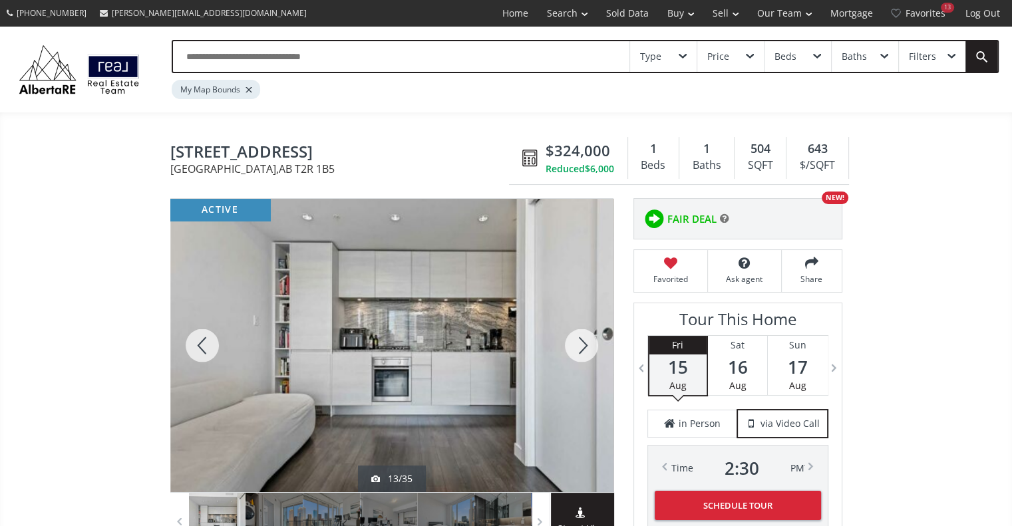
click at [577, 350] on div at bounding box center [581, 345] width 64 height 293
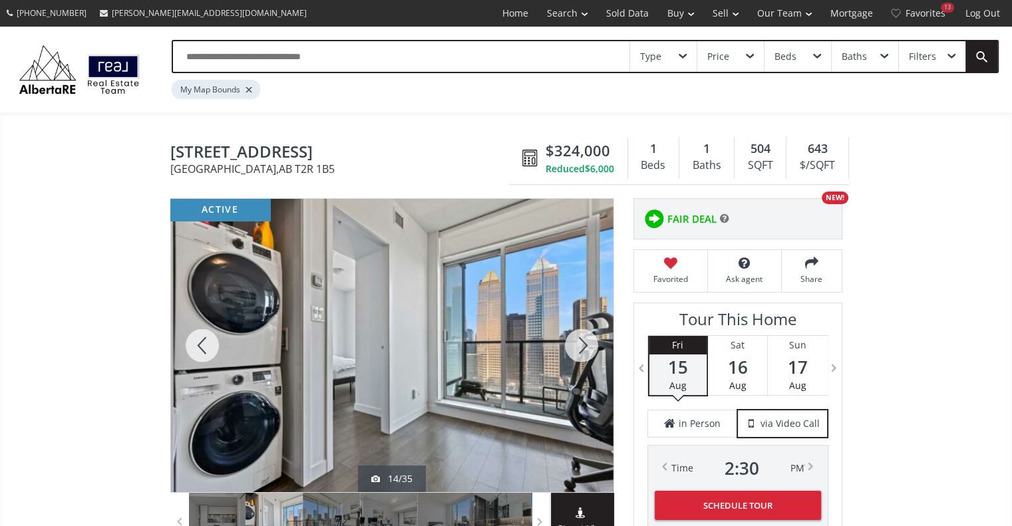
click at [577, 350] on div at bounding box center [581, 345] width 64 height 293
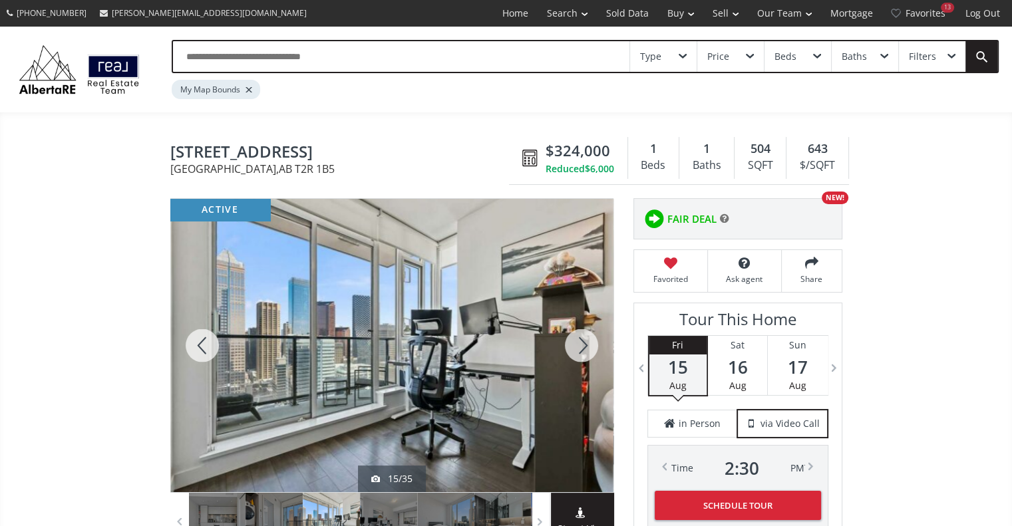
click at [577, 350] on div at bounding box center [581, 345] width 64 height 293
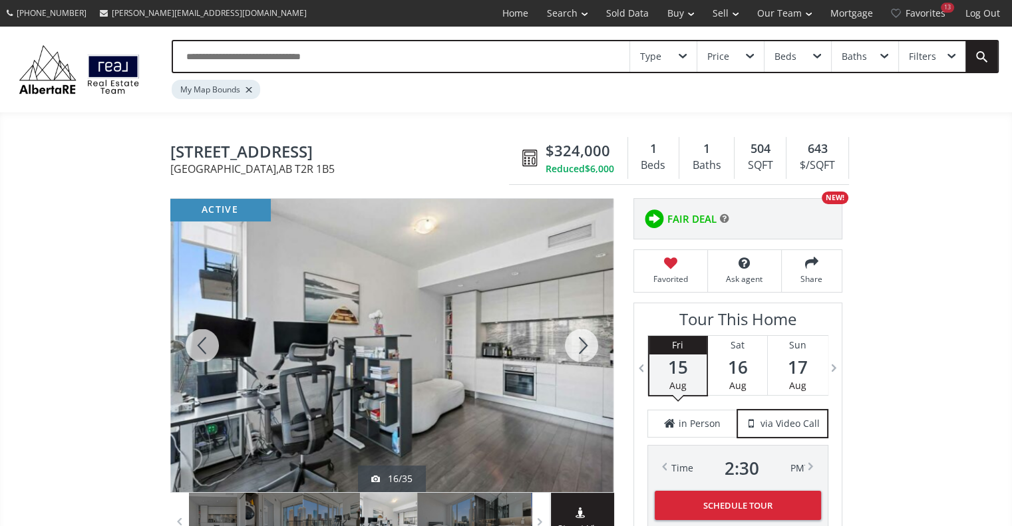
click at [577, 350] on div at bounding box center [581, 345] width 64 height 293
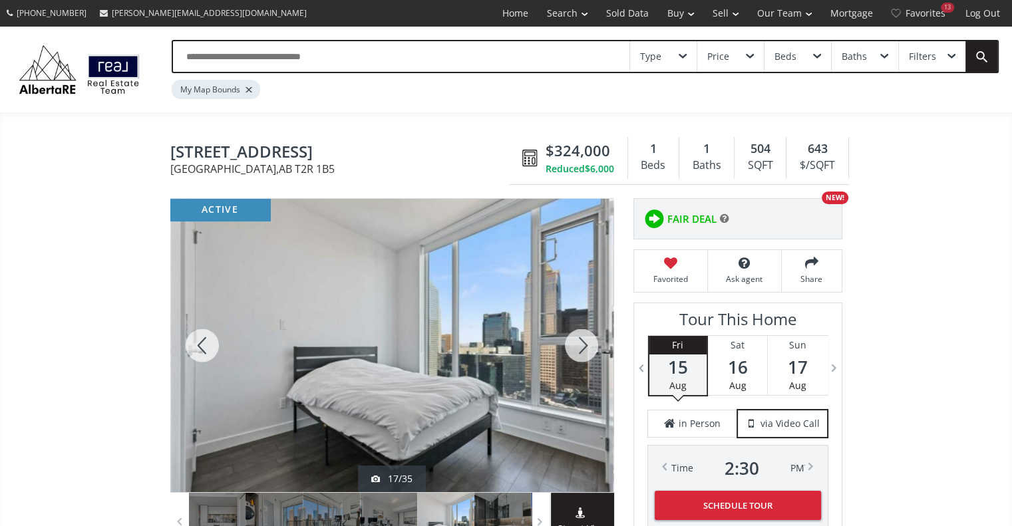
click at [577, 350] on div at bounding box center [581, 345] width 64 height 293
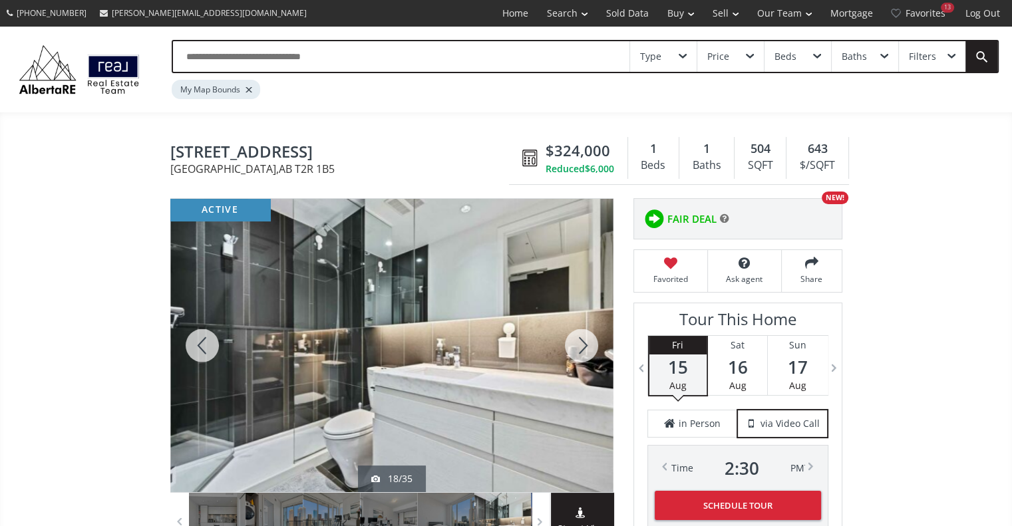
click at [577, 350] on div at bounding box center [581, 345] width 64 height 293
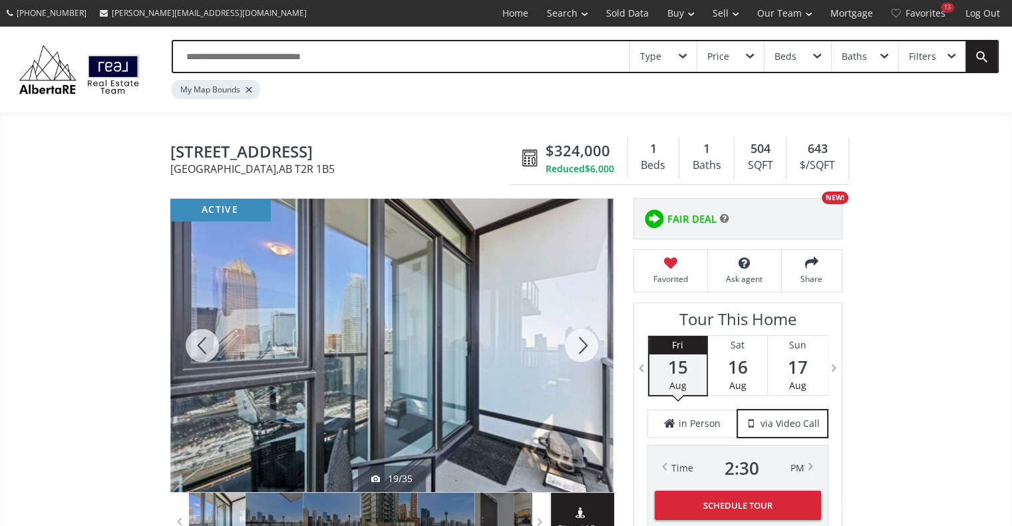
click at [577, 350] on div at bounding box center [581, 345] width 64 height 293
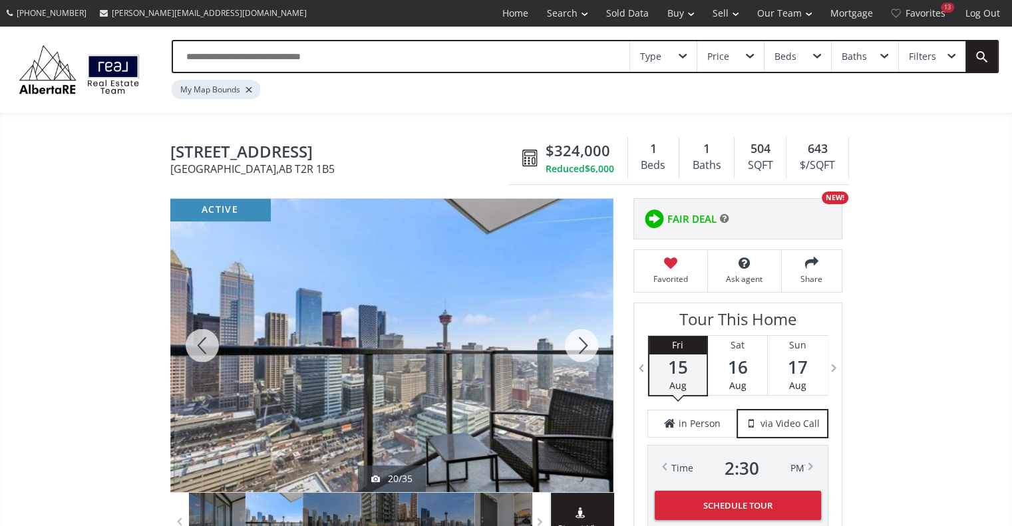
click at [583, 350] on div at bounding box center [581, 345] width 64 height 293
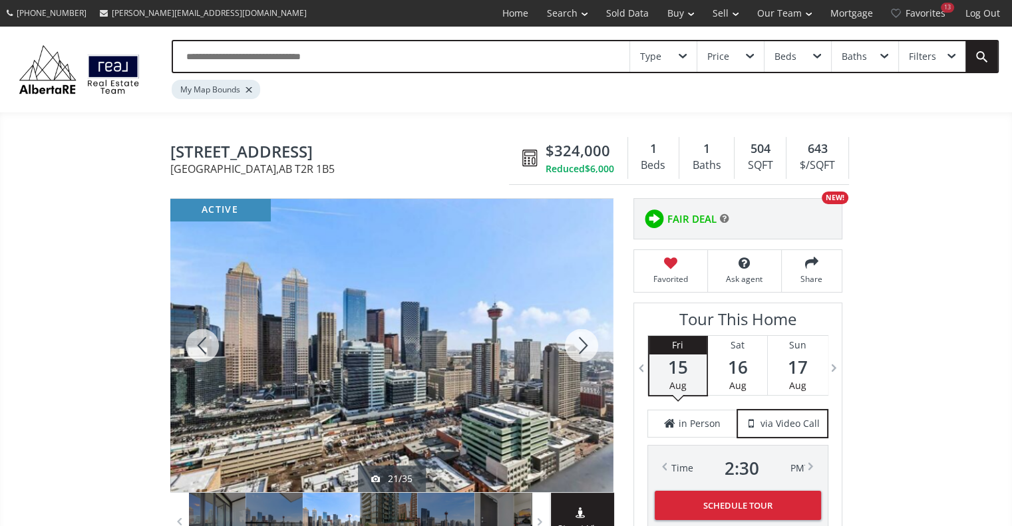
click at [583, 350] on div at bounding box center [581, 345] width 64 height 293
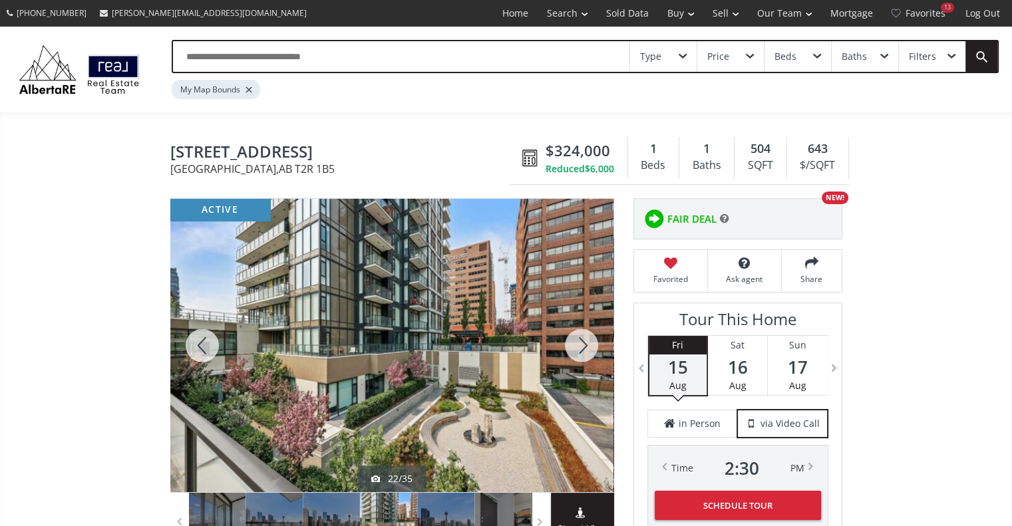
click at [583, 350] on div at bounding box center [581, 345] width 64 height 293
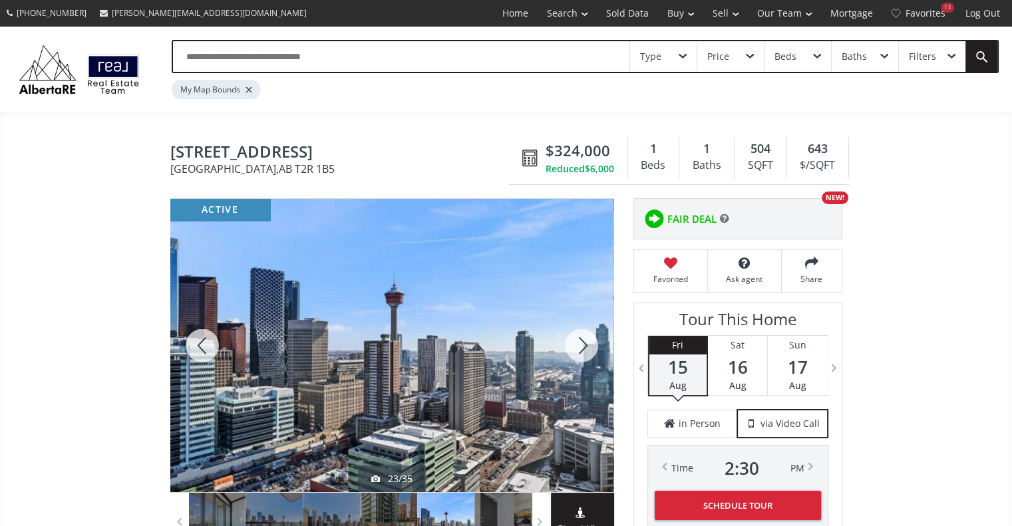
click at [583, 350] on div at bounding box center [581, 345] width 64 height 293
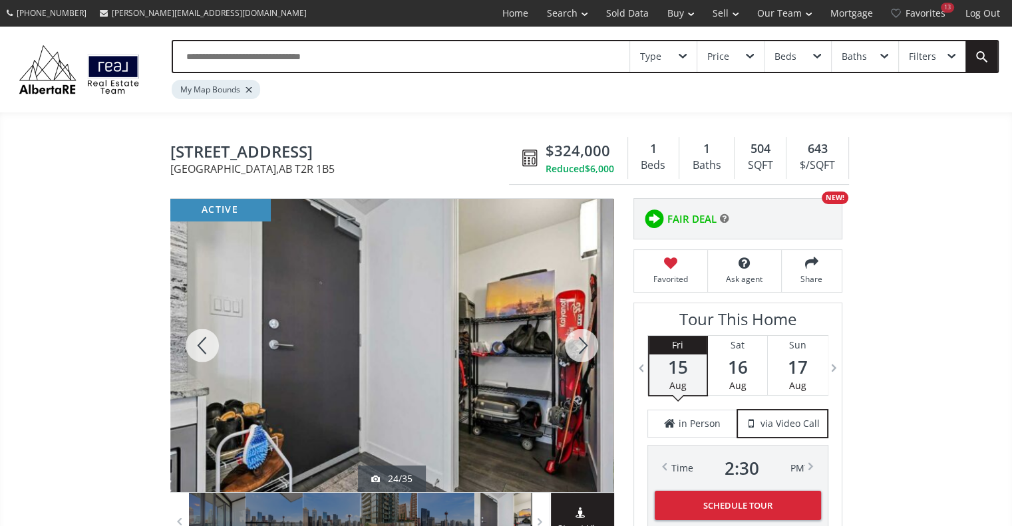
click at [583, 344] on div at bounding box center [581, 345] width 64 height 293
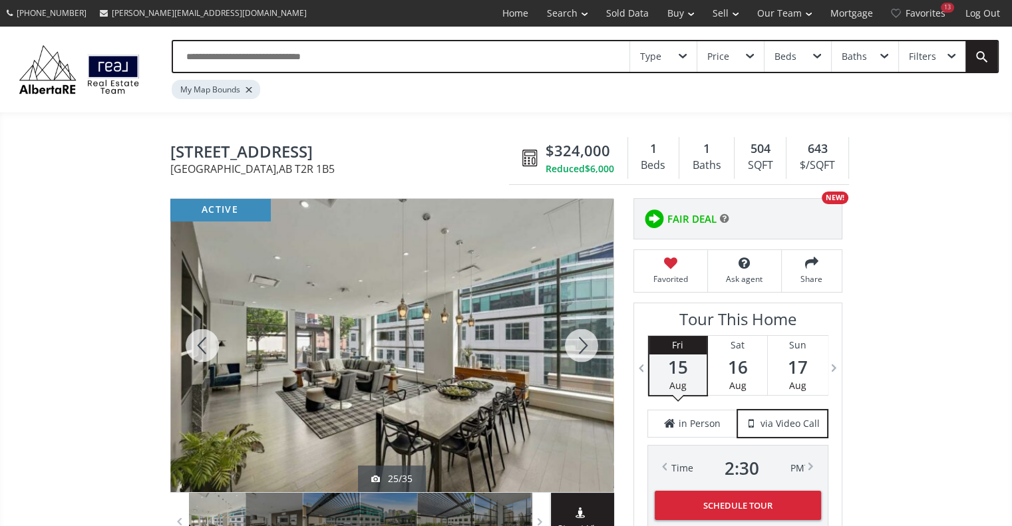
click at [583, 344] on div at bounding box center [581, 345] width 64 height 293
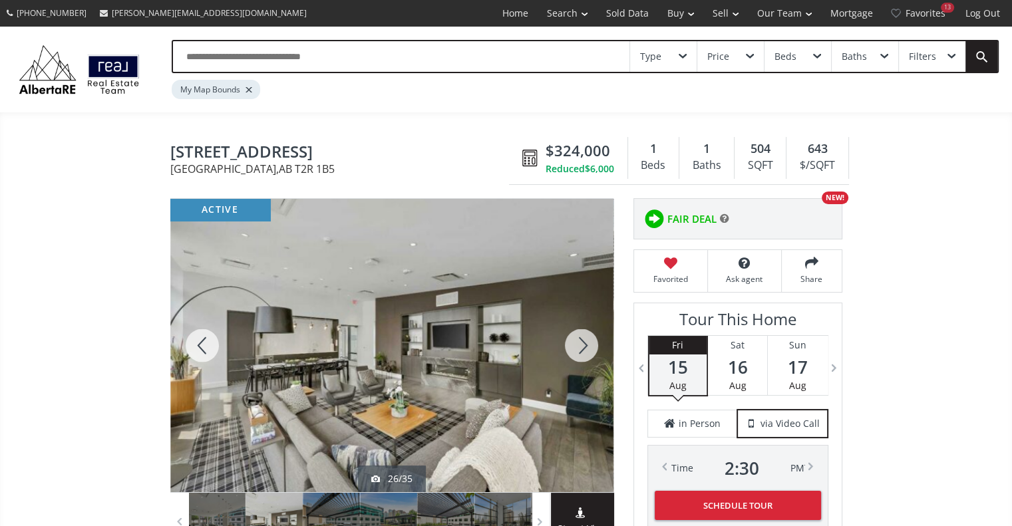
click at [583, 344] on div at bounding box center [581, 345] width 64 height 293
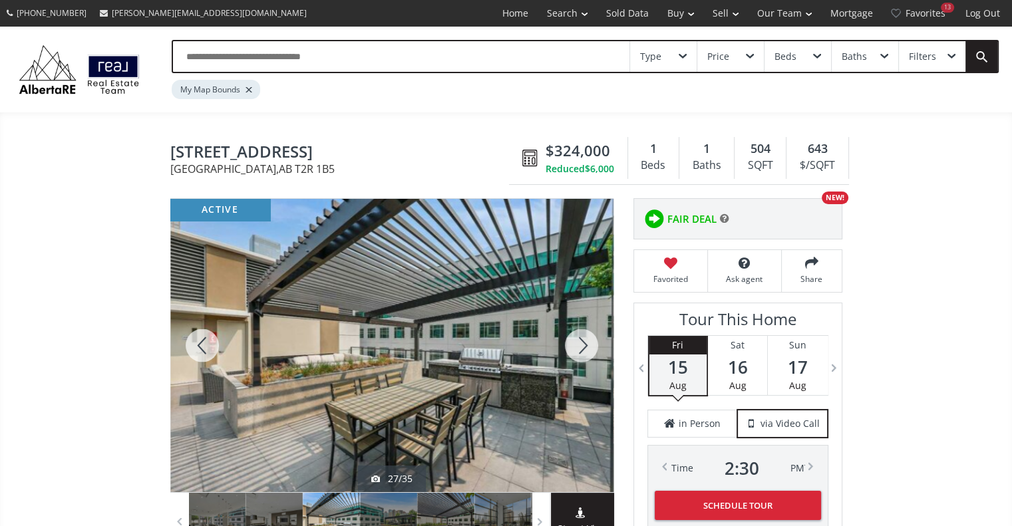
click at [583, 344] on div at bounding box center [581, 345] width 64 height 293
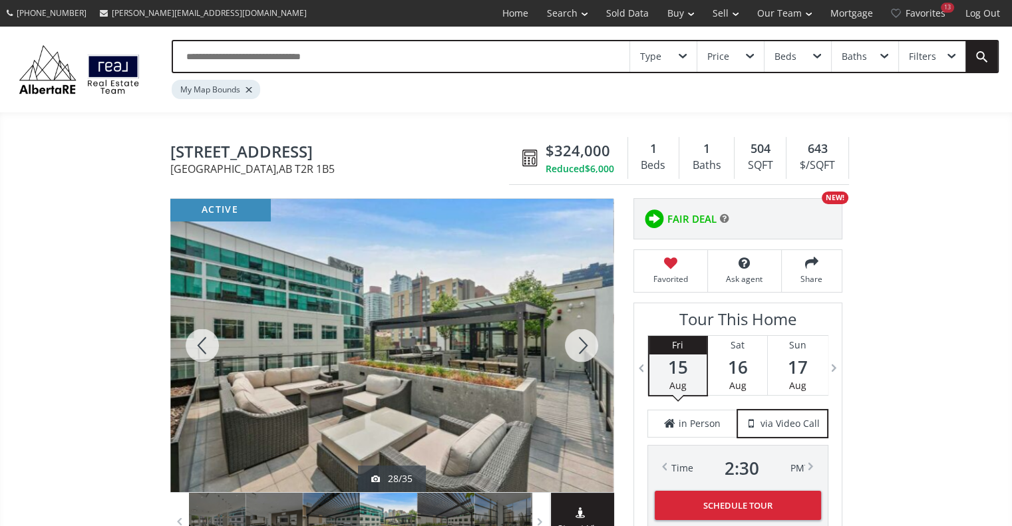
click at [583, 344] on div at bounding box center [581, 345] width 64 height 293
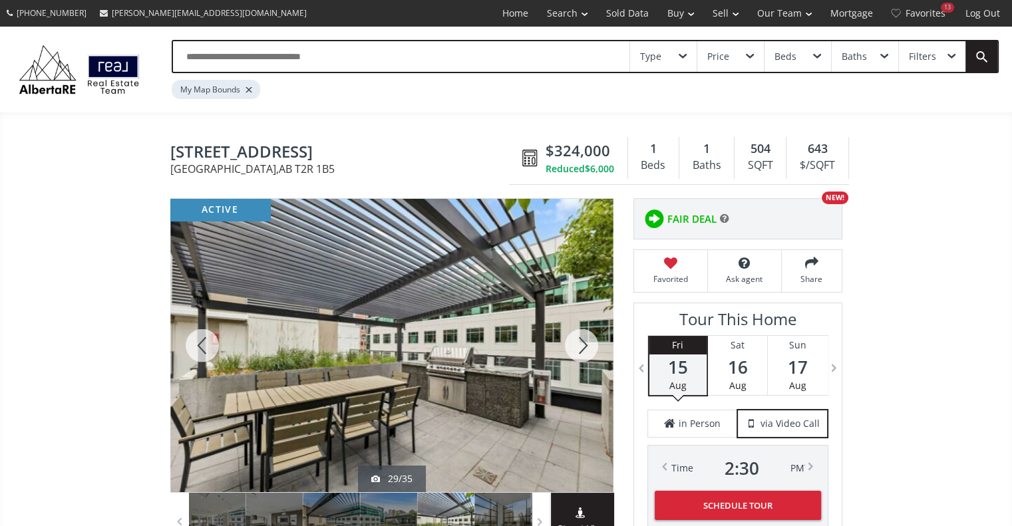
click at [583, 344] on div at bounding box center [581, 345] width 64 height 293
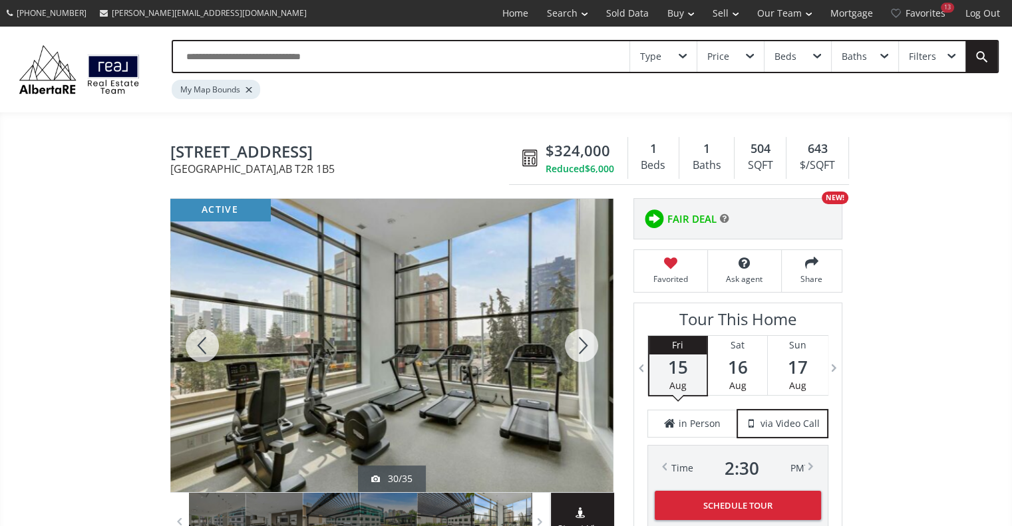
click at [583, 344] on div at bounding box center [581, 345] width 64 height 293
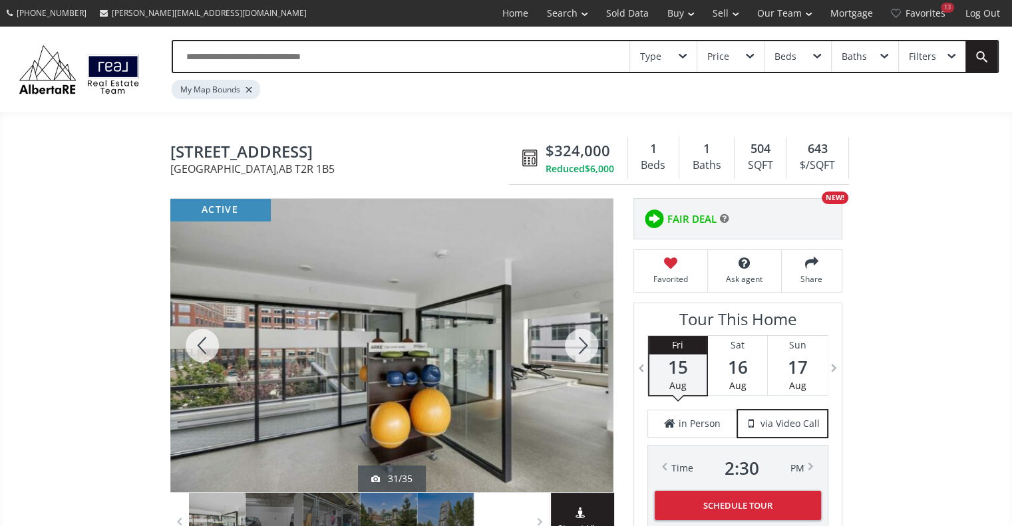
click at [583, 344] on div at bounding box center [581, 345] width 64 height 293
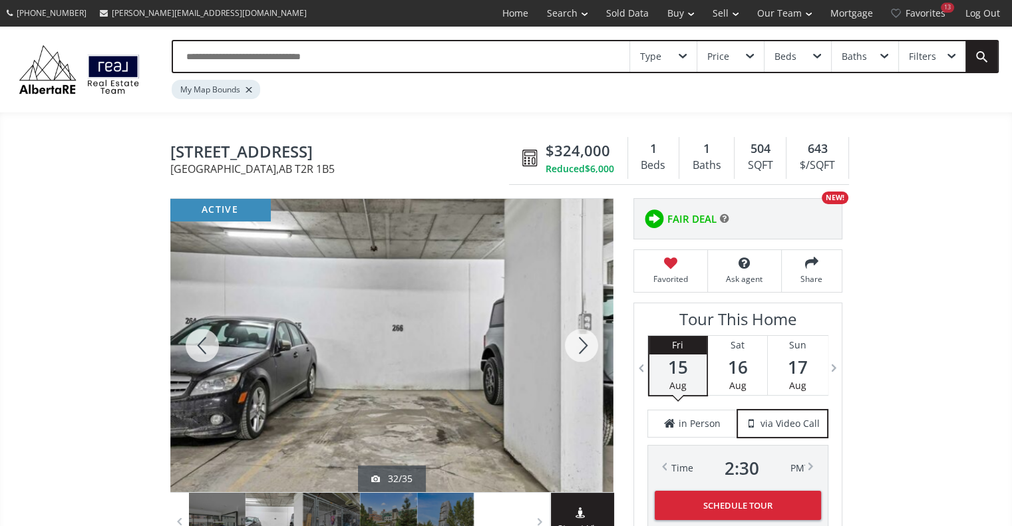
click at [577, 347] on div at bounding box center [581, 345] width 64 height 293
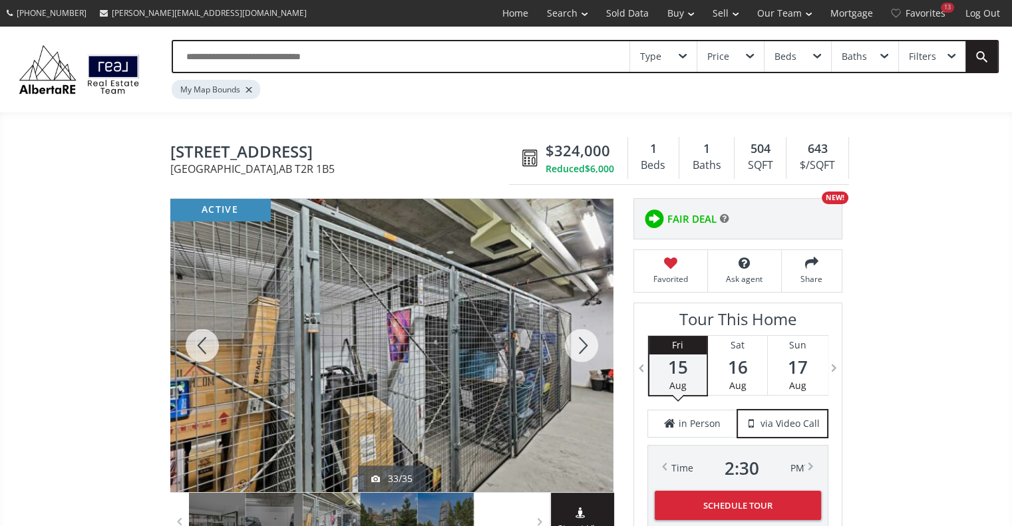
click at [577, 347] on div at bounding box center [581, 345] width 64 height 293
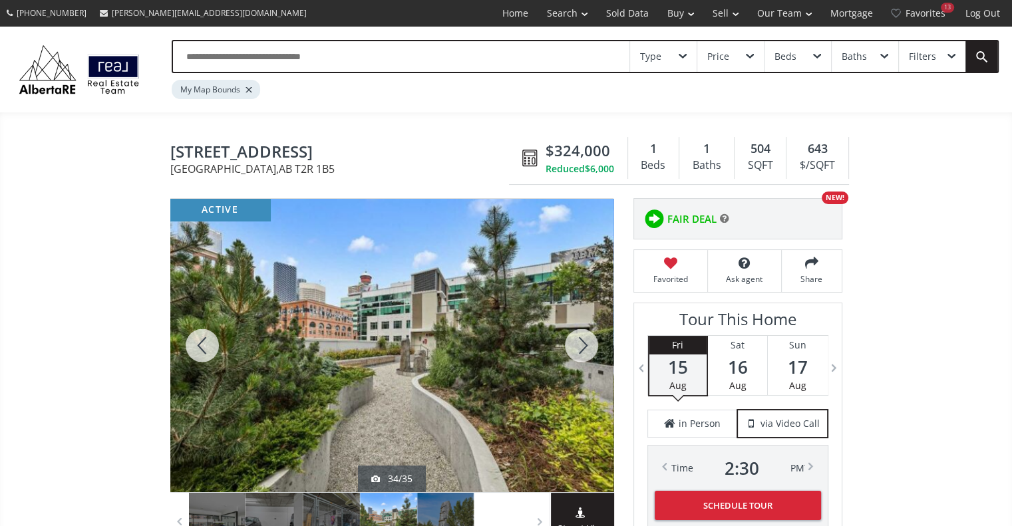
click at [577, 347] on div at bounding box center [581, 345] width 64 height 293
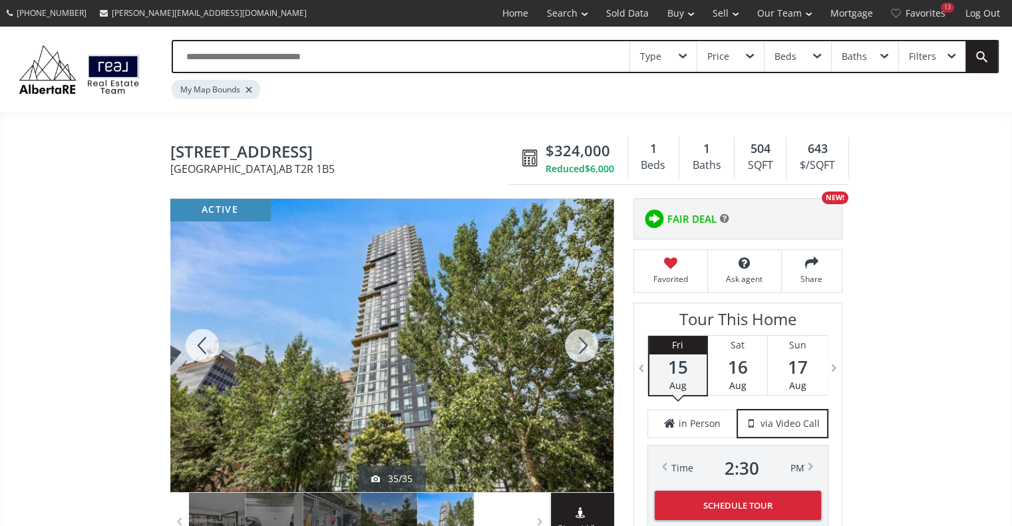
click at [577, 347] on div at bounding box center [581, 345] width 64 height 293
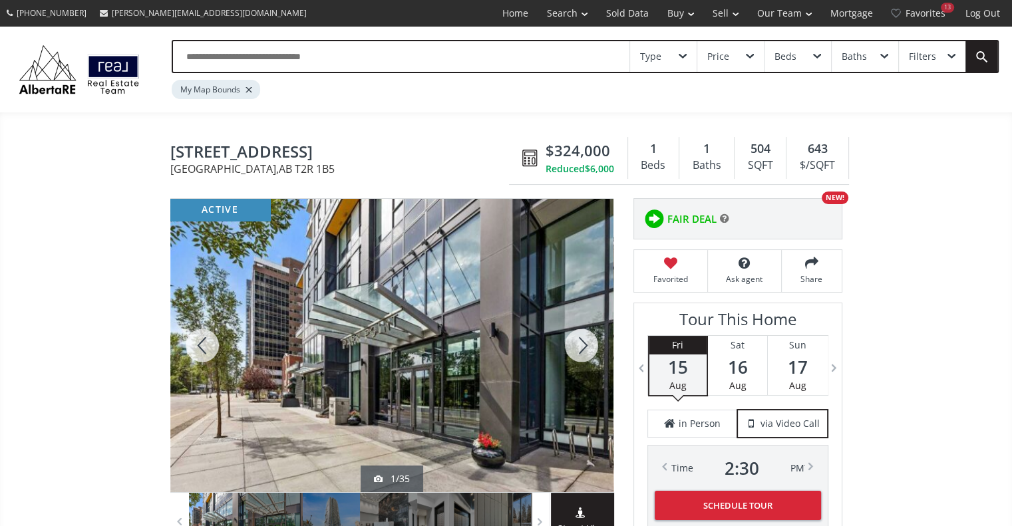
click at [577, 347] on div at bounding box center [581, 345] width 64 height 293
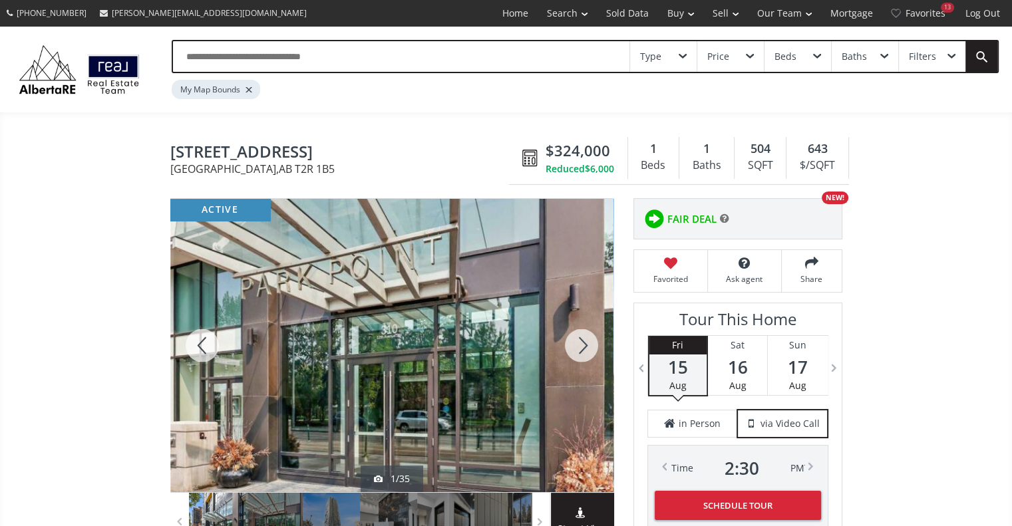
click at [577, 347] on div at bounding box center [581, 345] width 64 height 293
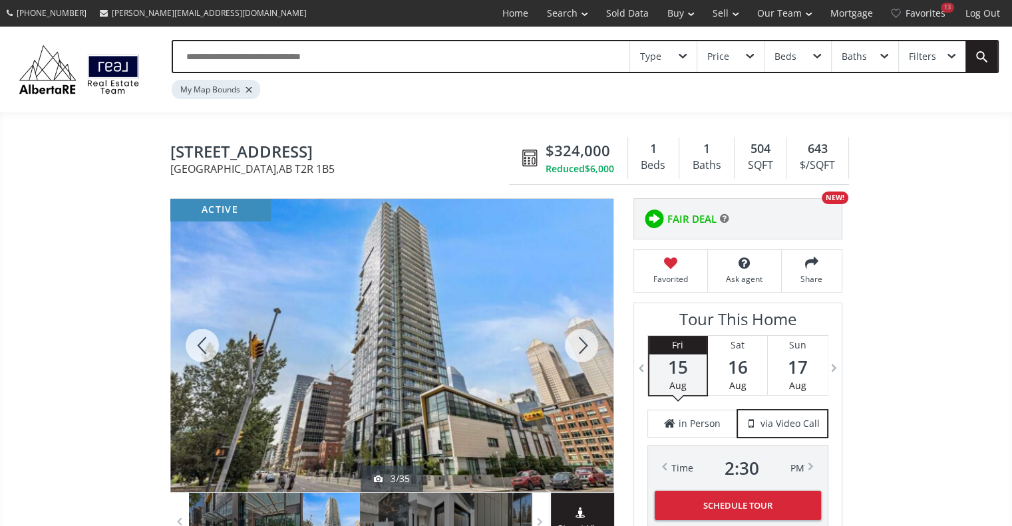
click at [577, 347] on div at bounding box center [581, 345] width 64 height 293
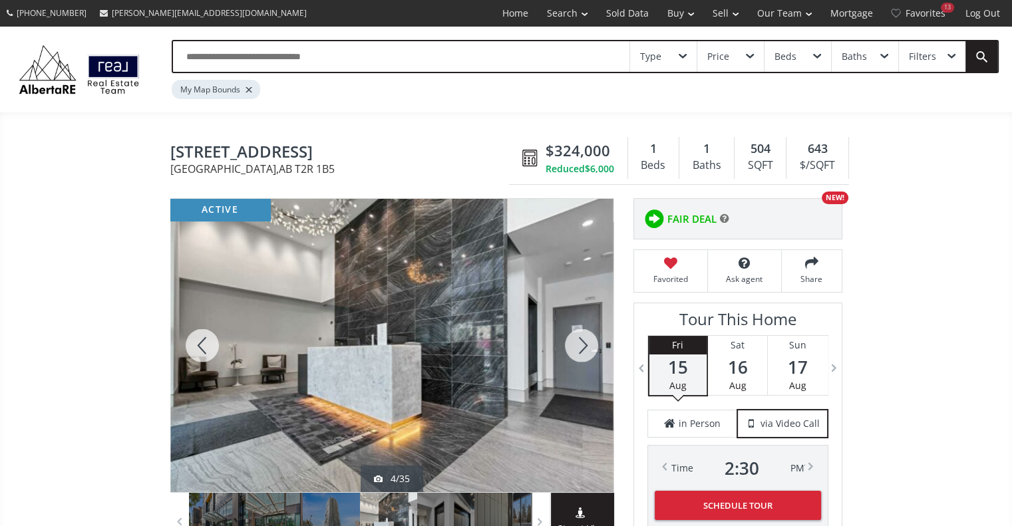
click at [577, 347] on div at bounding box center [581, 345] width 64 height 293
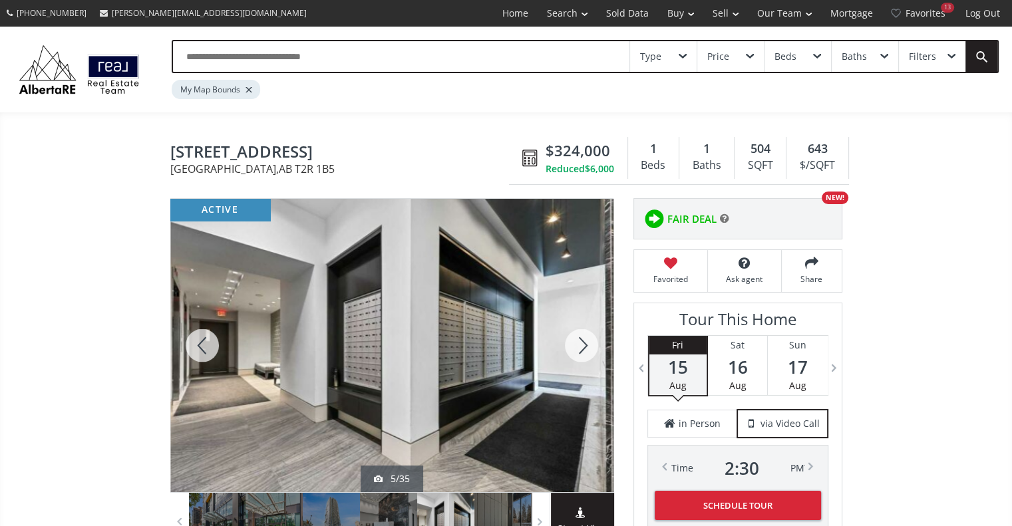
click at [577, 347] on div at bounding box center [581, 345] width 64 height 293
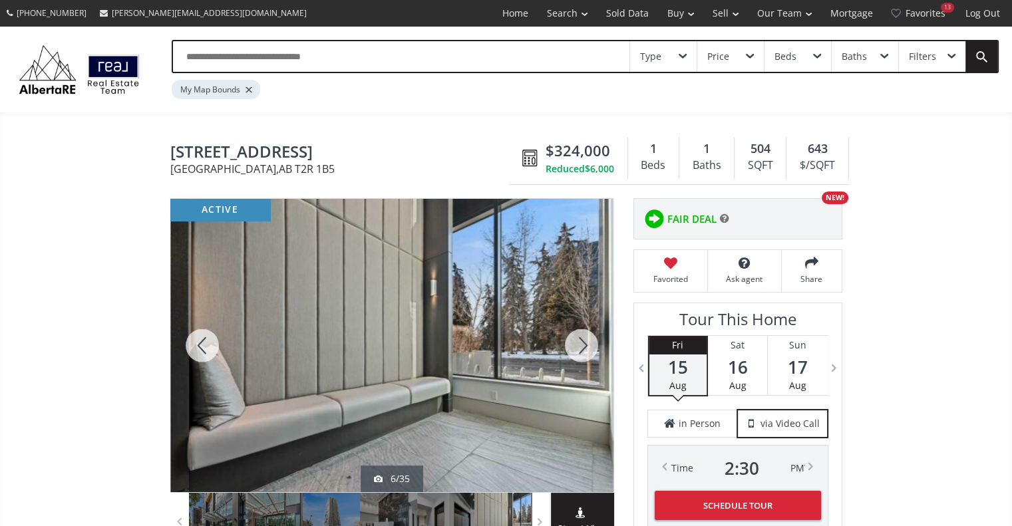
click at [577, 347] on div at bounding box center [581, 345] width 64 height 293
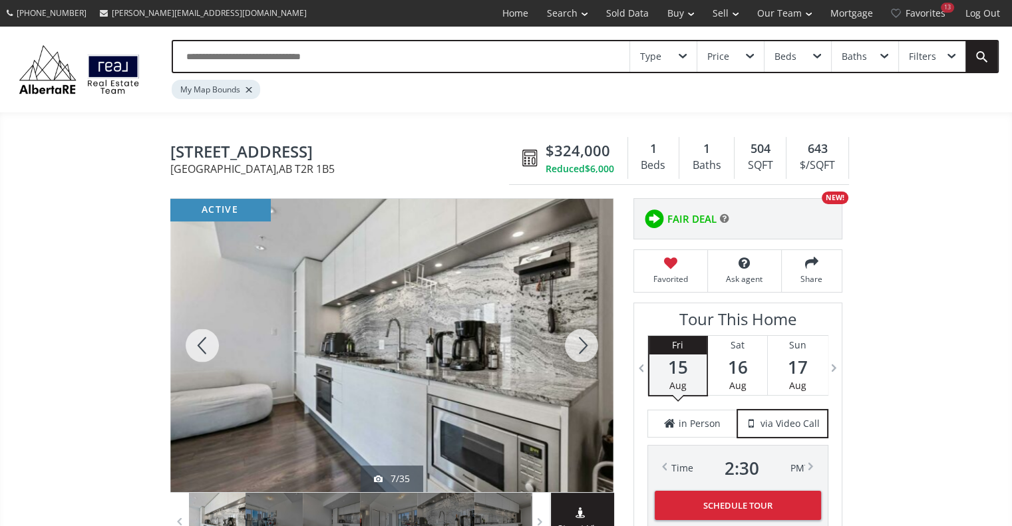
click at [577, 347] on div at bounding box center [581, 345] width 64 height 293
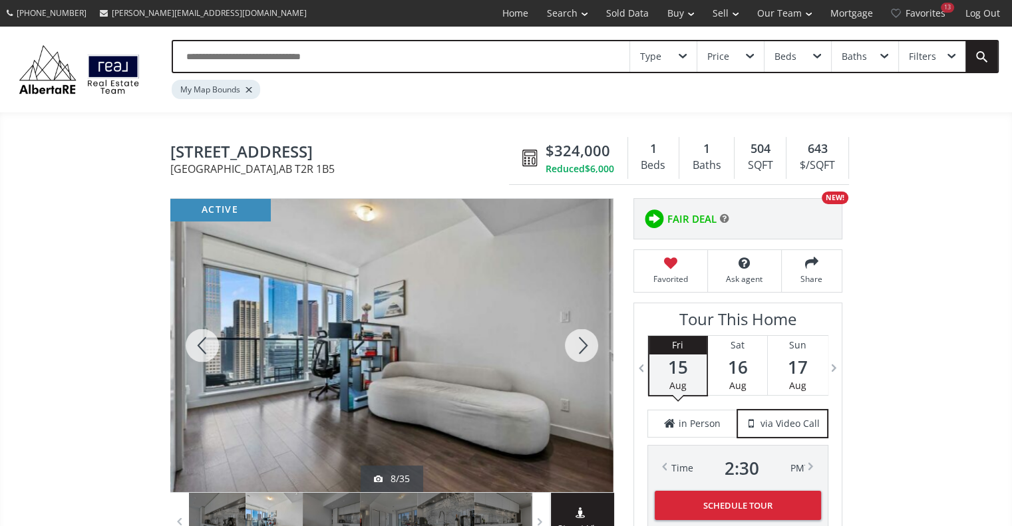
click at [577, 347] on div at bounding box center [581, 345] width 64 height 293
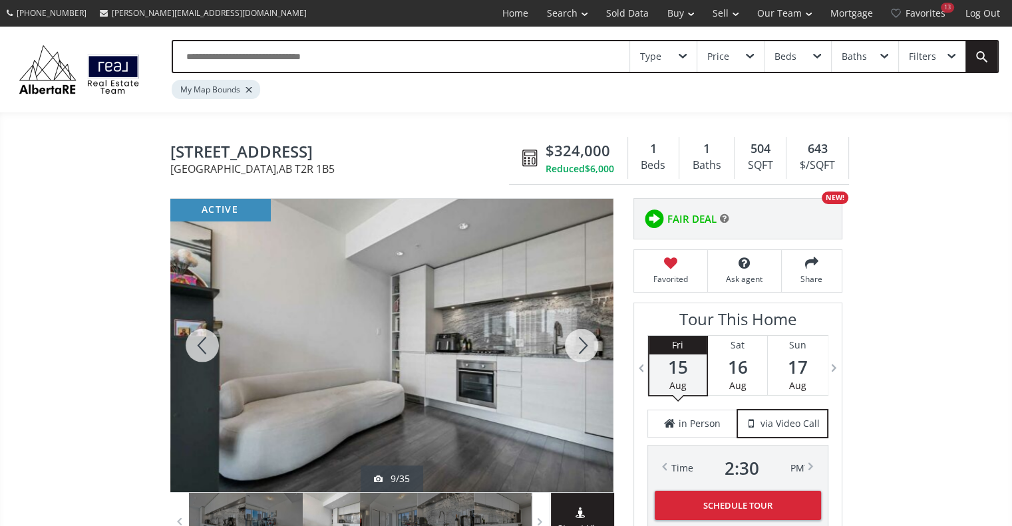
click at [577, 347] on div at bounding box center [581, 345] width 64 height 293
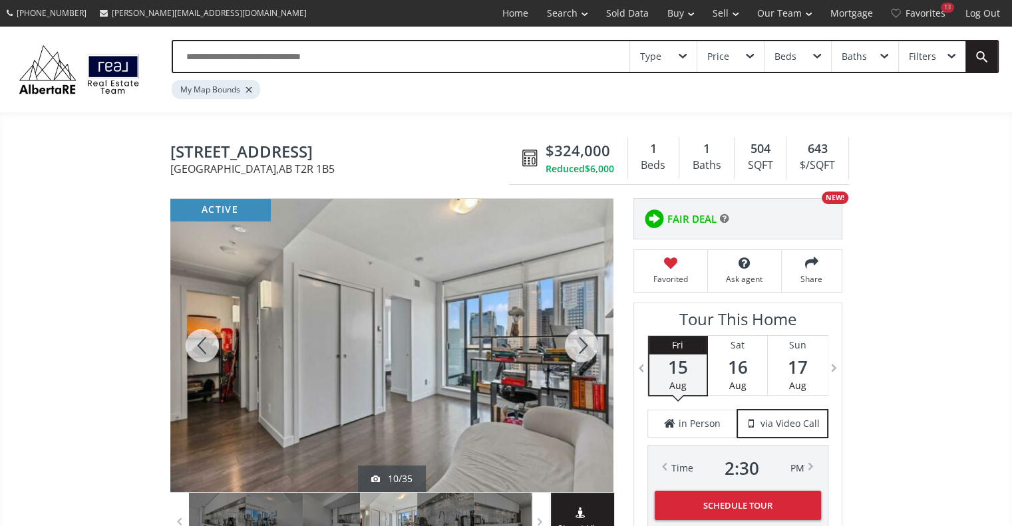
click at [577, 347] on div at bounding box center [581, 345] width 64 height 293
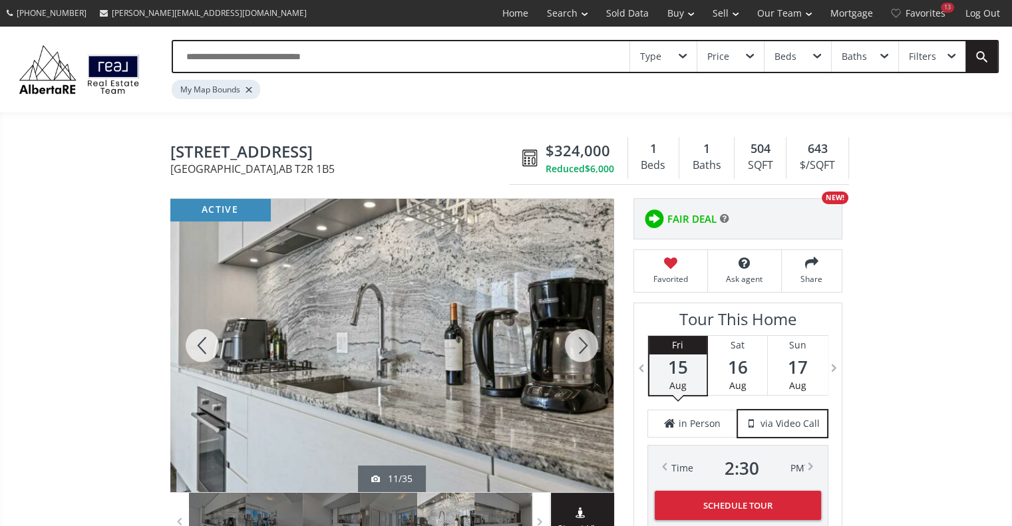
click at [577, 347] on div at bounding box center [581, 345] width 64 height 293
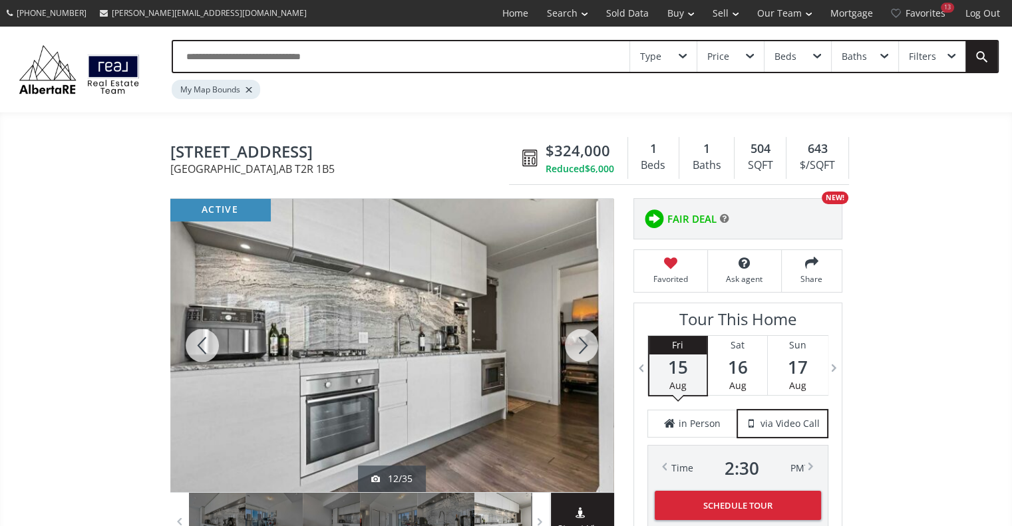
click at [577, 347] on div at bounding box center [581, 345] width 64 height 293
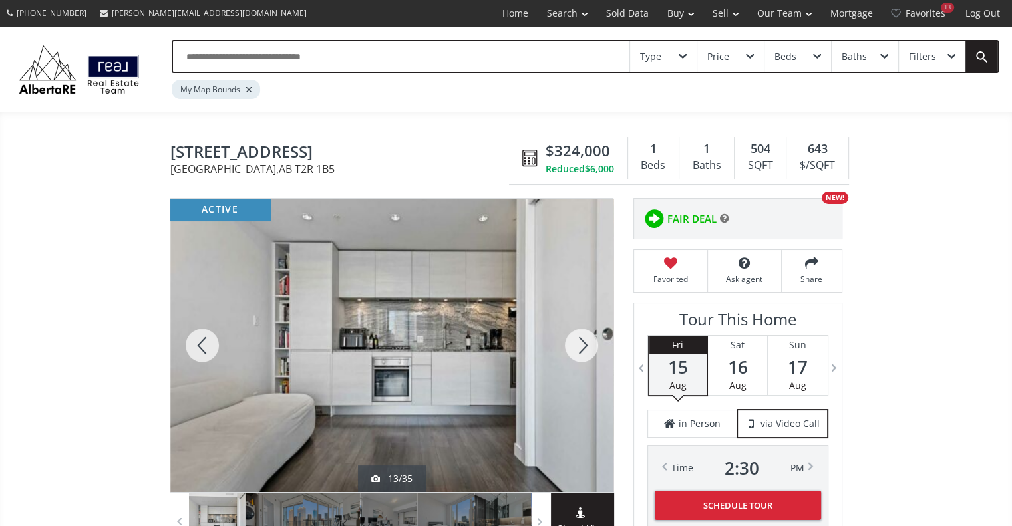
click at [577, 347] on div at bounding box center [581, 345] width 64 height 293
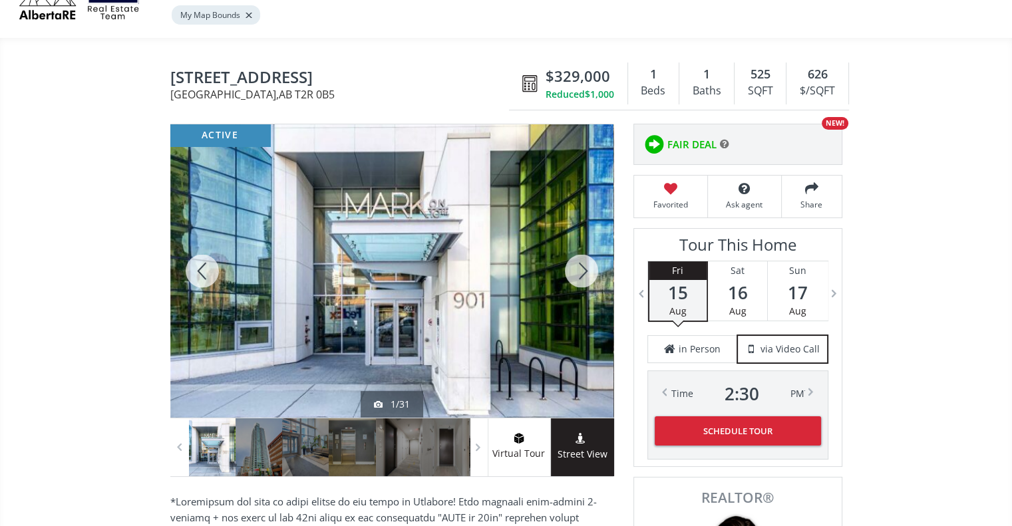
scroll to position [100, 0]
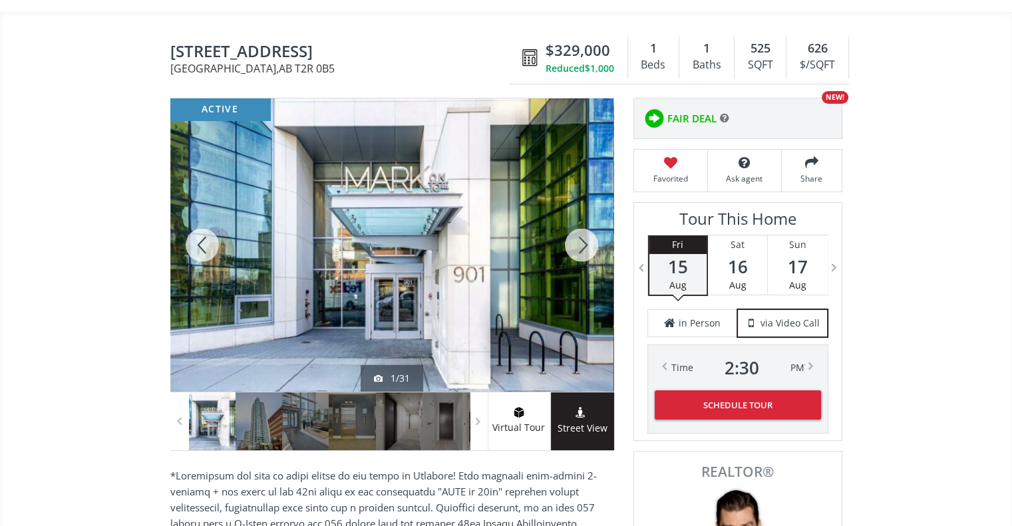
click at [581, 245] on div at bounding box center [581, 244] width 64 height 293
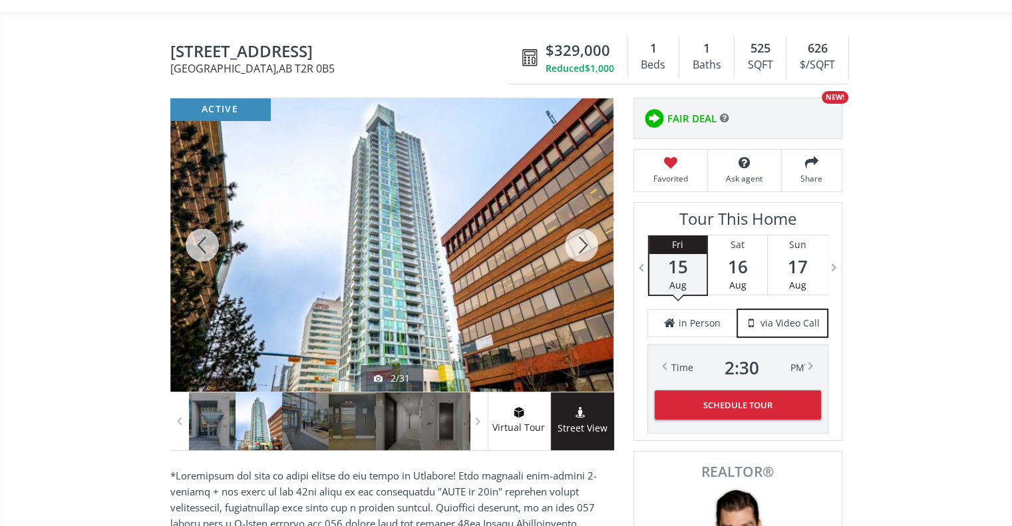
click at [581, 245] on div at bounding box center [581, 244] width 64 height 293
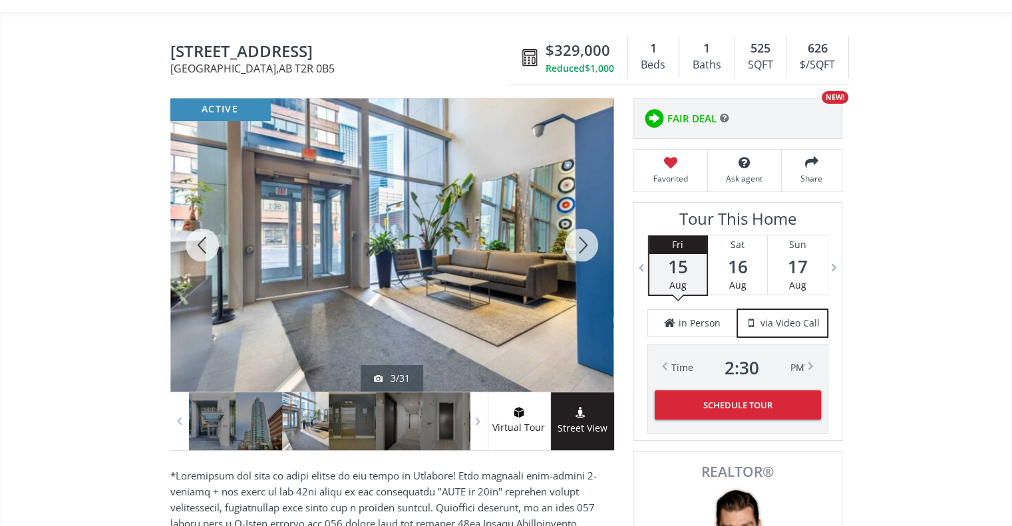
click at [581, 245] on div at bounding box center [581, 244] width 64 height 293
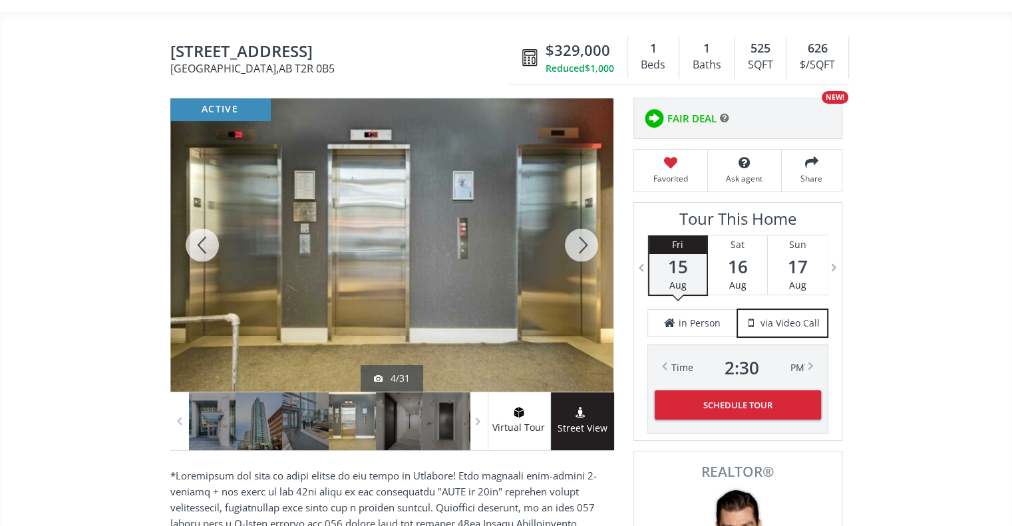
click at [581, 245] on div at bounding box center [581, 244] width 64 height 293
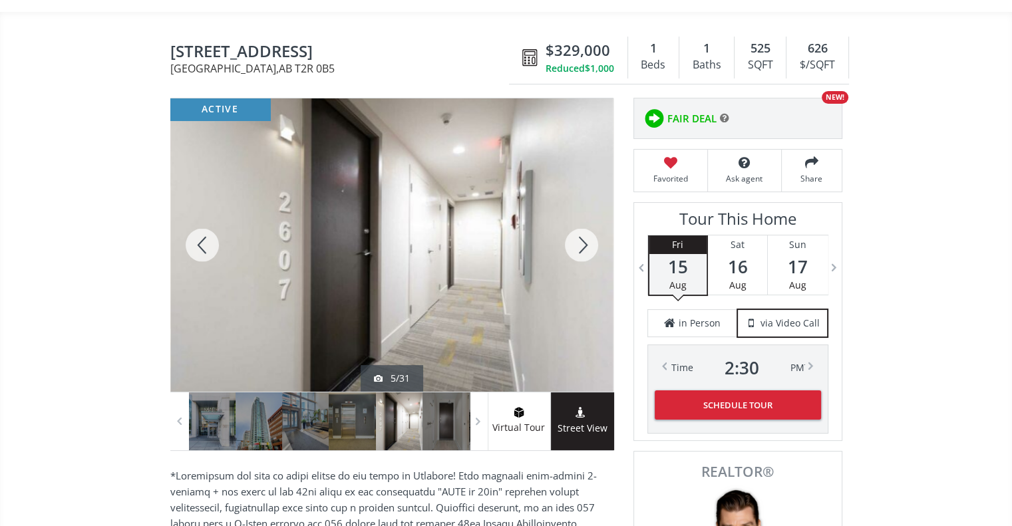
click at [581, 245] on div at bounding box center [581, 244] width 64 height 293
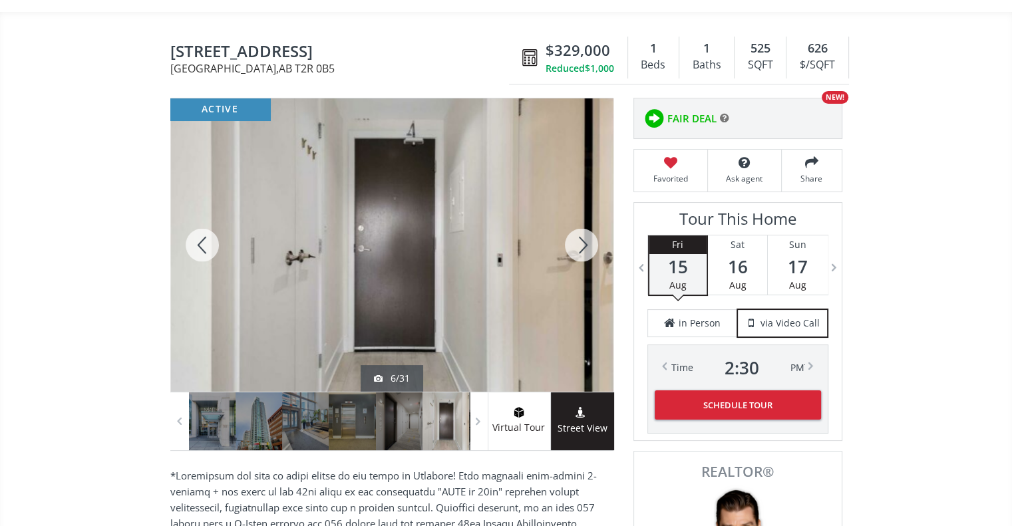
click at [581, 245] on div at bounding box center [581, 244] width 64 height 293
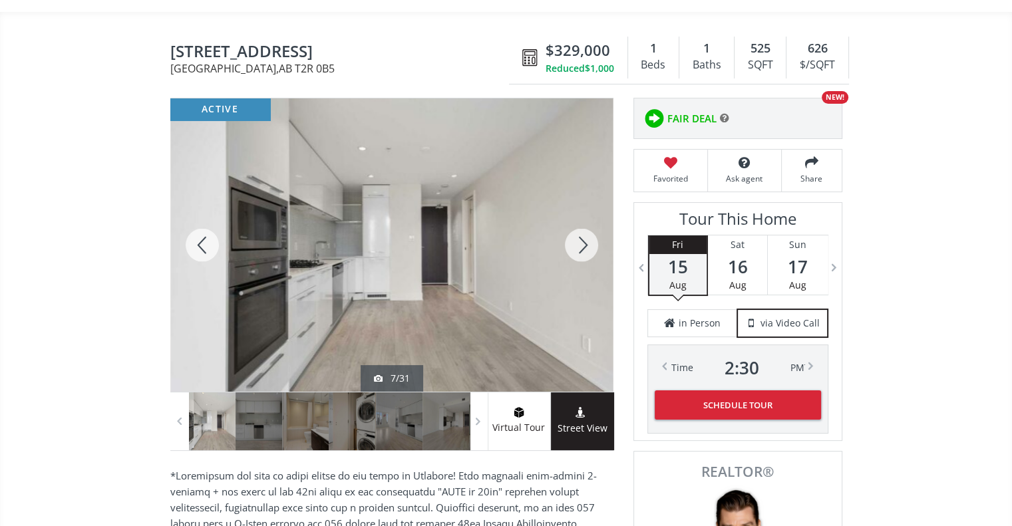
click at [581, 245] on div at bounding box center [581, 244] width 64 height 293
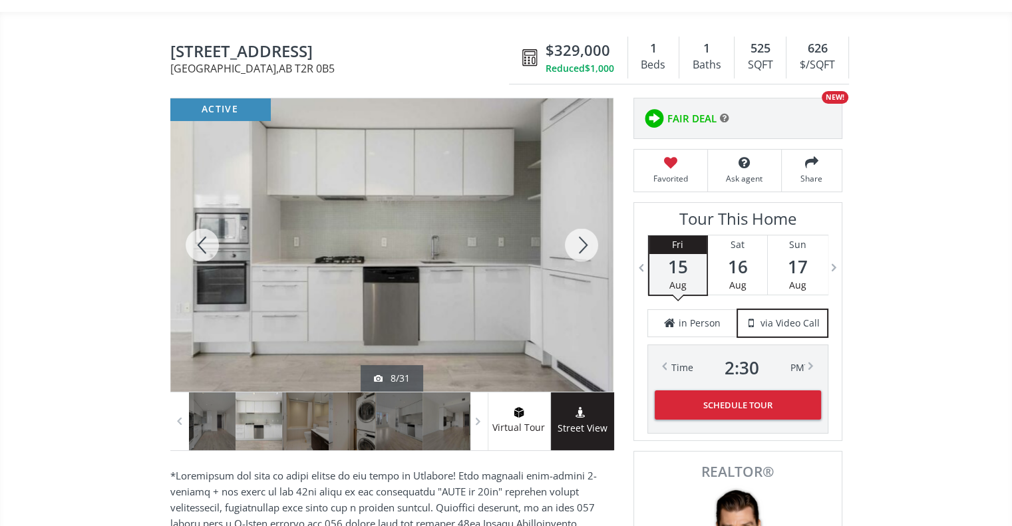
click at [581, 245] on div at bounding box center [581, 244] width 64 height 293
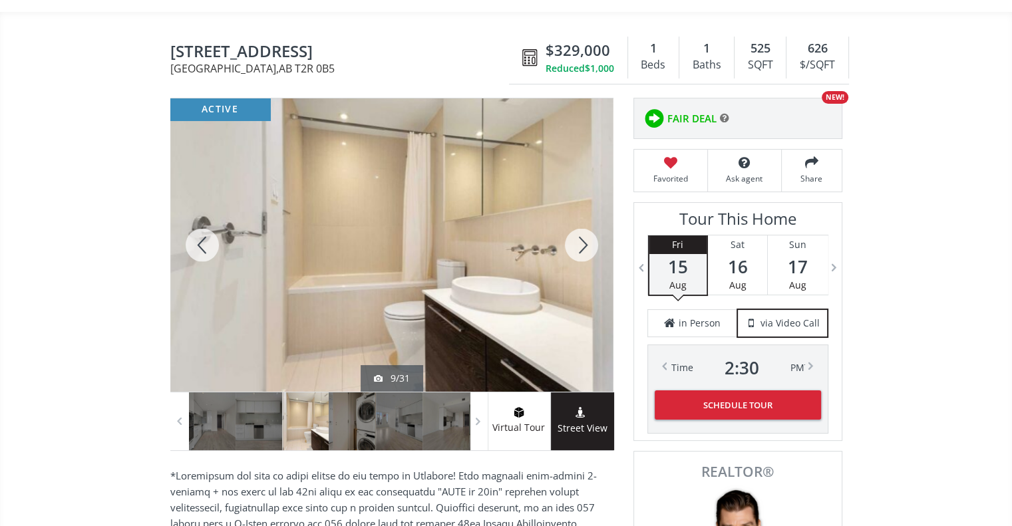
click at [581, 245] on div at bounding box center [581, 244] width 64 height 293
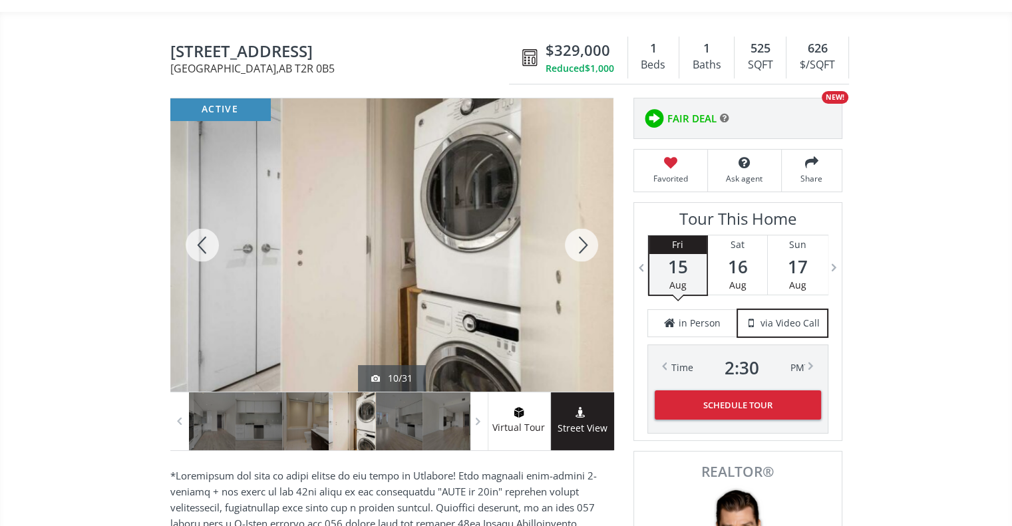
click at [581, 245] on div at bounding box center [581, 244] width 64 height 293
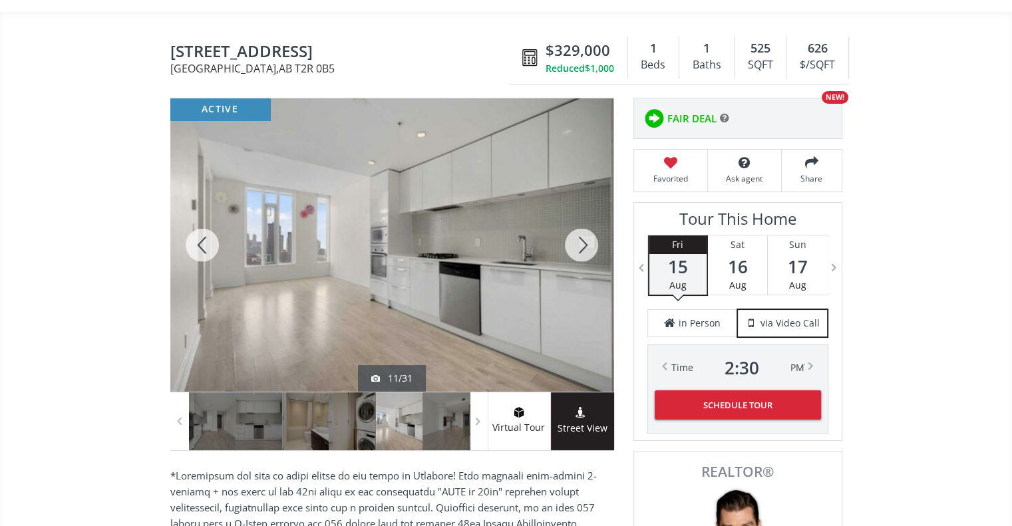
click at [581, 245] on div at bounding box center [581, 244] width 64 height 293
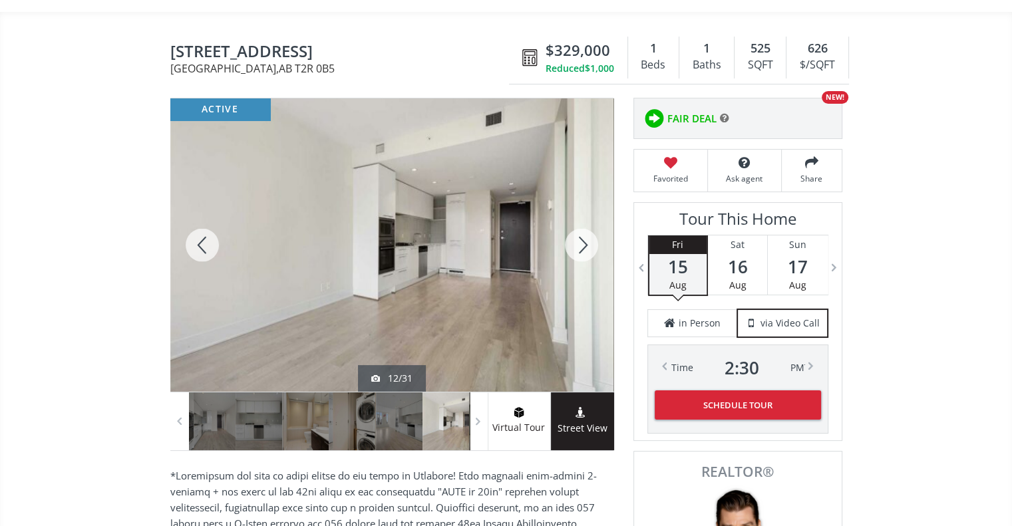
click at [581, 245] on div at bounding box center [581, 244] width 64 height 293
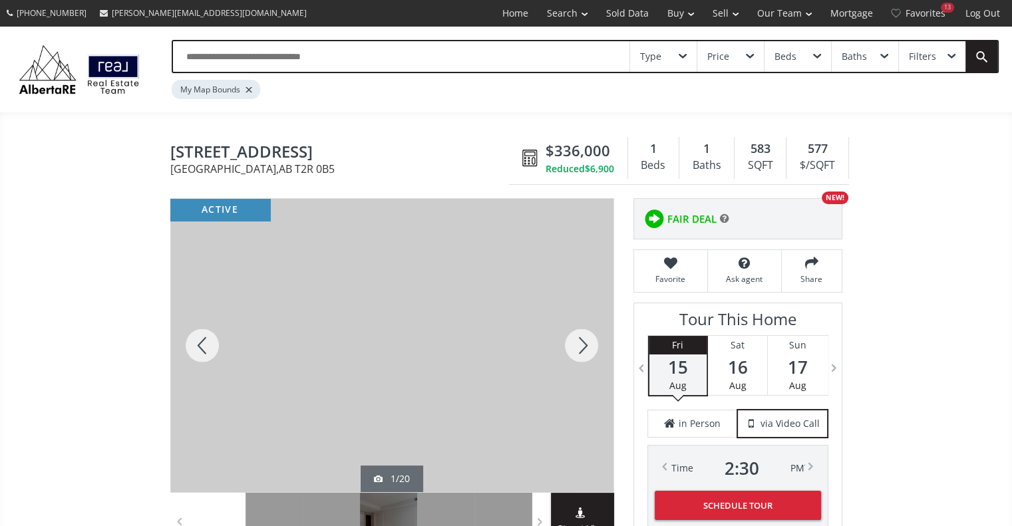
click at [581, 349] on div at bounding box center [581, 345] width 64 height 293
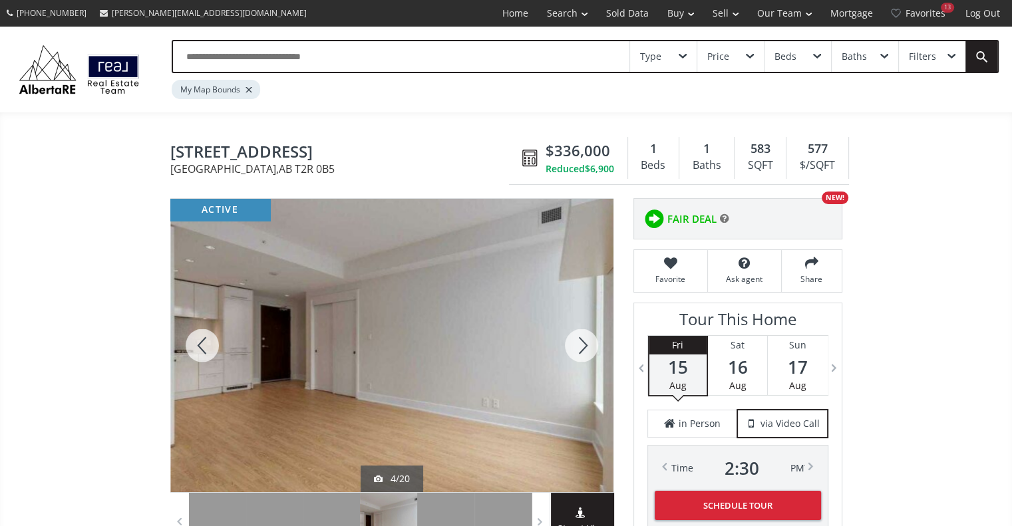
click at [581, 349] on div at bounding box center [581, 345] width 64 height 293
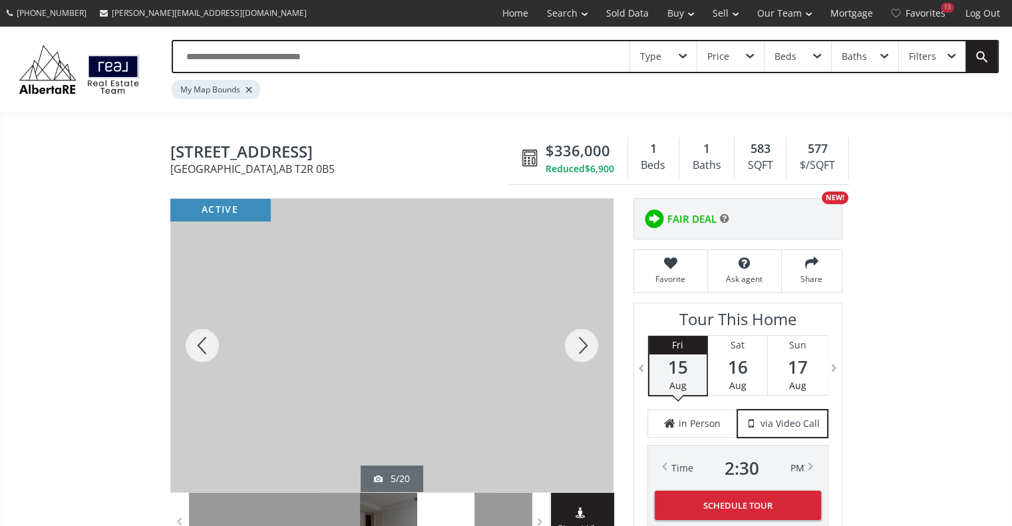
click at [581, 349] on div at bounding box center [581, 345] width 64 height 293
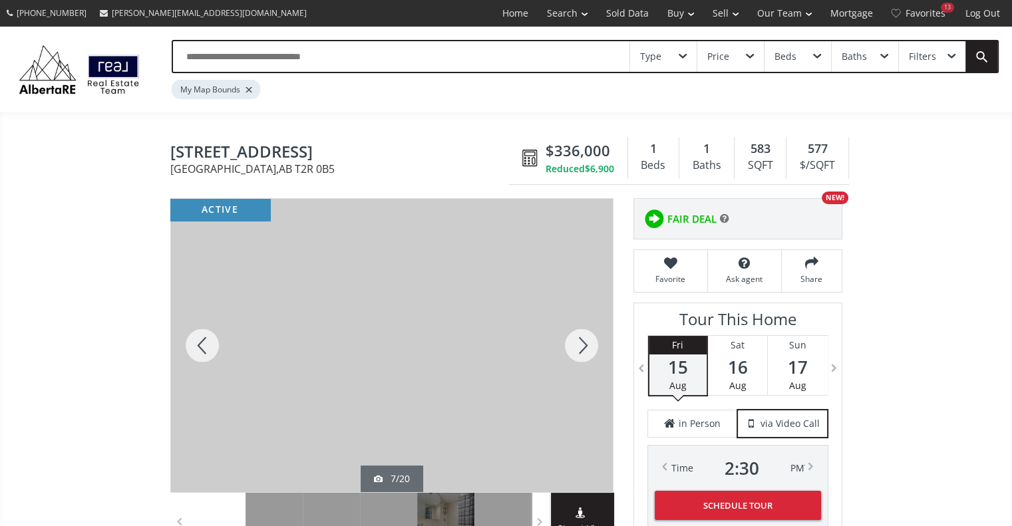
click at [581, 349] on div at bounding box center [581, 345] width 64 height 293
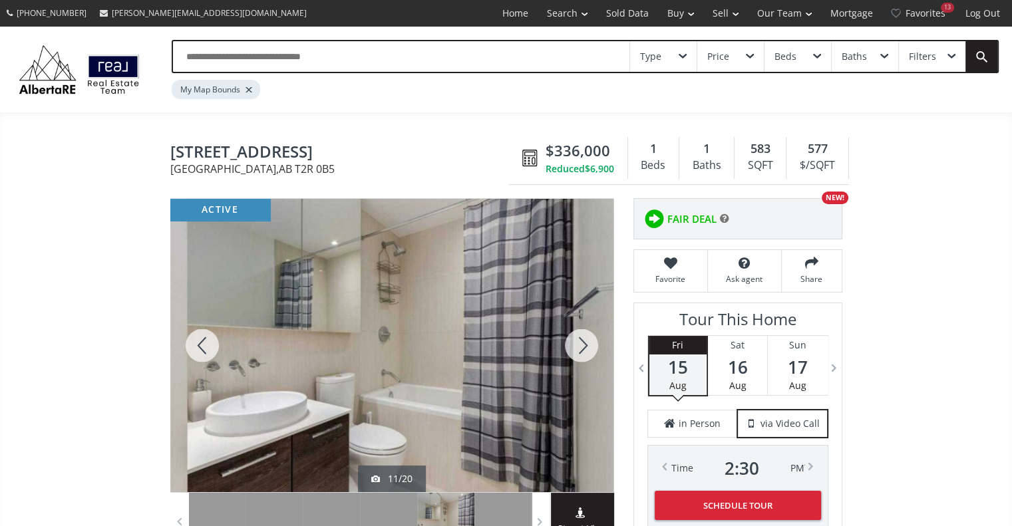
click at [581, 349] on div at bounding box center [581, 345] width 64 height 293
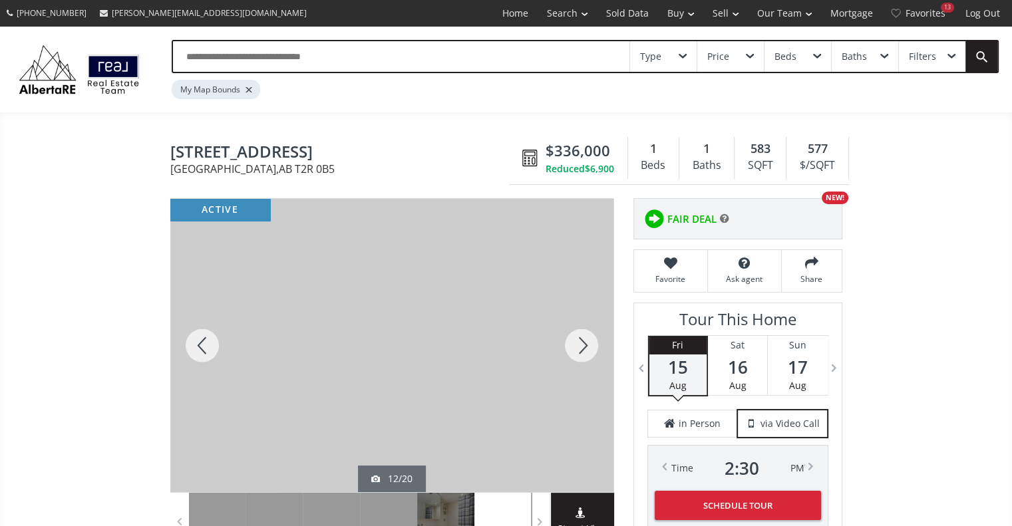
click at [581, 349] on div at bounding box center [581, 345] width 64 height 293
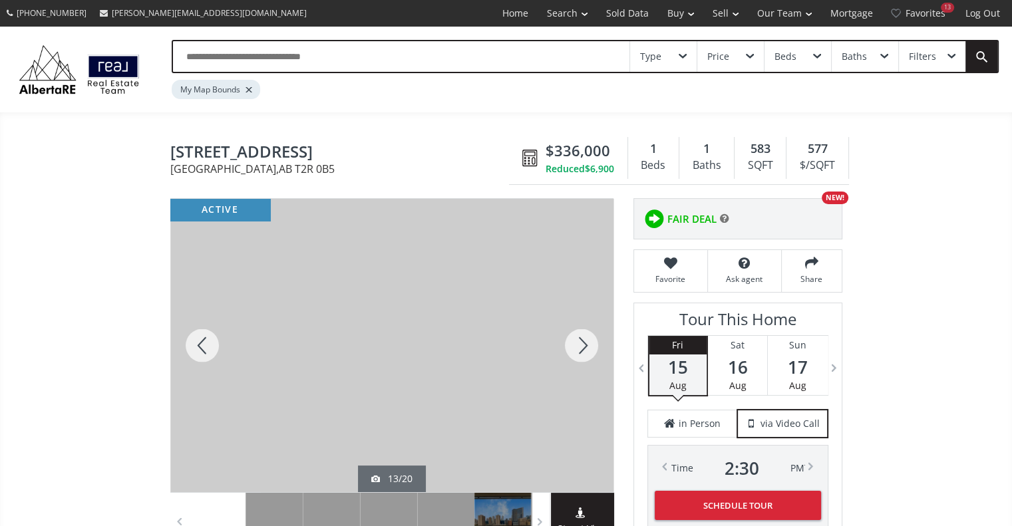
click at [581, 349] on div at bounding box center [581, 345] width 64 height 293
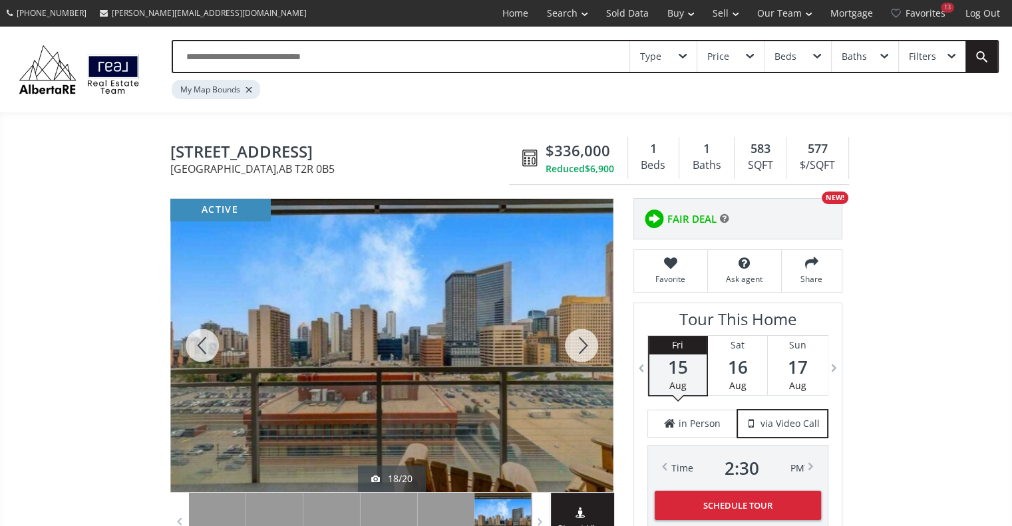
click at [581, 349] on div at bounding box center [581, 345] width 64 height 293
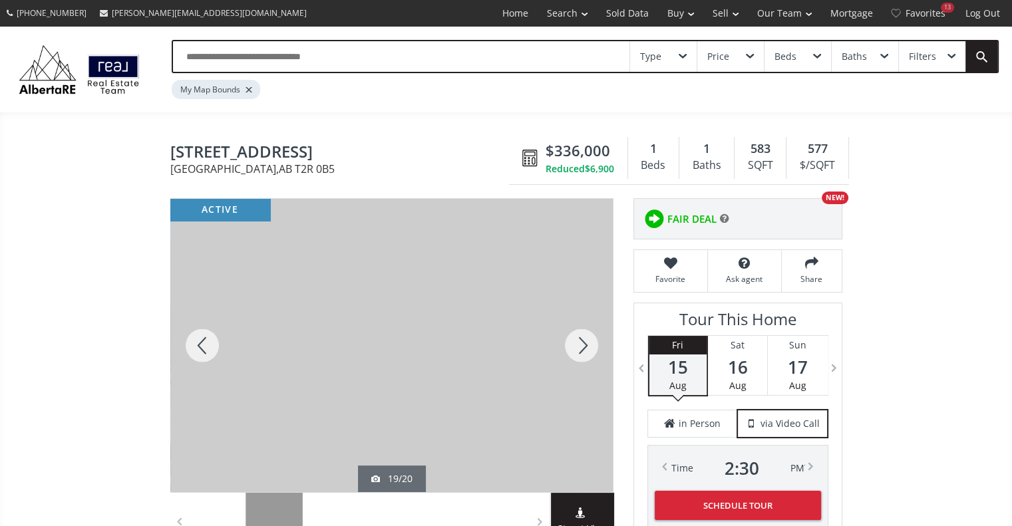
click at [581, 349] on div at bounding box center [581, 345] width 64 height 293
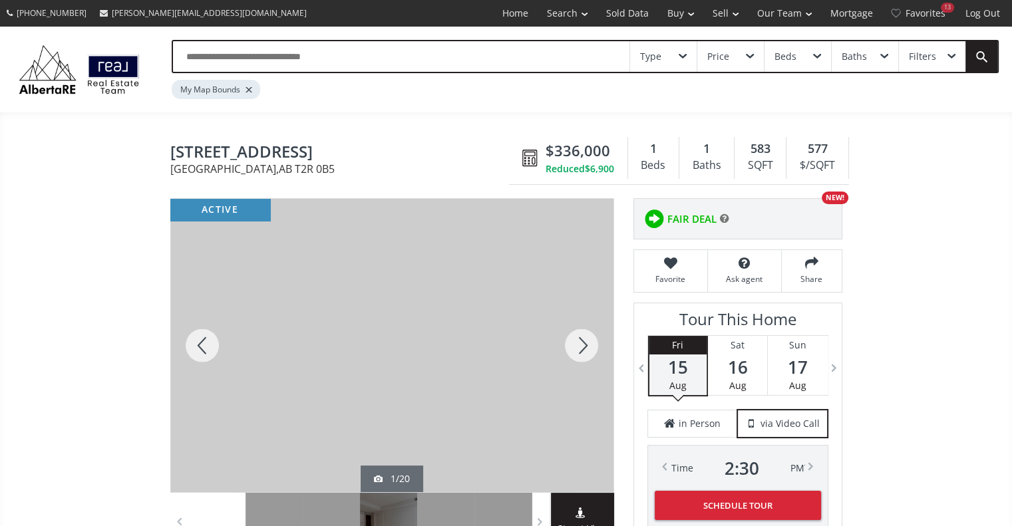
click at [581, 349] on div at bounding box center [581, 345] width 64 height 293
